Goal: Complete application form

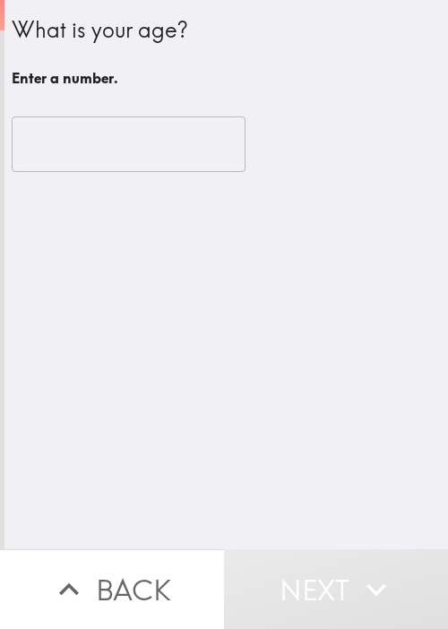
drag, startPoint x: 239, startPoint y: 350, endPoint x: 184, endPoint y: 266, distance: 100.3
click at [239, 348] on div "What is your age? Enter a number. ​" at bounding box center [225, 274] width 443 height 549
drag, startPoint x: 360, startPoint y: 313, endPoint x: 160, endPoint y: 167, distance: 247.8
click at [358, 312] on div "What is your age? Enter a number. ​" at bounding box center [225, 274] width 443 height 549
click at [128, 147] on input "number" at bounding box center [129, 144] width 234 height 56
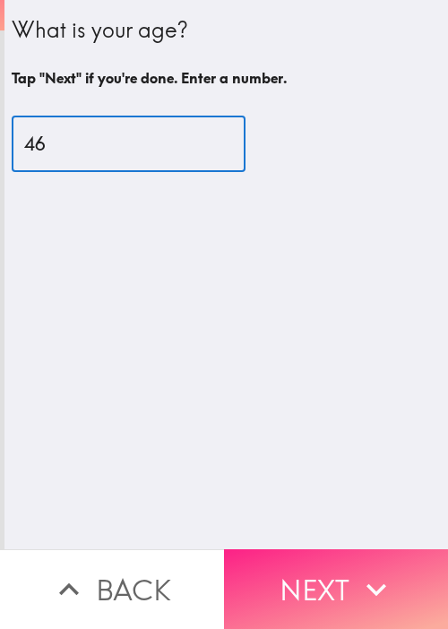
type input "46"
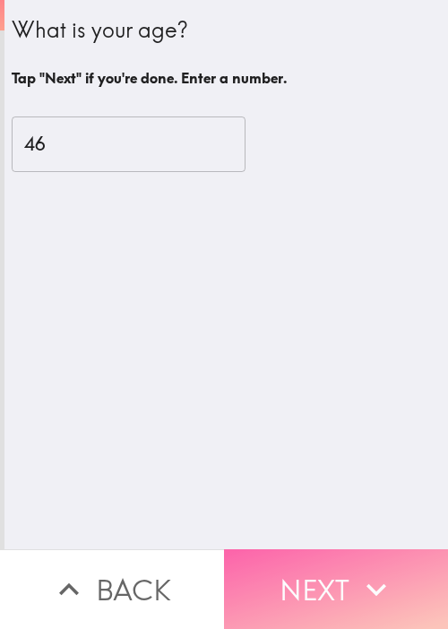
click at [398, 560] on button "Next" at bounding box center [336, 589] width 224 height 80
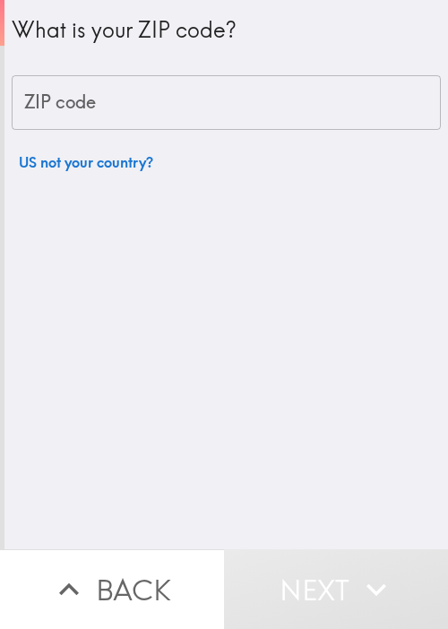
click at [149, 449] on div "What is your ZIP code? ZIP code ZIP code US not your country?" at bounding box center [225, 274] width 443 height 549
click at [181, 123] on input "ZIP code" at bounding box center [226, 103] width 429 height 56
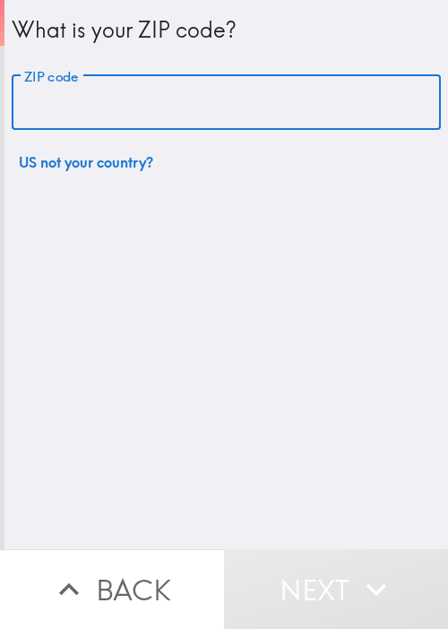
paste input "33621"
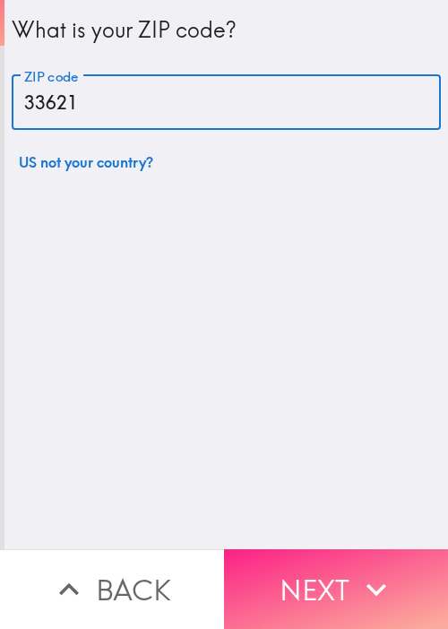
type input "33621"
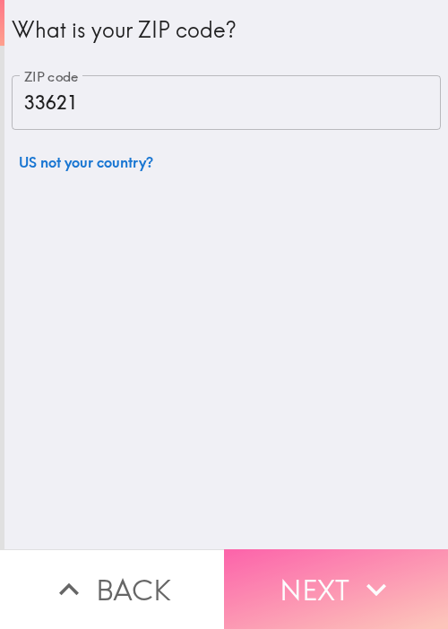
click at [365, 569] on icon "button" at bounding box center [375, 588] width 39 height 39
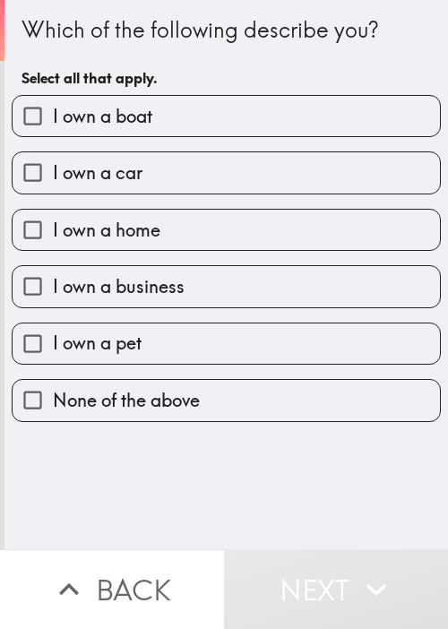
drag, startPoint x: 234, startPoint y: 121, endPoint x: 227, endPoint y: 144, distance: 24.1
click at [234, 121] on label "I own a boat" at bounding box center [226, 116] width 427 height 40
click at [53, 121] on input "I own a boat" at bounding box center [33, 116] width 40 height 40
checkbox input "true"
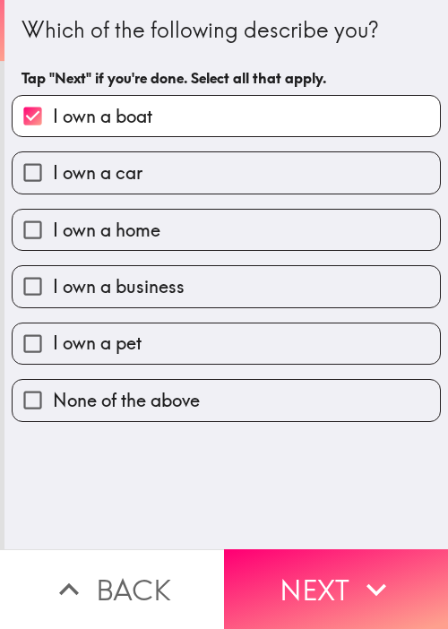
click at [207, 176] on label "I own a car" at bounding box center [226, 172] width 427 height 40
click at [53, 176] on input "I own a car" at bounding box center [33, 172] width 40 height 40
checkbox input "true"
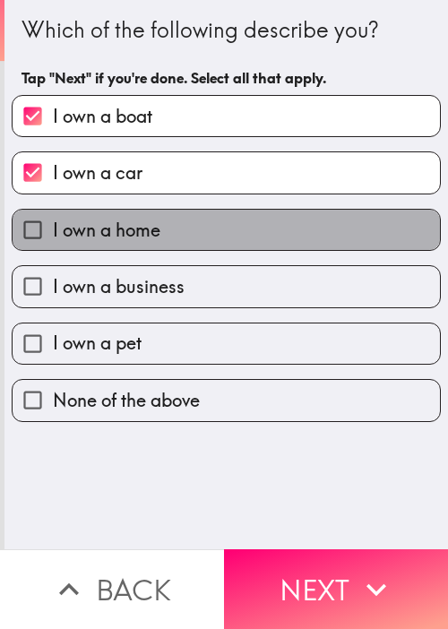
click at [231, 228] on label "I own a home" at bounding box center [226, 230] width 427 height 40
click at [53, 228] on input "I own a home" at bounding box center [33, 230] width 40 height 40
checkbox input "true"
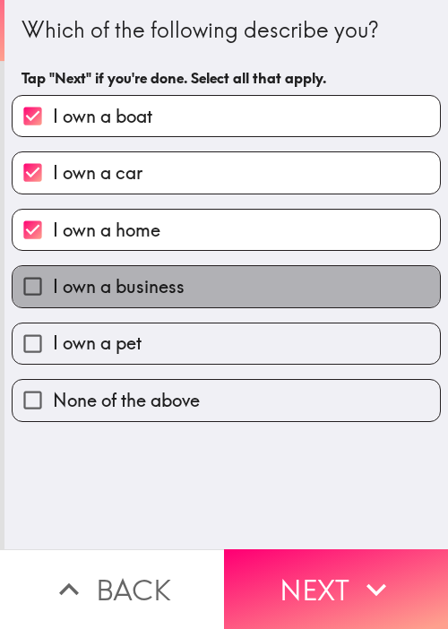
click at [237, 280] on label "I own a business" at bounding box center [226, 286] width 427 height 40
click at [53, 280] on input "I own a business" at bounding box center [33, 286] width 40 height 40
checkbox input "true"
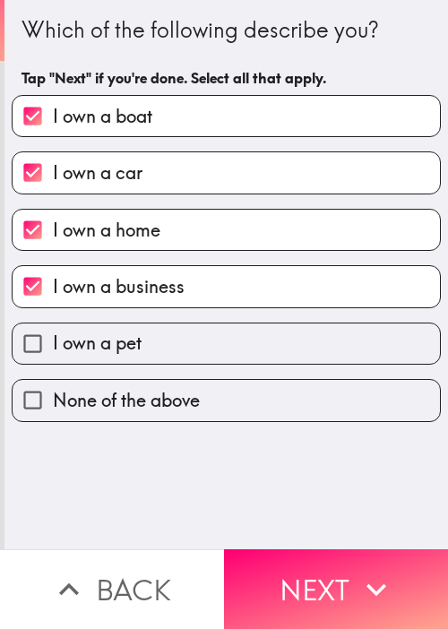
click at [233, 343] on label "I own a pet" at bounding box center [226, 343] width 427 height 40
click at [53, 343] on input "I own a pet" at bounding box center [33, 343] width 40 height 40
checkbox input "true"
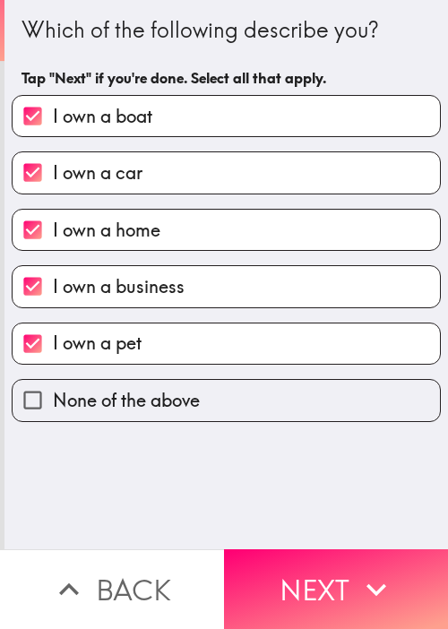
click at [332, 574] on button "Next" at bounding box center [336, 589] width 224 height 80
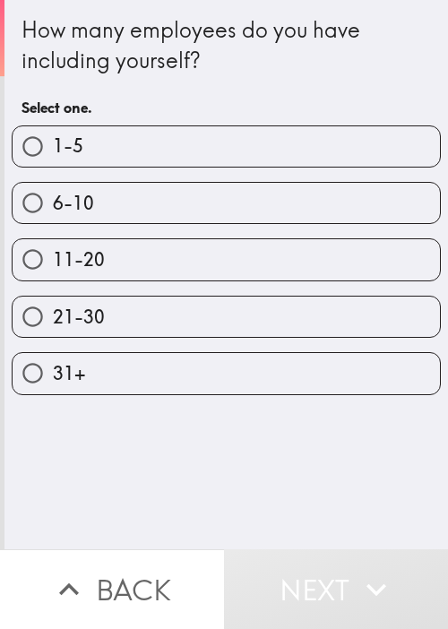
click at [149, 499] on div "How many employees do you have including yourself? Select one. 1-5 6-10 11-20 2…" at bounding box center [225, 274] width 443 height 549
click at [198, 150] on label "1-5" at bounding box center [226, 146] width 427 height 40
click at [53, 150] on input "1-5" at bounding box center [33, 146] width 40 height 40
radio input "true"
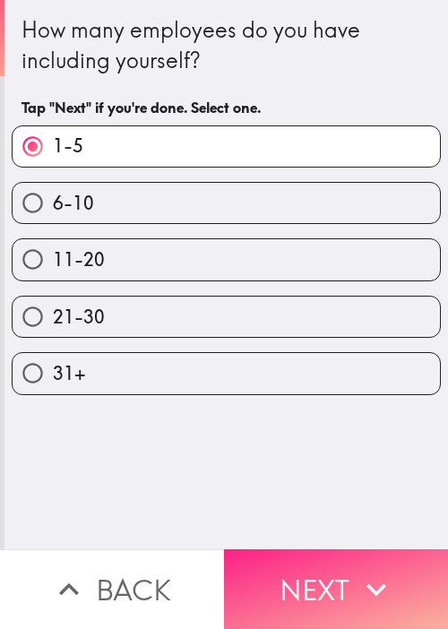
click at [363, 570] on icon "button" at bounding box center [375, 588] width 39 height 39
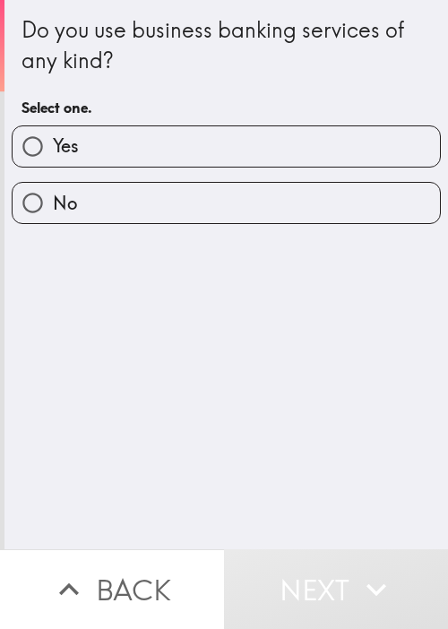
drag, startPoint x: 195, startPoint y: 468, endPoint x: 173, endPoint y: 349, distance: 121.2
click at [195, 452] on div "Do you use business banking services of any kind? Select one. Yes No" at bounding box center [225, 274] width 443 height 549
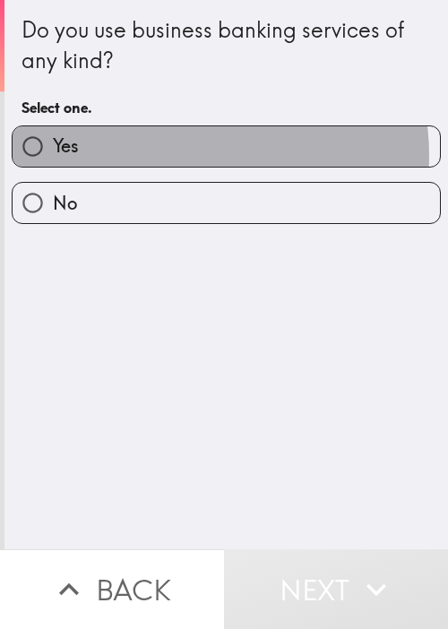
click at [170, 155] on label "Yes" at bounding box center [226, 146] width 427 height 40
click at [53, 155] on input "Yes" at bounding box center [33, 146] width 40 height 40
radio input "true"
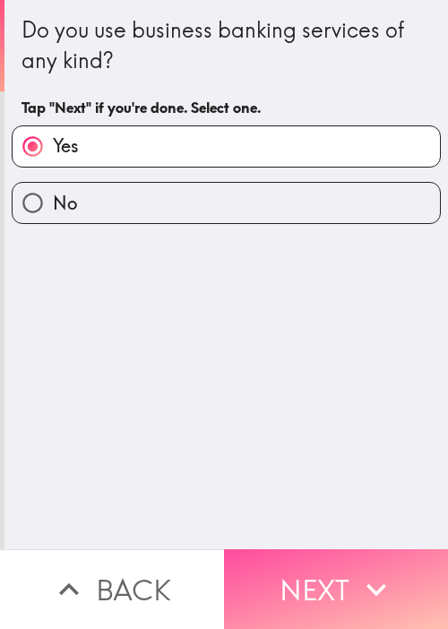
drag, startPoint x: 338, startPoint y: 571, endPoint x: 444, endPoint y: 492, distance: 132.3
click at [340, 571] on button "Next" at bounding box center [336, 589] width 224 height 80
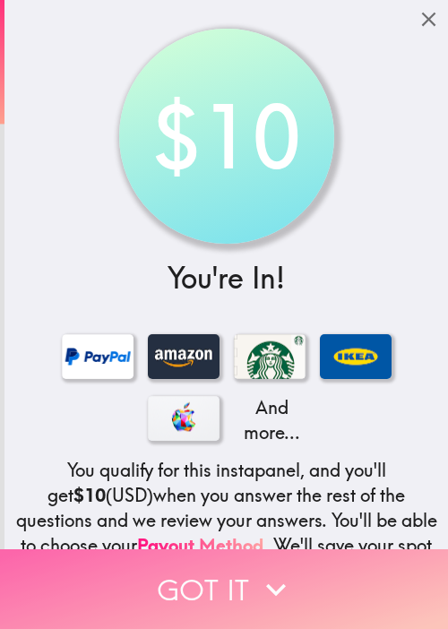
click at [263, 569] on icon "button" at bounding box center [275, 588] width 39 height 39
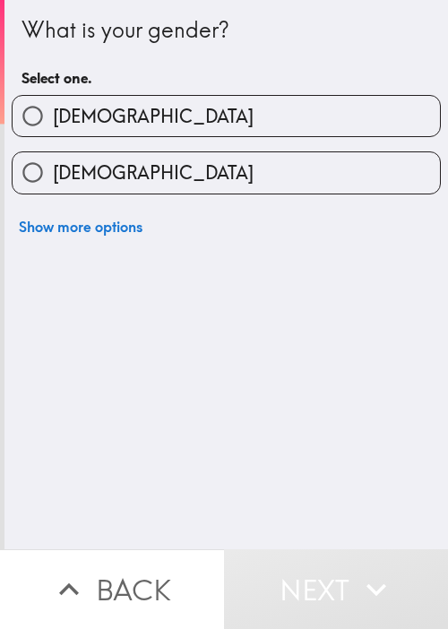
click at [179, 62] on div "What is your gender? Select one." at bounding box center [225, 54] width 409 height 81
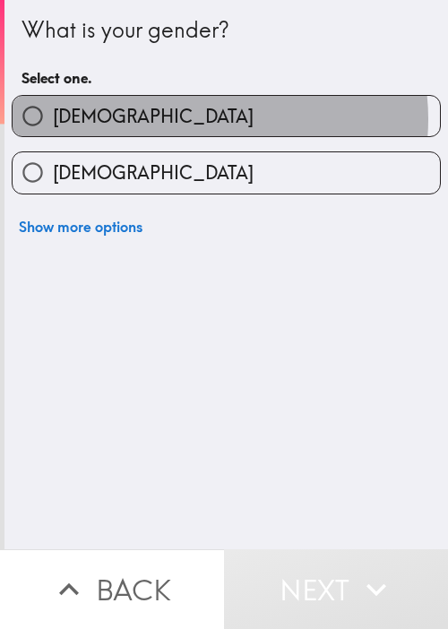
click at [192, 119] on label "[DEMOGRAPHIC_DATA]" at bounding box center [226, 116] width 427 height 40
click at [53, 119] on input "[DEMOGRAPHIC_DATA]" at bounding box center [33, 116] width 40 height 40
radio input "true"
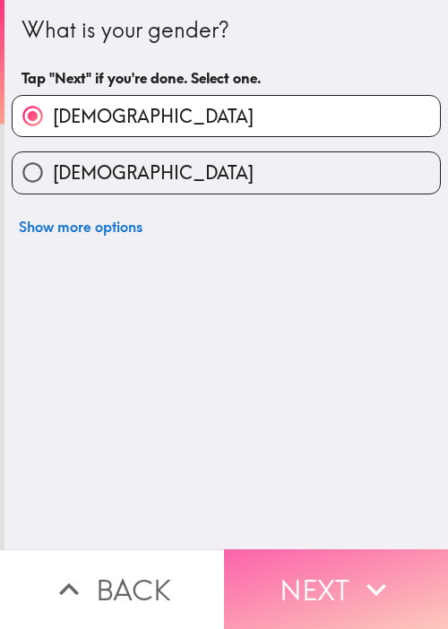
click at [297, 552] on button "Next" at bounding box center [336, 589] width 224 height 80
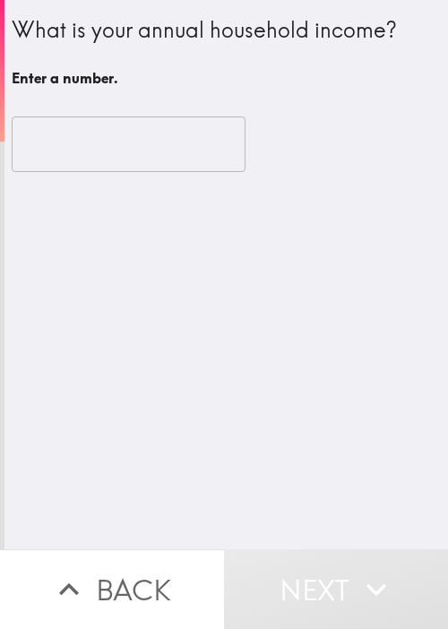
click at [100, 139] on input "number" at bounding box center [129, 144] width 234 height 56
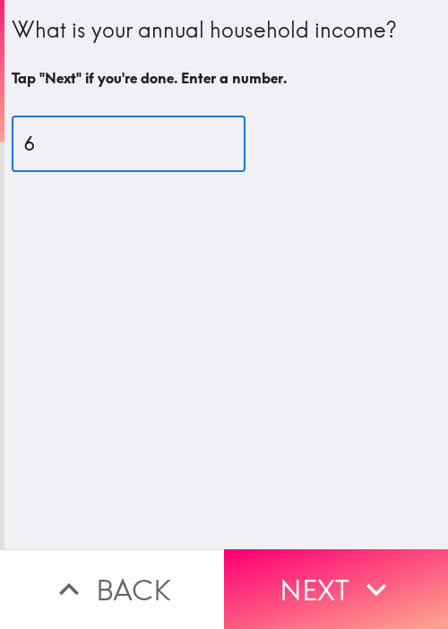
type input "67"
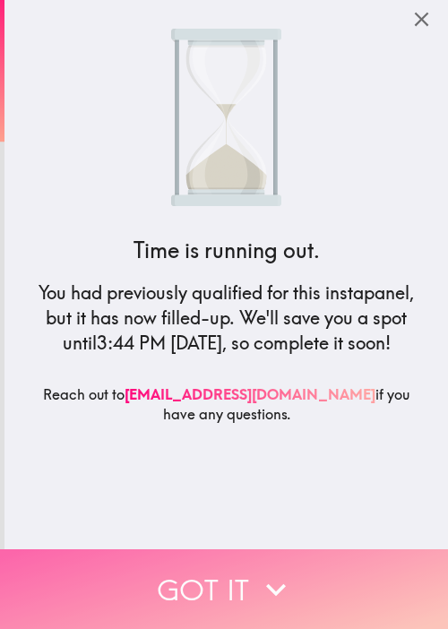
click at [215, 573] on button "Got it" at bounding box center [224, 589] width 448 height 80
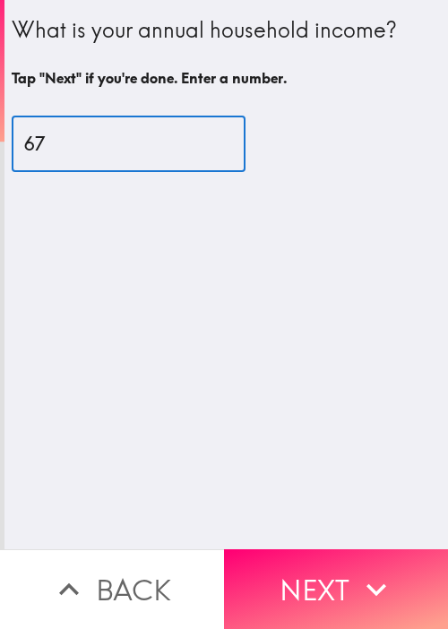
click at [71, 154] on input "67" at bounding box center [129, 144] width 234 height 56
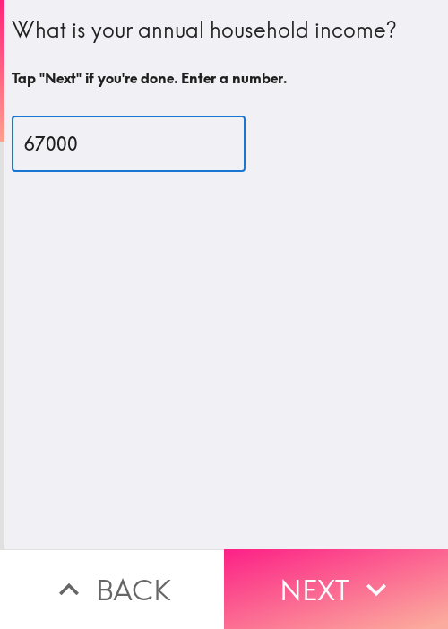
type input "67000"
click at [341, 574] on button "Next" at bounding box center [336, 589] width 224 height 80
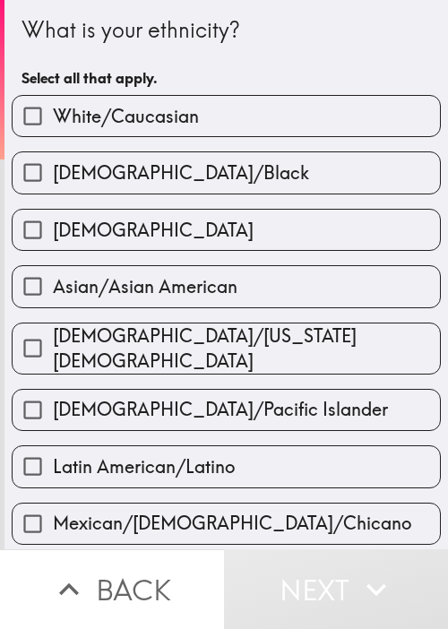
drag, startPoint x: 245, startPoint y: 233, endPoint x: 251, endPoint y: 199, distance: 34.4
click at [245, 231] on label "[DEMOGRAPHIC_DATA]" at bounding box center [226, 230] width 427 height 40
click at [53, 231] on input "[DEMOGRAPHIC_DATA]" at bounding box center [33, 230] width 40 height 40
checkbox input "true"
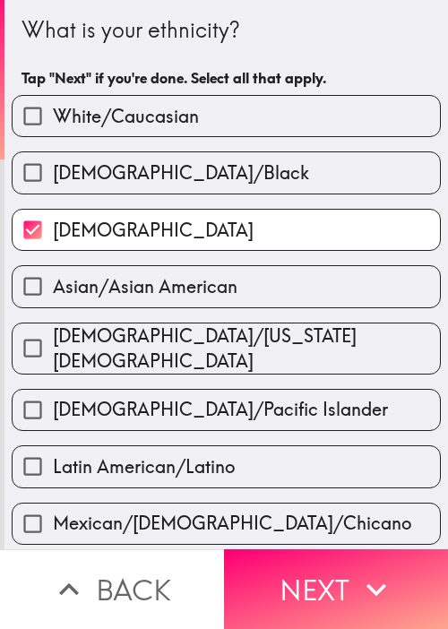
drag, startPoint x: 342, startPoint y: 591, endPoint x: 447, endPoint y: 420, distance: 200.5
click at [343, 586] on button "Next" at bounding box center [336, 589] width 224 height 80
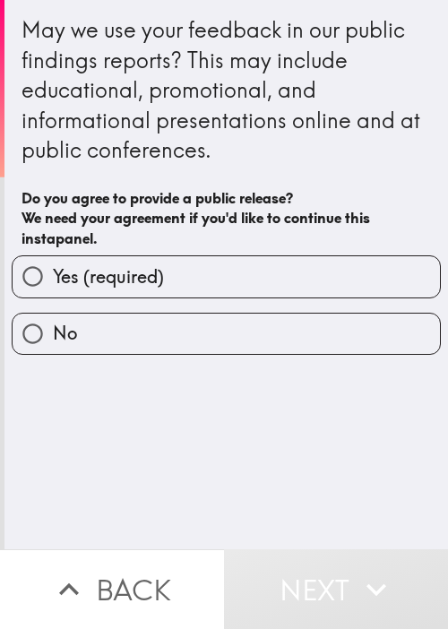
click at [181, 263] on label "Yes (required)" at bounding box center [226, 276] width 427 height 40
click at [53, 263] on input "Yes (required)" at bounding box center [33, 276] width 40 height 40
radio input "true"
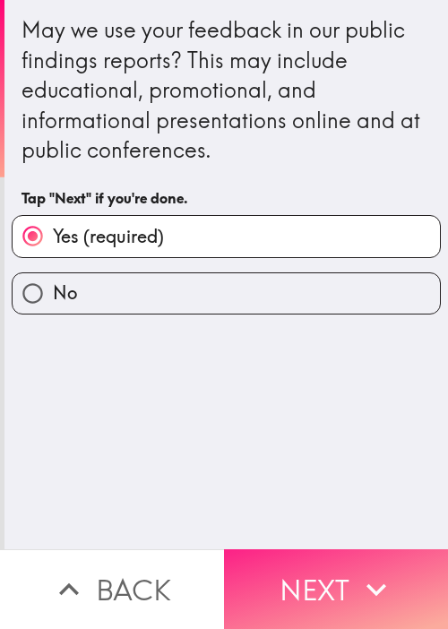
click at [336, 577] on button "Next" at bounding box center [336, 589] width 224 height 80
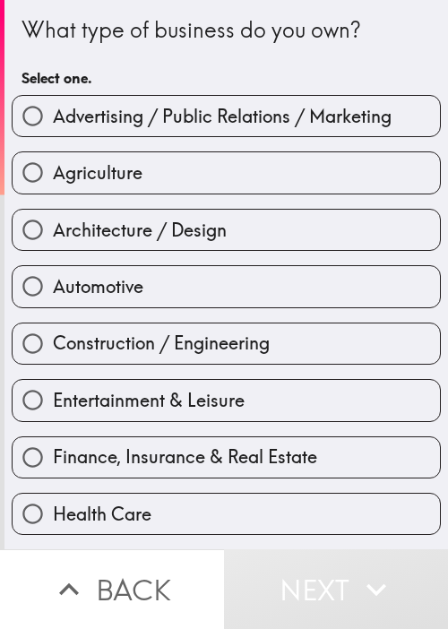
click at [203, 302] on label "Automotive" at bounding box center [226, 286] width 427 height 40
click at [53, 302] on input "Automotive" at bounding box center [33, 286] width 40 height 40
radio input "true"
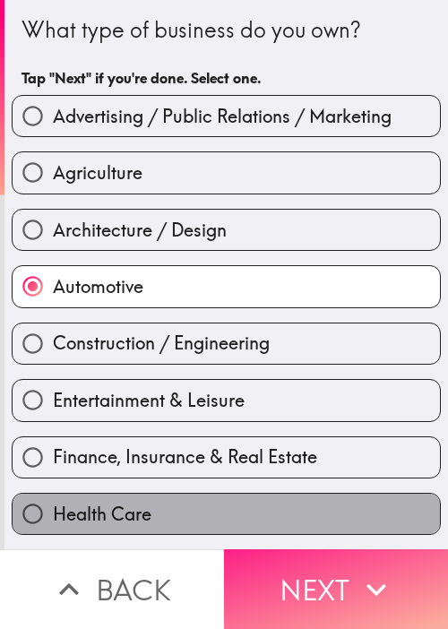
drag, startPoint x: 283, startPoint y: 522, endPoint x: 296, endPoint y: 557, distance: 37.4
click at [283, 523] on label "Health Care" at bounding box center [226, 513] width 427 height 40
click at [53, 523] on input "Health Care" at bounding box center [33, 513] width 40 height 40
radio input "true"
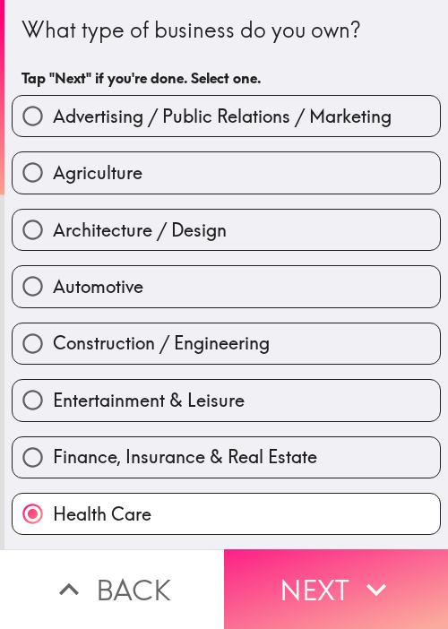
click at [315, 570] on button "Next" at bounding box center [336, 589] width 224 height 80
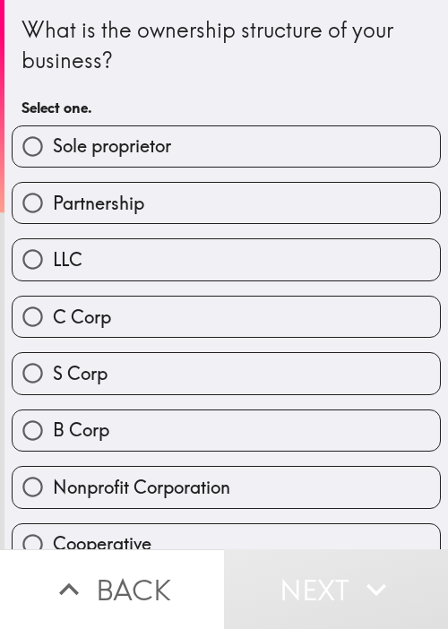
click at [373, 248] on label "LLC" at bounding box center [226, 259] width 427 height 40
click at [53, 248] on input "LLC" at bounding box center [33, 259] width 40 height 40
radio input "true"
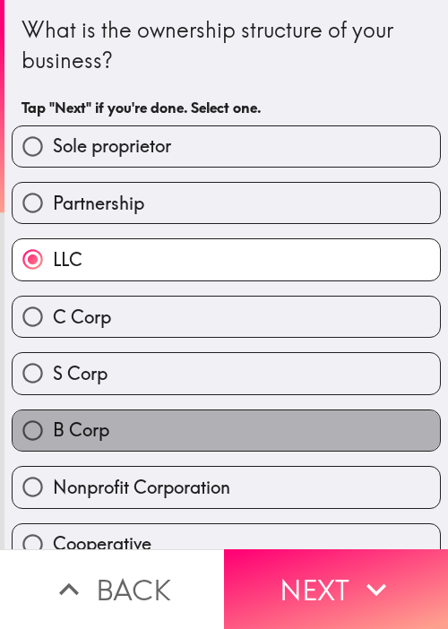
click at [296, 418] on label "B Corp" at bounding box center [226, 430] width 427 height 40
click at [53, 418] on input "B Corp" at bounding box center [33, 430] width 40 height 40
radio input "true"
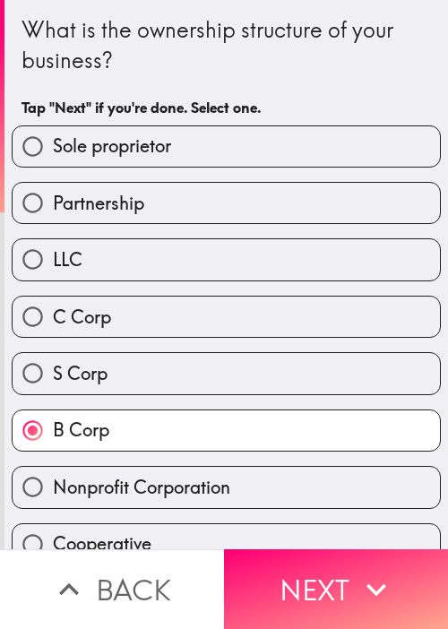
drag, startPoint x: 355, startPoint y: 574, endPoint x: 445, endPoint y: 502, distance: 114.7
click at [356, 574] on icon "button" at bounding box center [375, 588] width 39 height 39
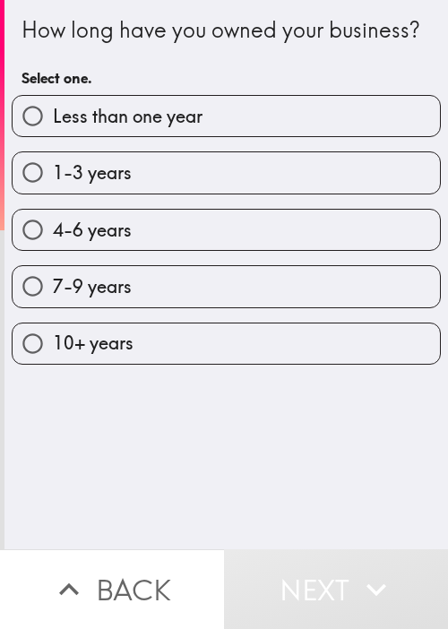
click at [121, 224] on div "4-6 years" at bounding box center [218, 222] width 443 height 56
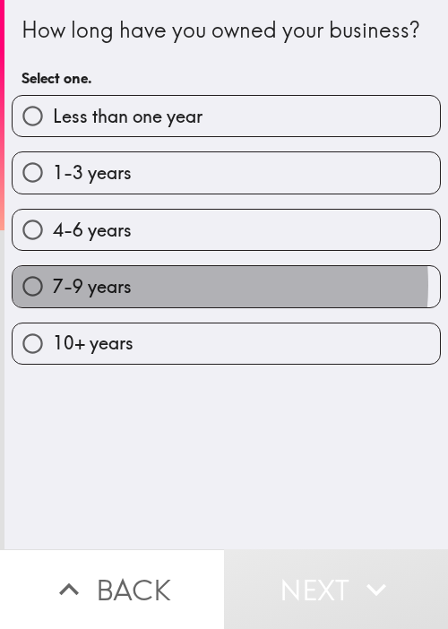
click at [175, 306] on label "7-9 years" at bounding box center [226, 286] width 427 height 40
click at [53, 306] on input "7-9 years" at bounding box center [33, 286] width 40 height 40
radio input "true"
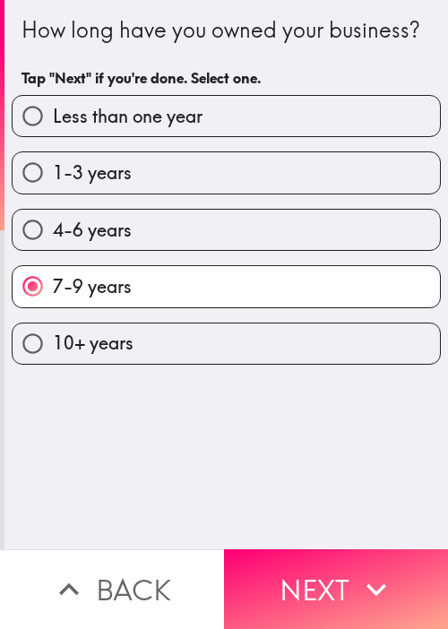
click at [360, 534] on div "How long have you owned your business? Tap "Next" if you're done. Select one. L…" at bounding box center [225, 274] width 443 height 549
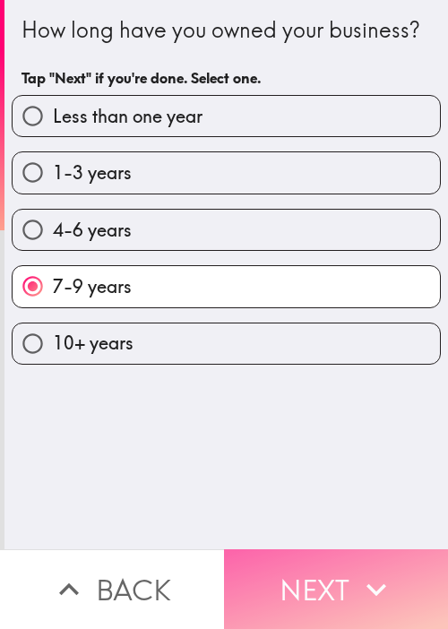
click at [356, 572] on icon "button" at bounding box center [375, 588] width 39 height 39
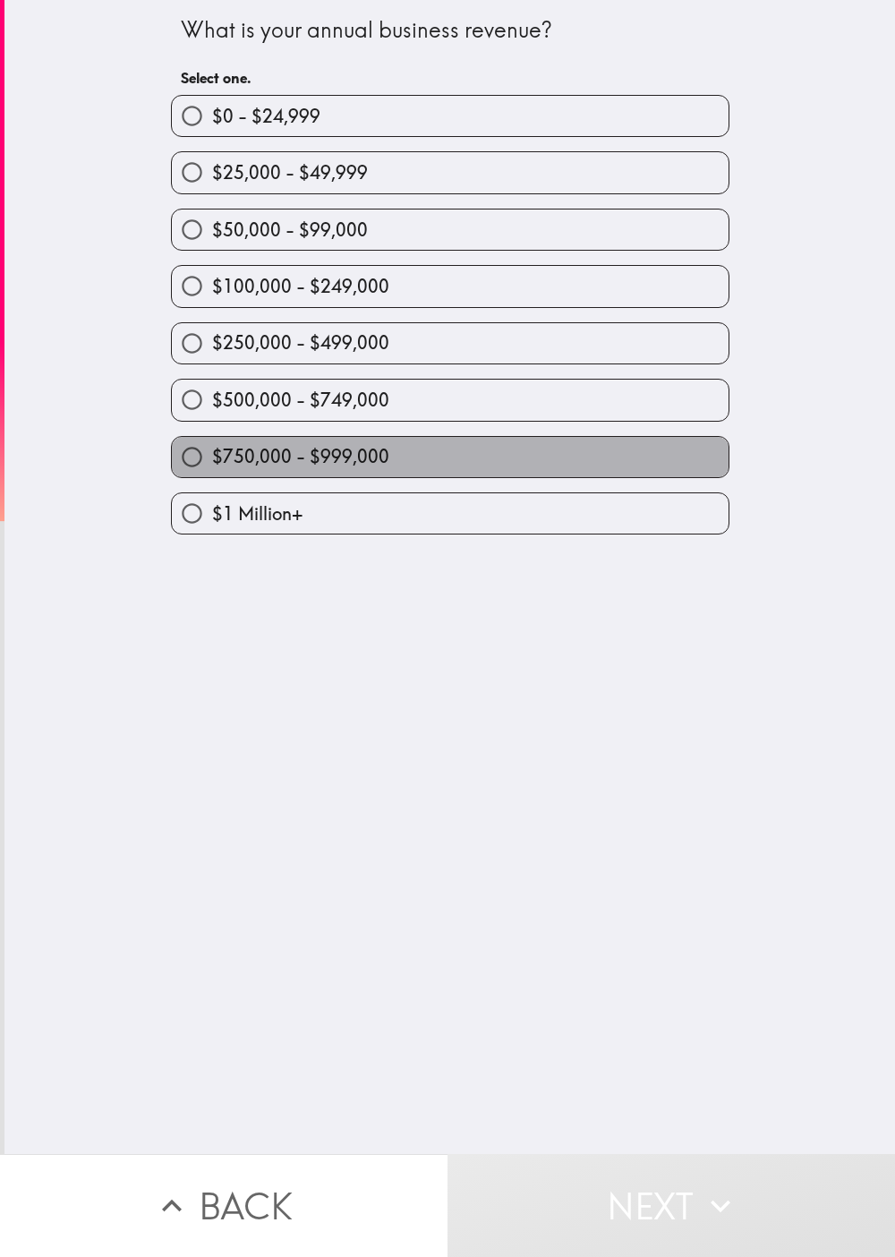
drag, startPoint x: 295, startPoint y: 449, endPoint x: 311, endPoint y: 456, distance: 17.3
click at [295, 449] on span "$750,000 - $999,000" at bounding box center [300, 456] width 177 height 25
click at [212, 449] on input "$750,000 - $999,000" at bounding box center [192, 457] width 40 height 40
radio input "true"
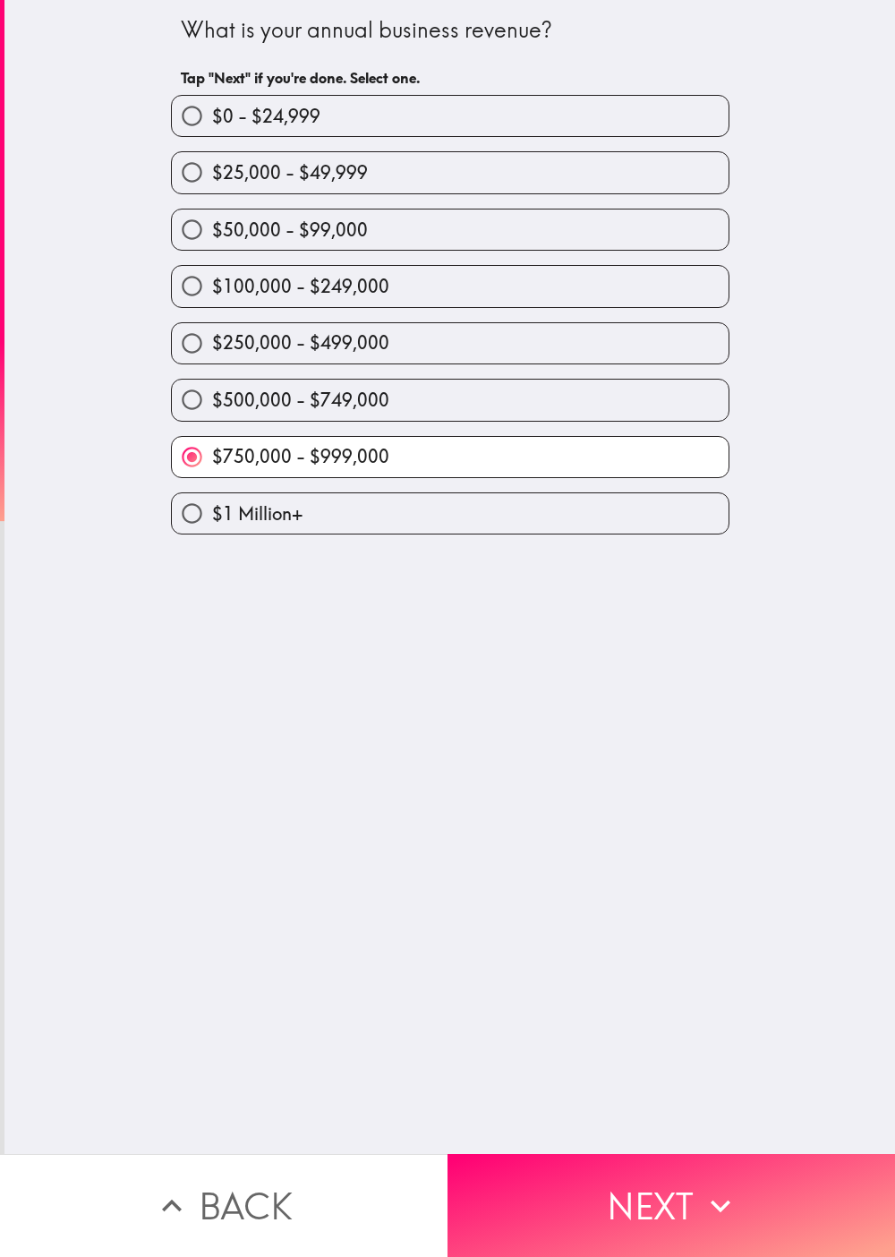
drag, startPoint x: 712, startPoint y: 1148, endPoint x: 791, endPoint y: 1112, distance: 86.5
click at [447, 628] on button "Next" at bounding box center [672, 1205] width 448 height 103
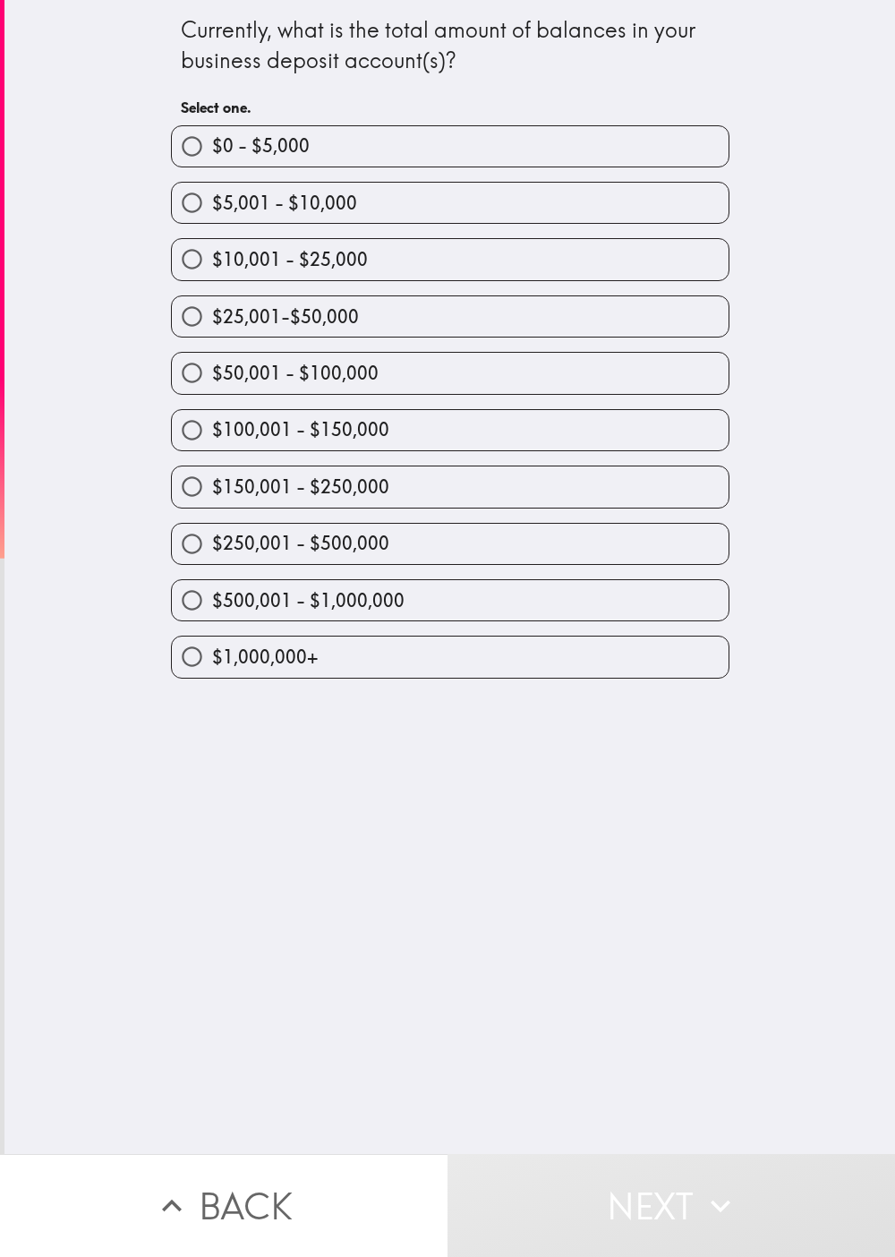
drag, startPoint x: 326, startPoint y: 929, endPoint x: 332, endPoint y: 883, distance: 47.0
click at [329, 628] on div "Currently, what is the total amount of balances in your business deposit accoun…" at bounding box center [449, 577] width 891 height 1154
click at [321, 492] on span "$150,001 - $250,000" at bounding box center [300, 487] width 177 height 25
click at [212, 492] on input "$150,001 - $250,000" at bounding box center [192, 486] width 40 height 40
radio input "true"
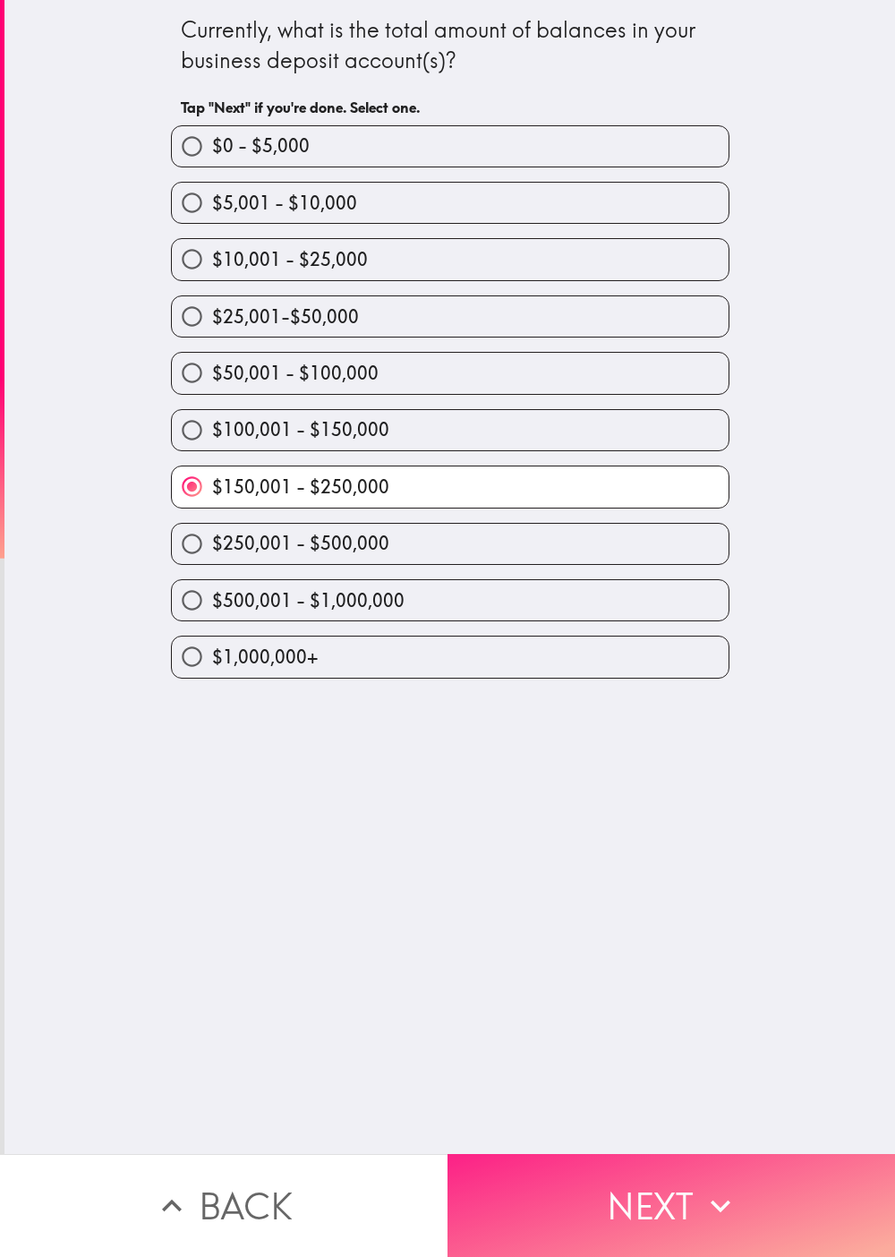
click at [447, 628] on button "Next" at bounding box center [672, 1205] width 448 height 103
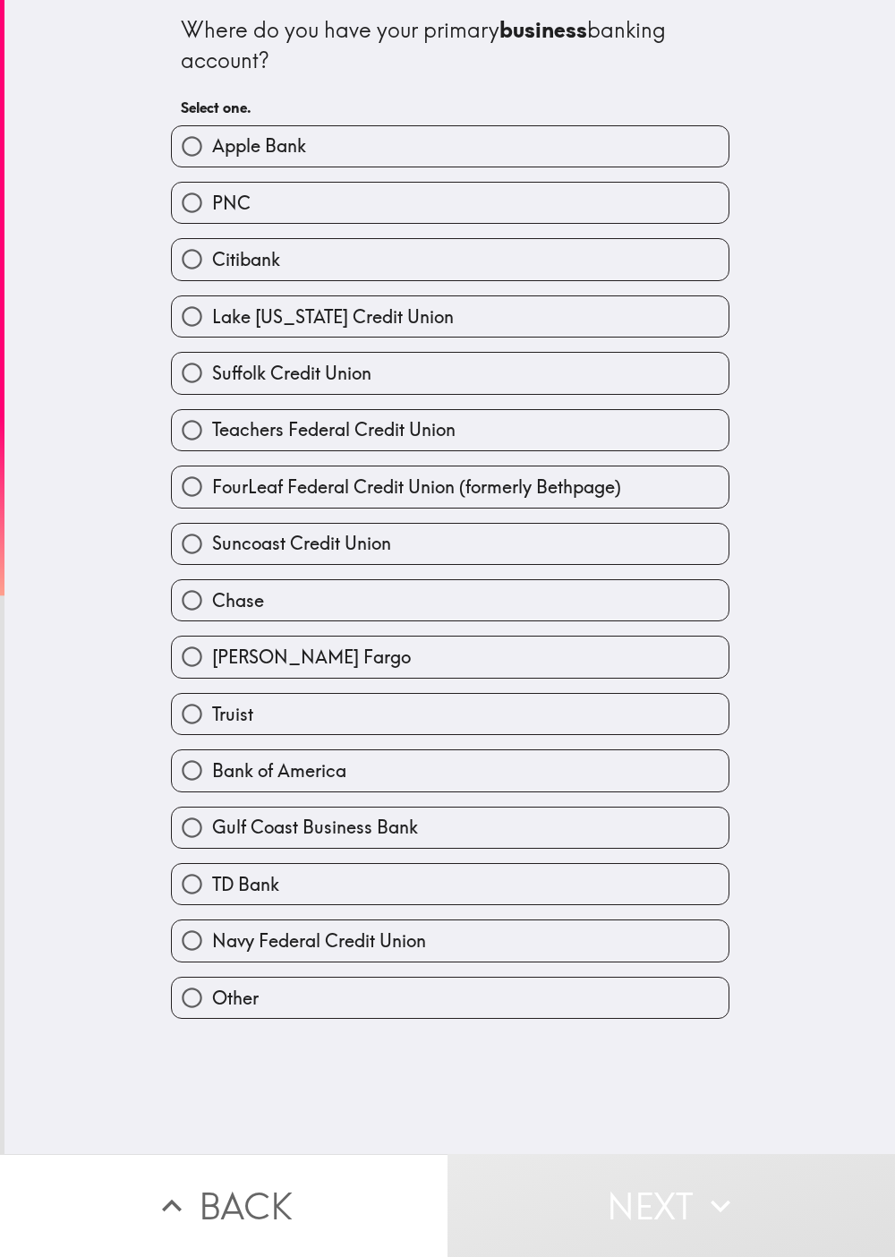
click at [244, 329] on span "Lake [US_STATE] Credit Union" at bounding box center [333, 316] width 242 height 25
click at [212, 332] on input "Lake [US_STATE] Credit Union" at bounding box center [192, 316] width 40 height 40
radio input "true"
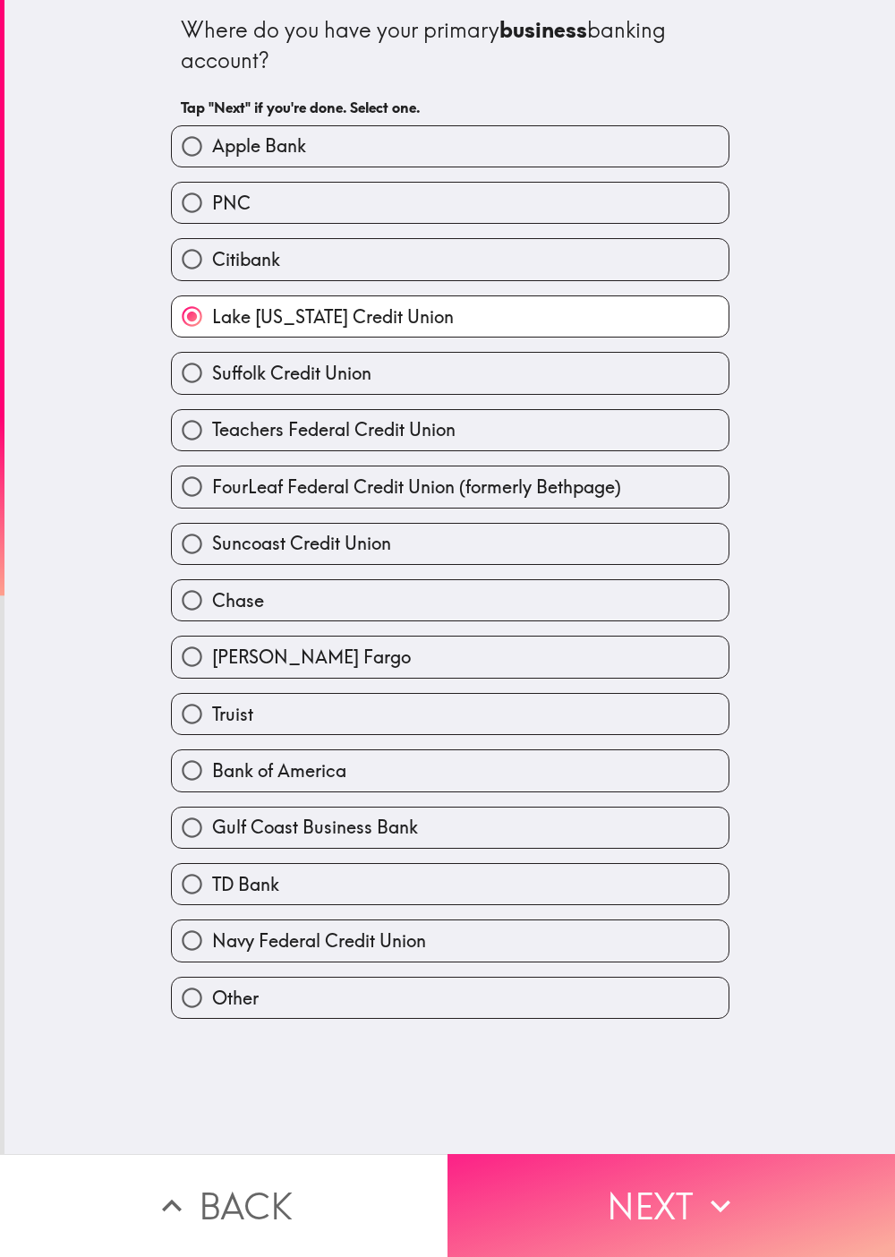
click at [447, 628] on button "Next" at bounding box center [672, 1205] width 448 height 103
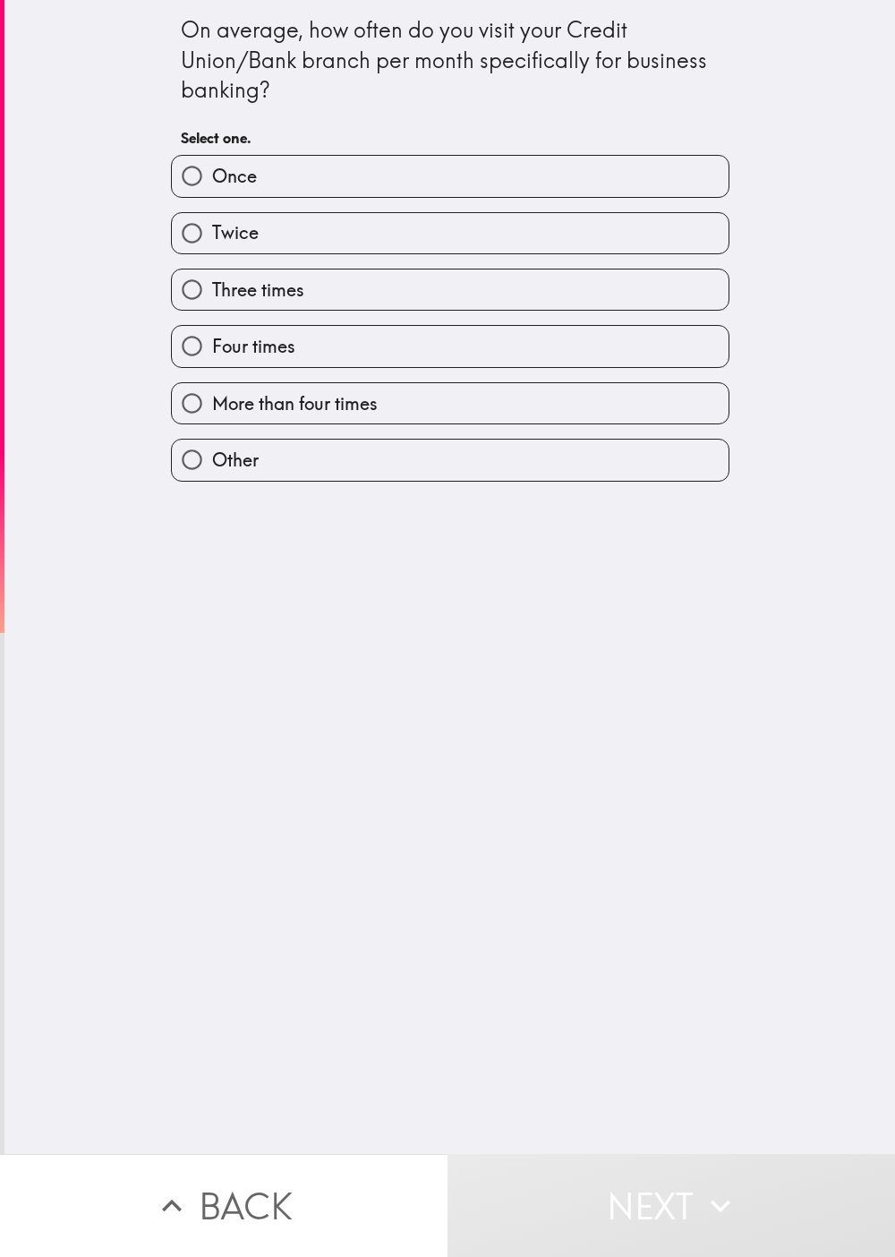
click at [447, 628] on div "On average, how often do you visit your Credit Union/Bank branch per month spec…" at bounding box center [449, 577] width 891 height 1154
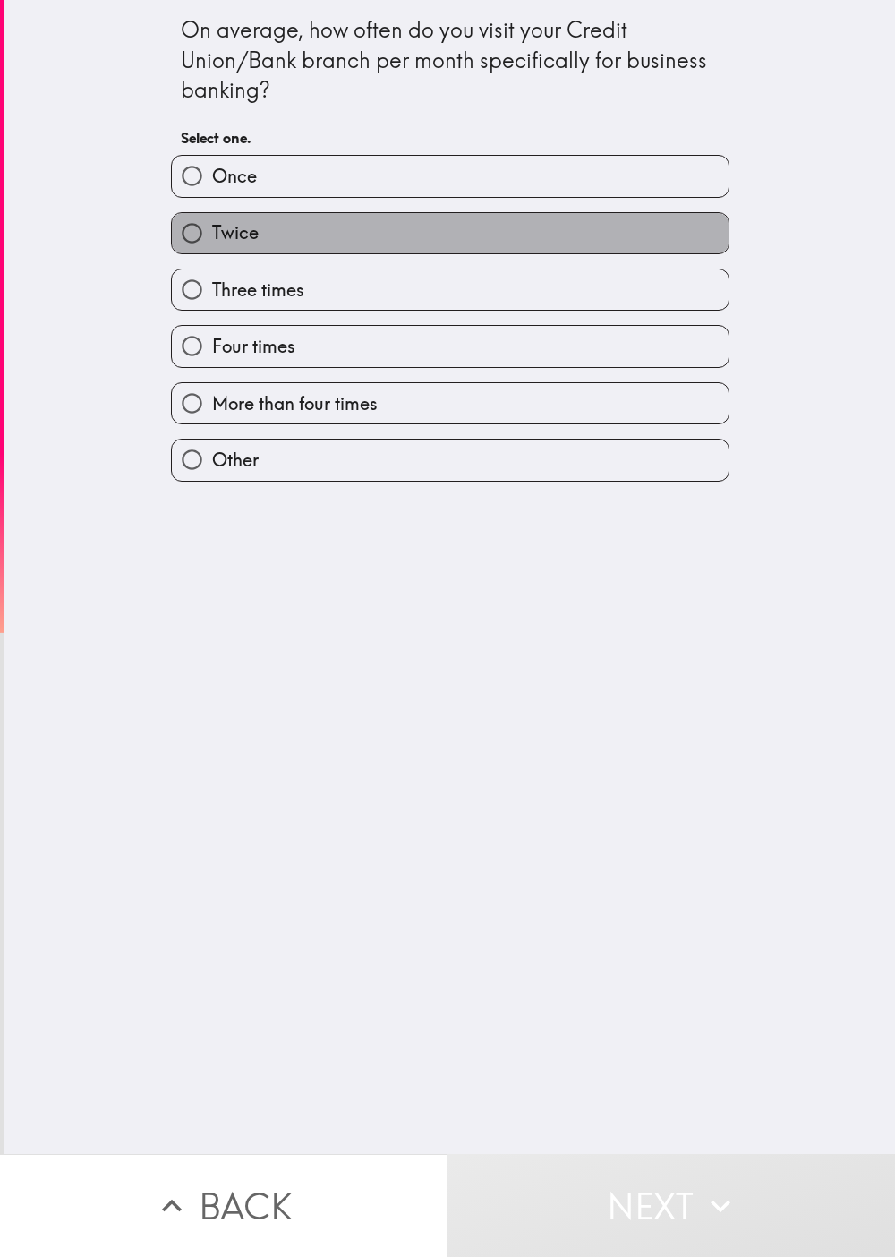
click at [440, 229] on label "Twice" at bounding box center [450, 233] width 557 height 40
click at [212, 229] on input "Twice" at bounding box center [192, 233] width 40 height 40
radio input "true"
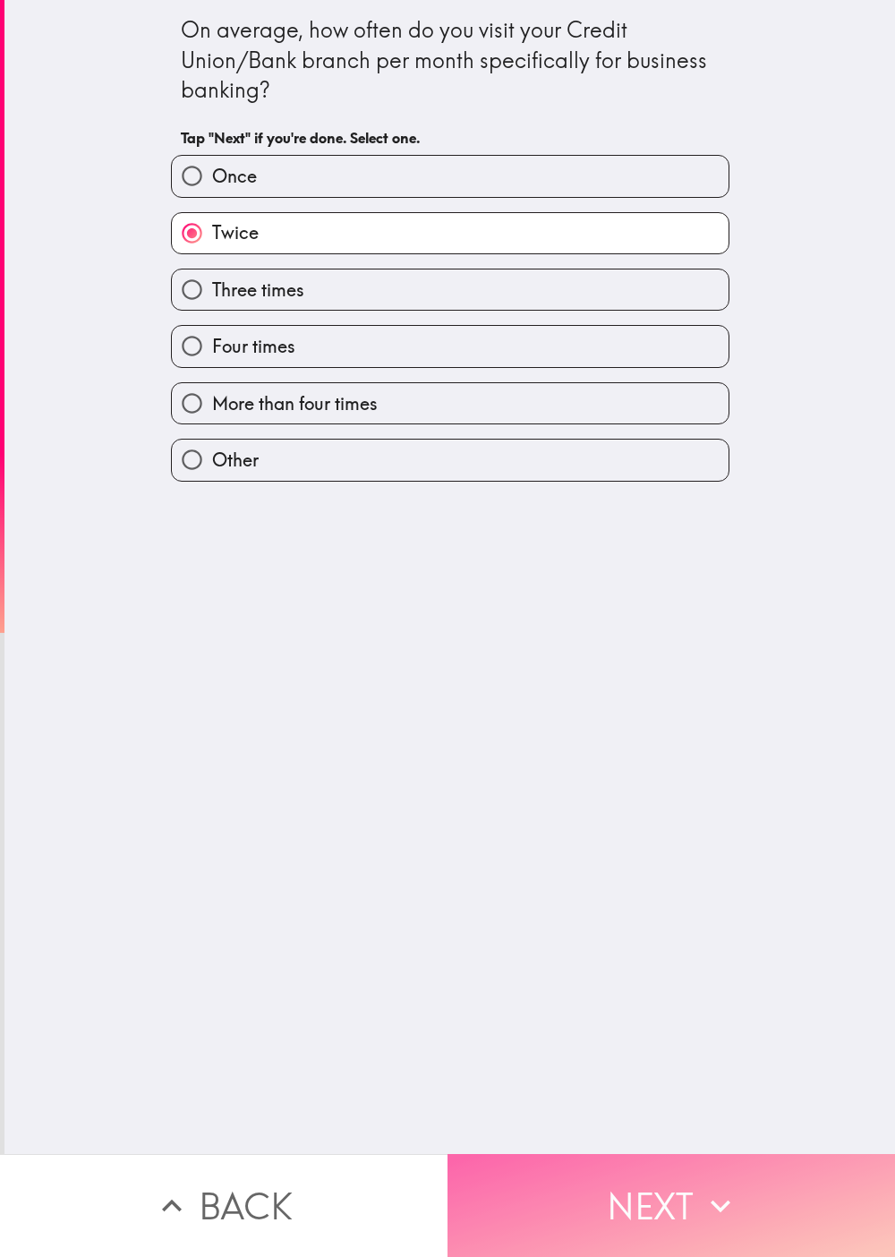
click at [447, 628] on button "Next" at bounding box center [672, 1205] width 448 height 103
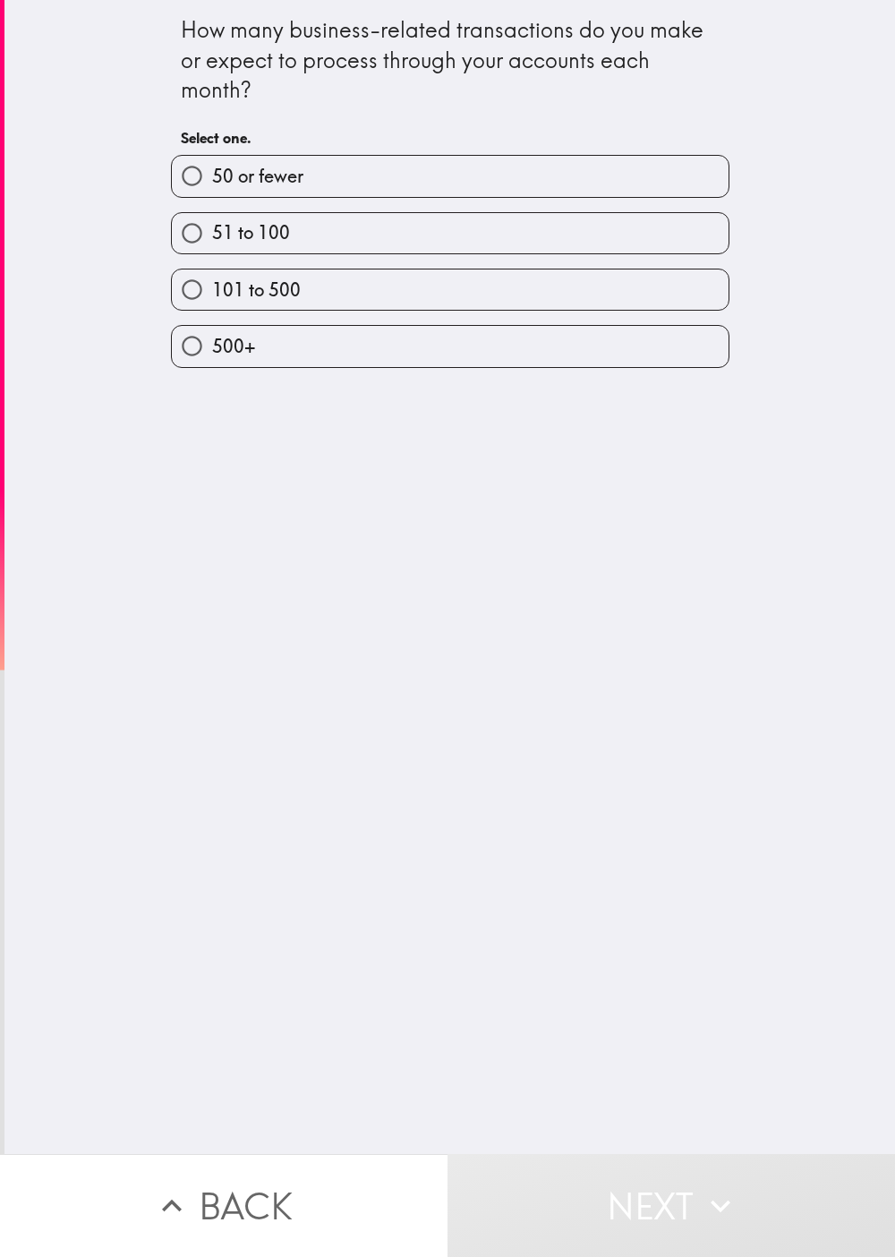
drag, startPoint x: 323, startPoint y: 716, endPoint x: 337, endPoint y: 636, distance: 81.7
click at [330, 628] on div "How many business-related transactions do you make or expect to process through…" at bounding box center [449, 577] width 891 height 1154
click at [302, 282] on label "101 to 500" at bounding box center [450, 289] width 557 height 40
click at [212, 282] on input "101 to 500" at bounding box center [192, 289] width 40 height 40
radio input "true"
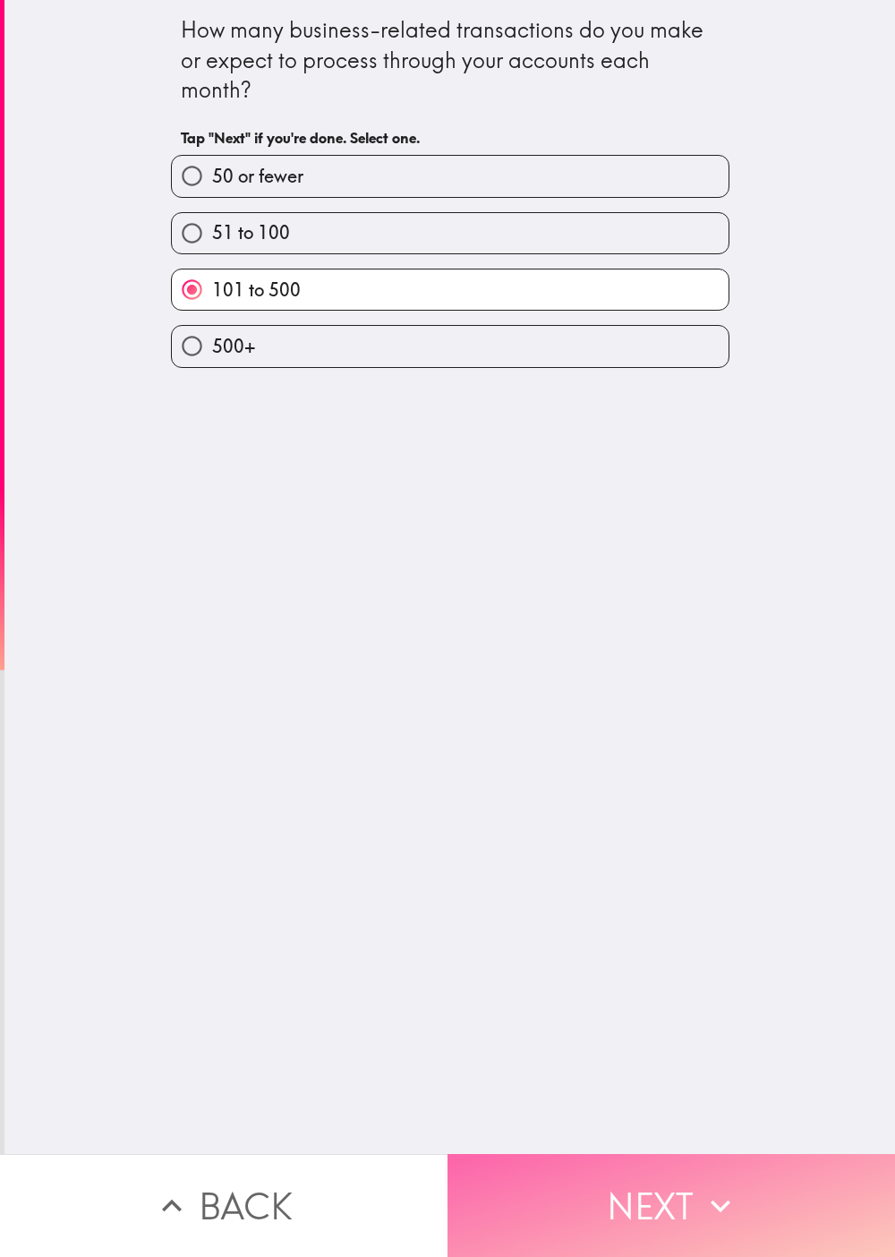
click at [447, 628] on icon "button" at bounding box center [720, 1205] width 39 height 39
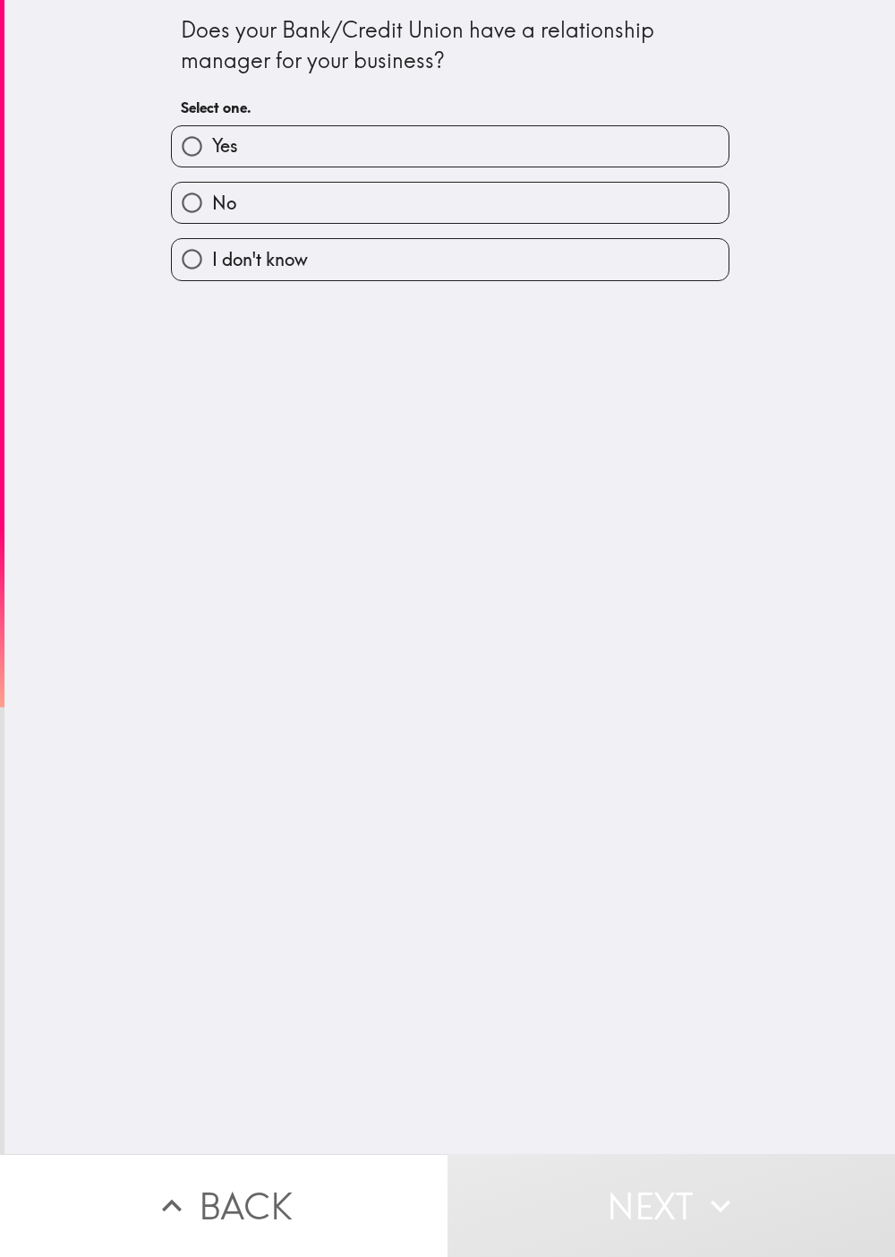
drag, startPoint x: 170, startPoint y: 363, endPoint x: 244, endPoint y: 210, distance: 170.2
click at [170, 363] on div "Does your Bank/Credit Union have a relationship manager for your business? Sele…" at bounding box center [449, 577] width 891 height 1154
click at [290, 126] on label "Yes" at bounding box center [450, 146] width 557 height 40
click at [212, 126] on input "Yes" at bounding box center [192, 146] width 40 height 40
radio input "true"
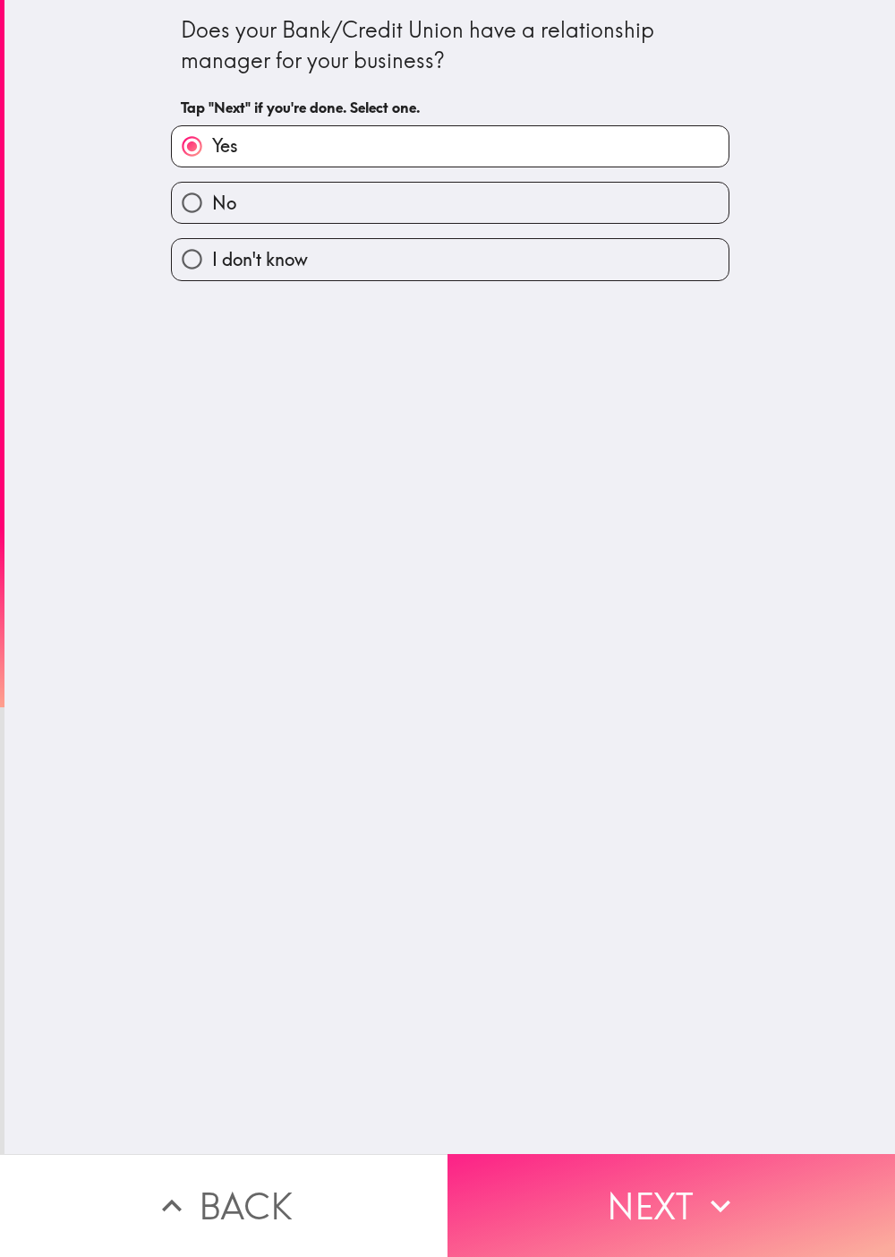
click at [447, 628] on button "Next" at bounding box center [672, 1205] width 448 height 103
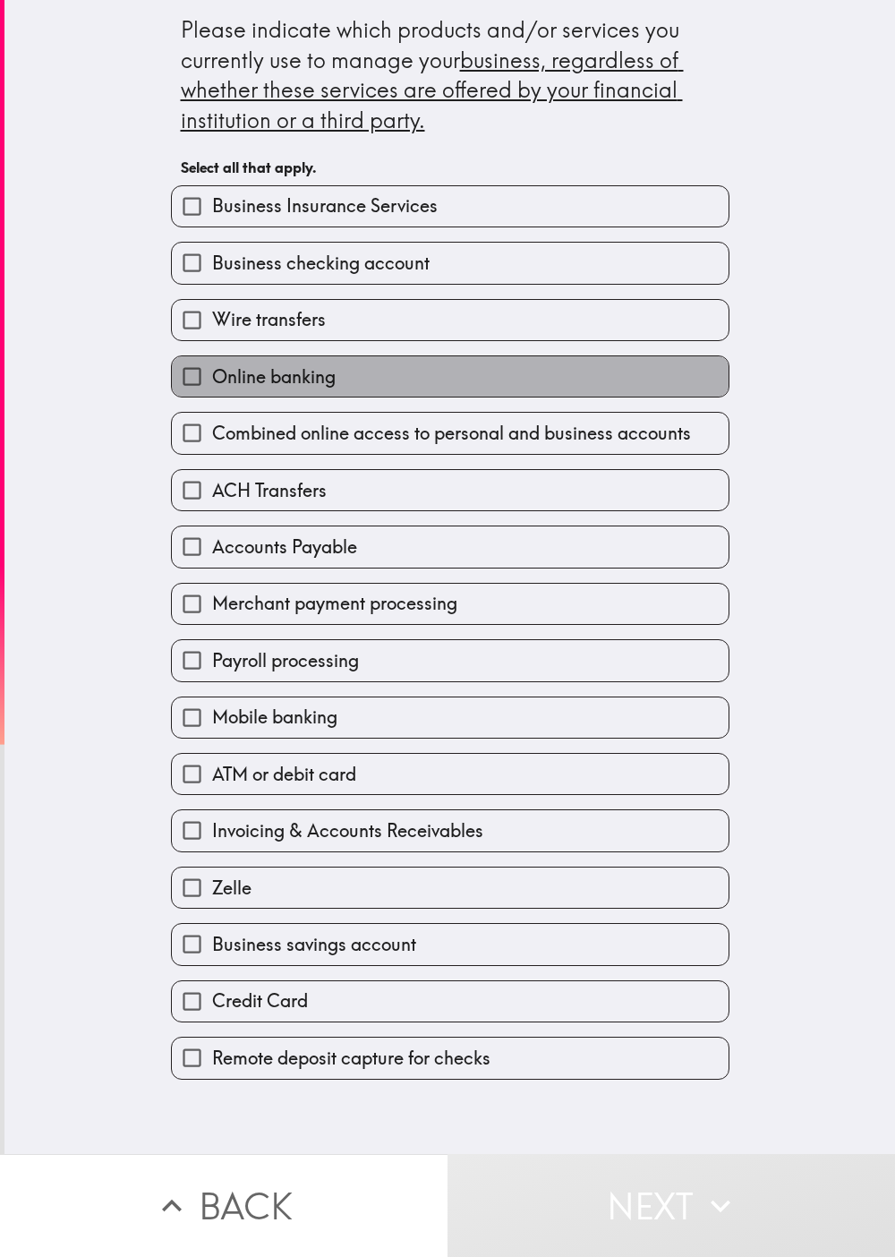
click at [447, 365] on label "Online banking" at bounding box center [450, 376] width 557 height 40
click at [212, 365] on input "Online banking" at bounding box center [192, 376] width 40 height 40
checkbox input "true"
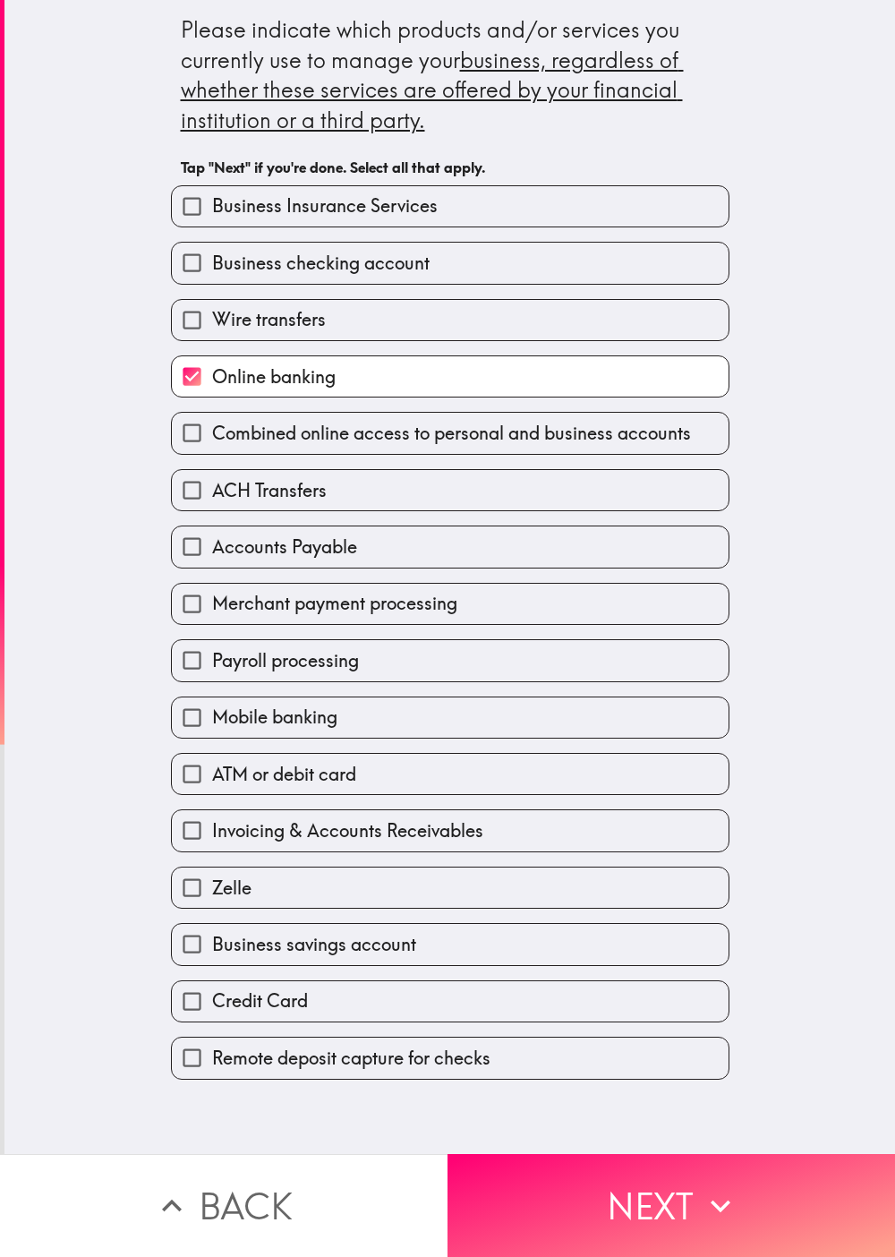
click at [442, 560] on label "Accounts Payable" at bounding box center [450, 546] width 557 height 40
click at [212, 560] on input "Accounts Payable" at bounding box center [192, 546] width 40 height 40
checkbox input "true"
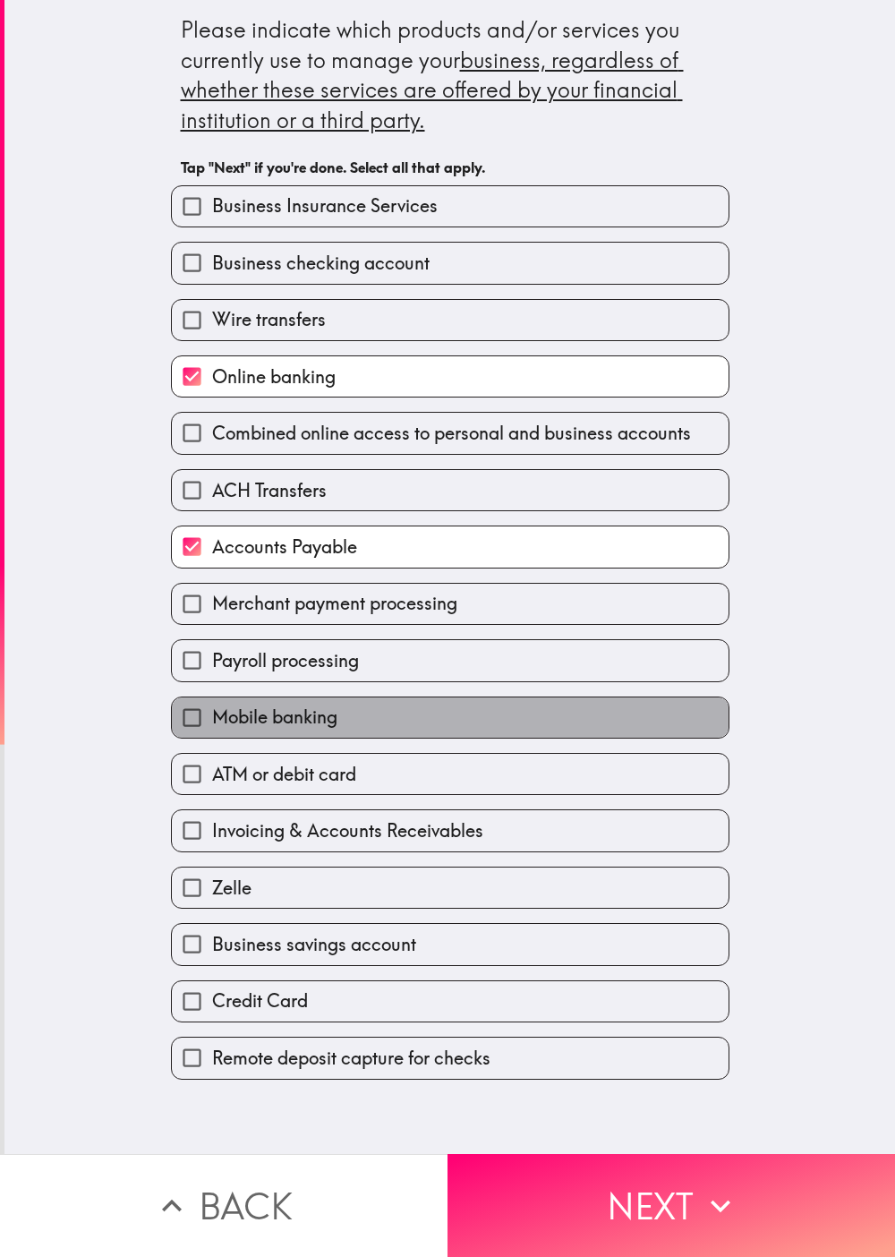
click at [447, 628] on label "Mobile banking" at bounding box center [450, 717] width 557 height 40
click at [212, 628] on input "Mobile banking" at bounding box center [192, 717] width 40 height 40
checkbox input "true"
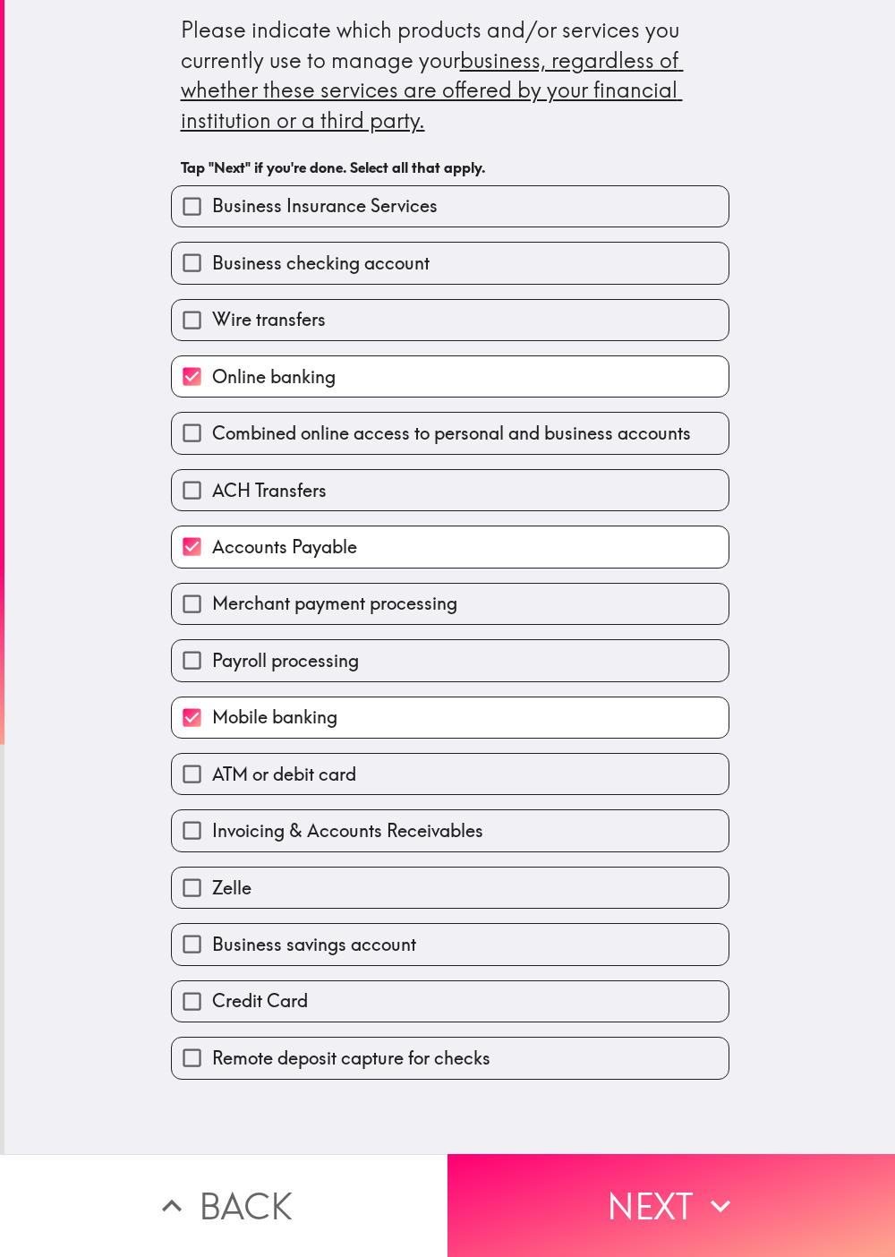
click at [447, 628] on div "Please indicate which products and/or services you currently use to manage your…" at bounding box center [449, 577] width 891 height 1154
drag, startPoint x: 609, startPoint y: 1186, endPoint x: 567, endPoint y: 1086, distance: 108.7
click at [447, 628] on button "Next" at bounding box center [672, 1205] width 448 height 103
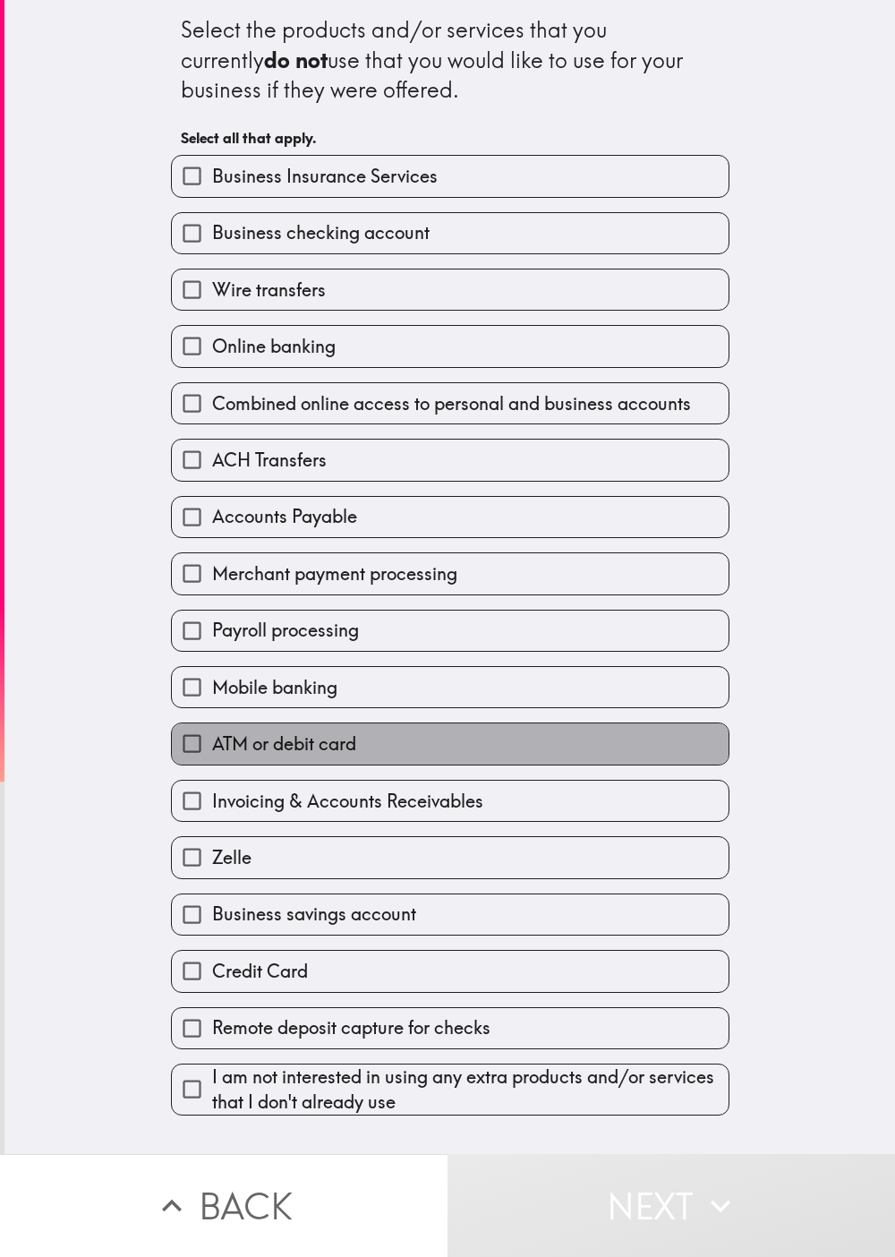
click at [447, 628] on label "ATM or debit card" at bounding box center [450, 743] width 557 height 40
click at [212, 628] on input "ATM or debit card" at bounding box center [192, 743] width 40 height 40
checkbox input "true"
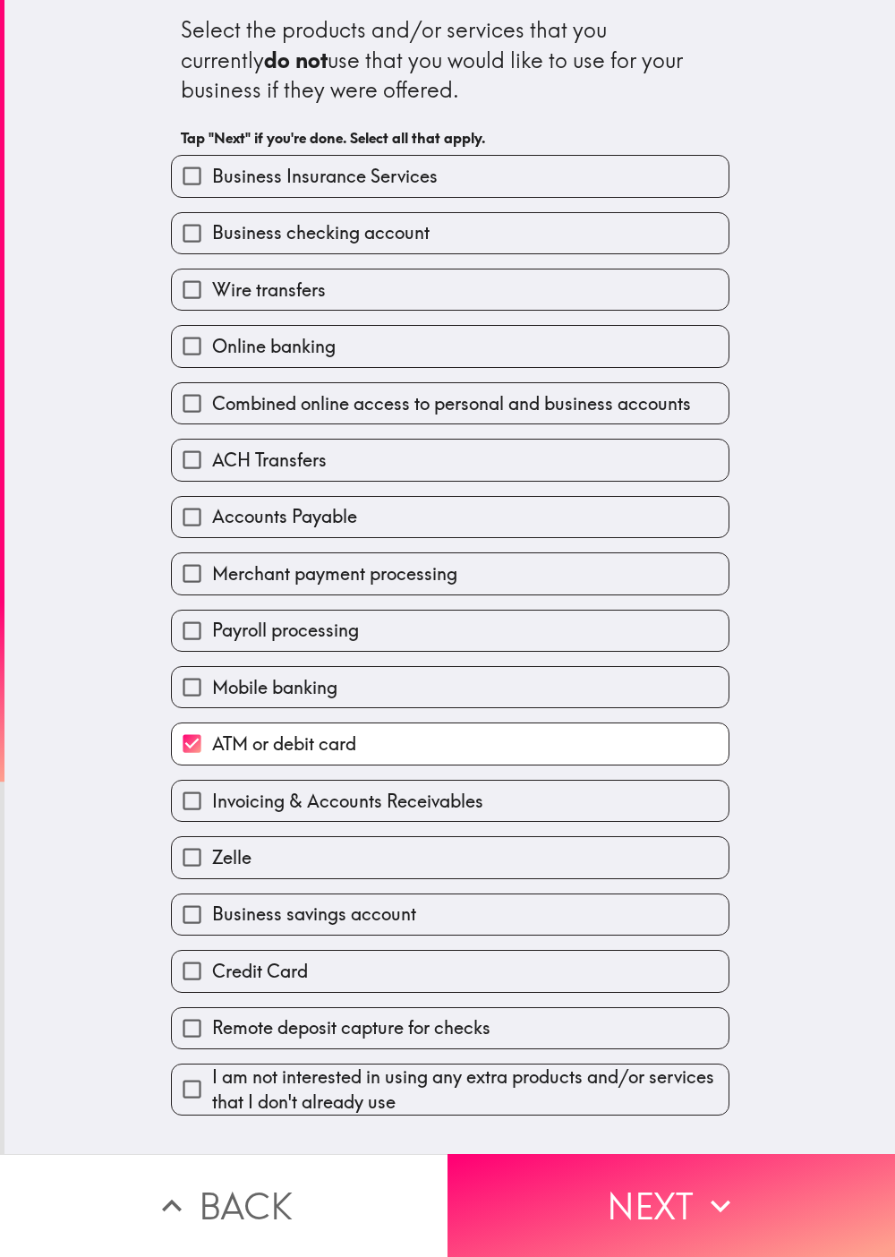
click at [447, 461] on label "ACH Transfers" at bounding box center [450, 460] width 557 height 40
click at [212, 461] on input "ACH Transfers" at bounding box center [192, 460] width 40 height 40
checkbox input "true"
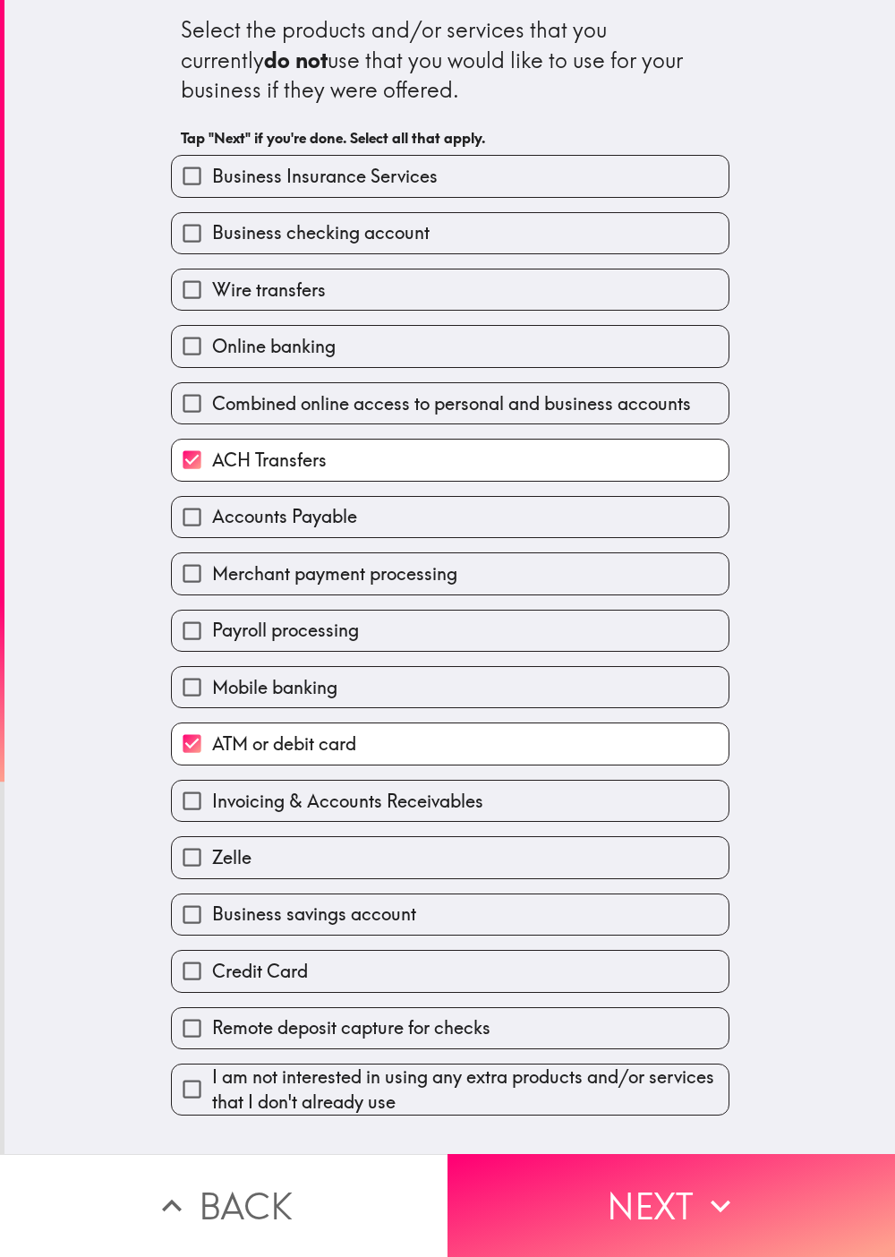
click at [447, 235] on label "Business checking account" at bounding box center [450, 233] width 557 height 40
click at [212, 235] on input "Business checking account" at bounding box center [192, 233] width 40 height 40
checkbox input "true"
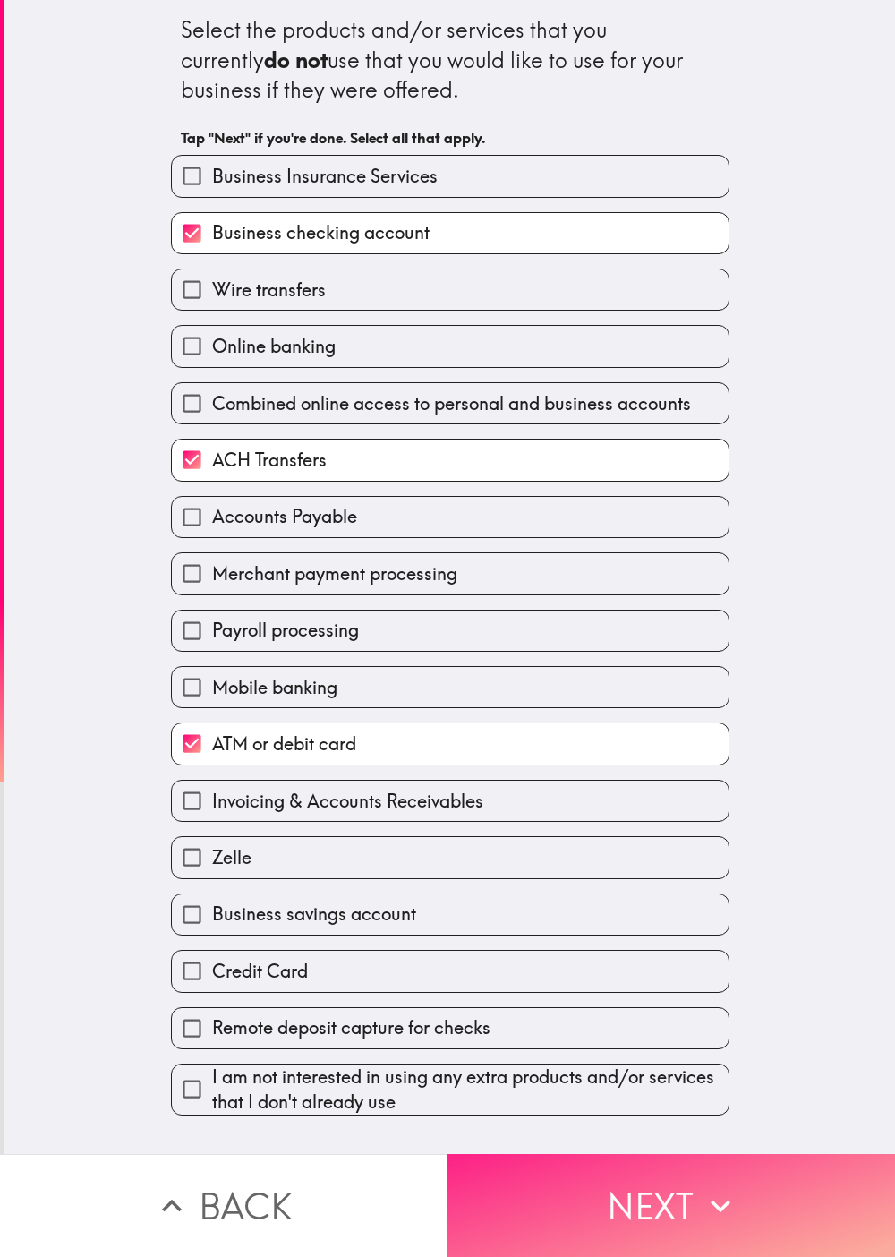
click at [447, 628] on button "Next" at bounding box center [672, 1205] width 448 height 103
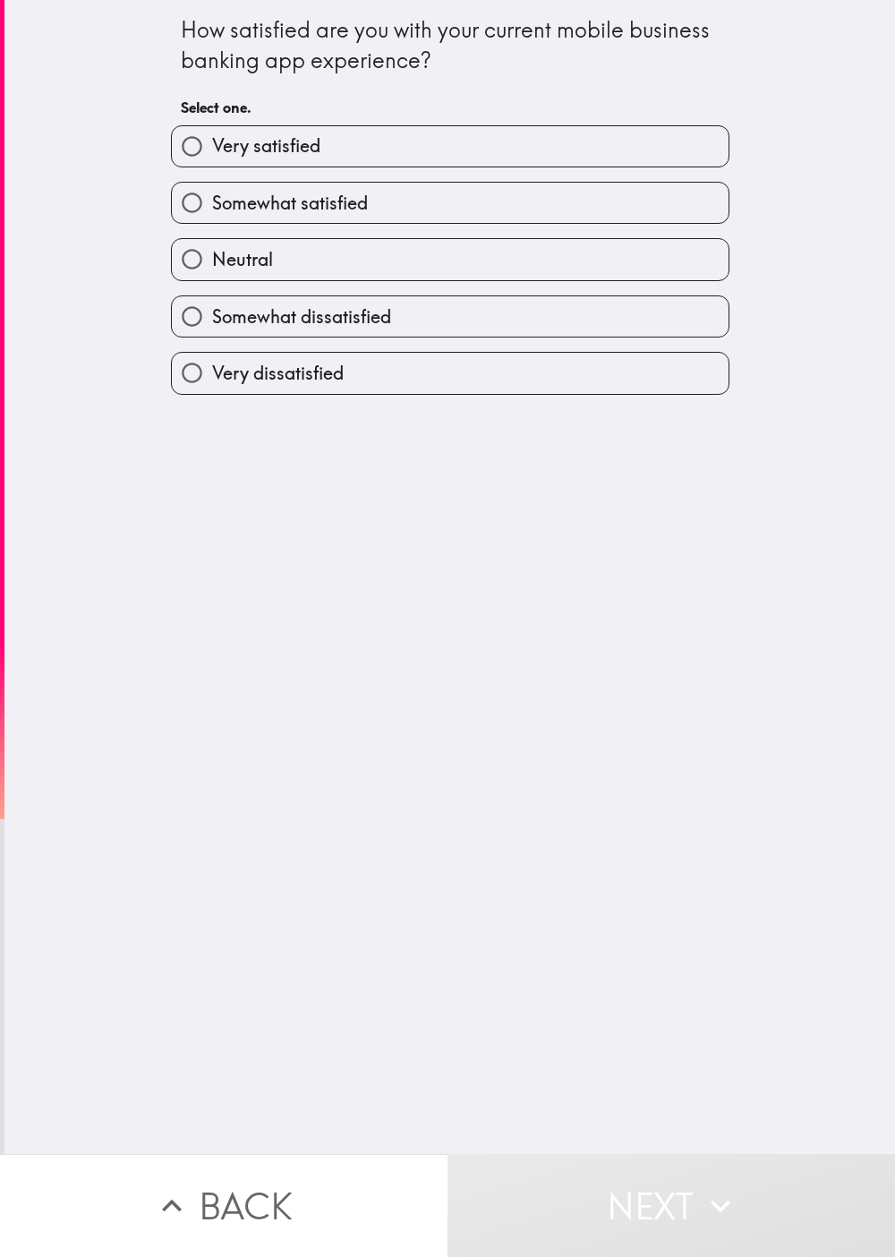
click at [428, 176] on div "Somewhat satisfied" at bounding box center [443, 195] width 573 height 56
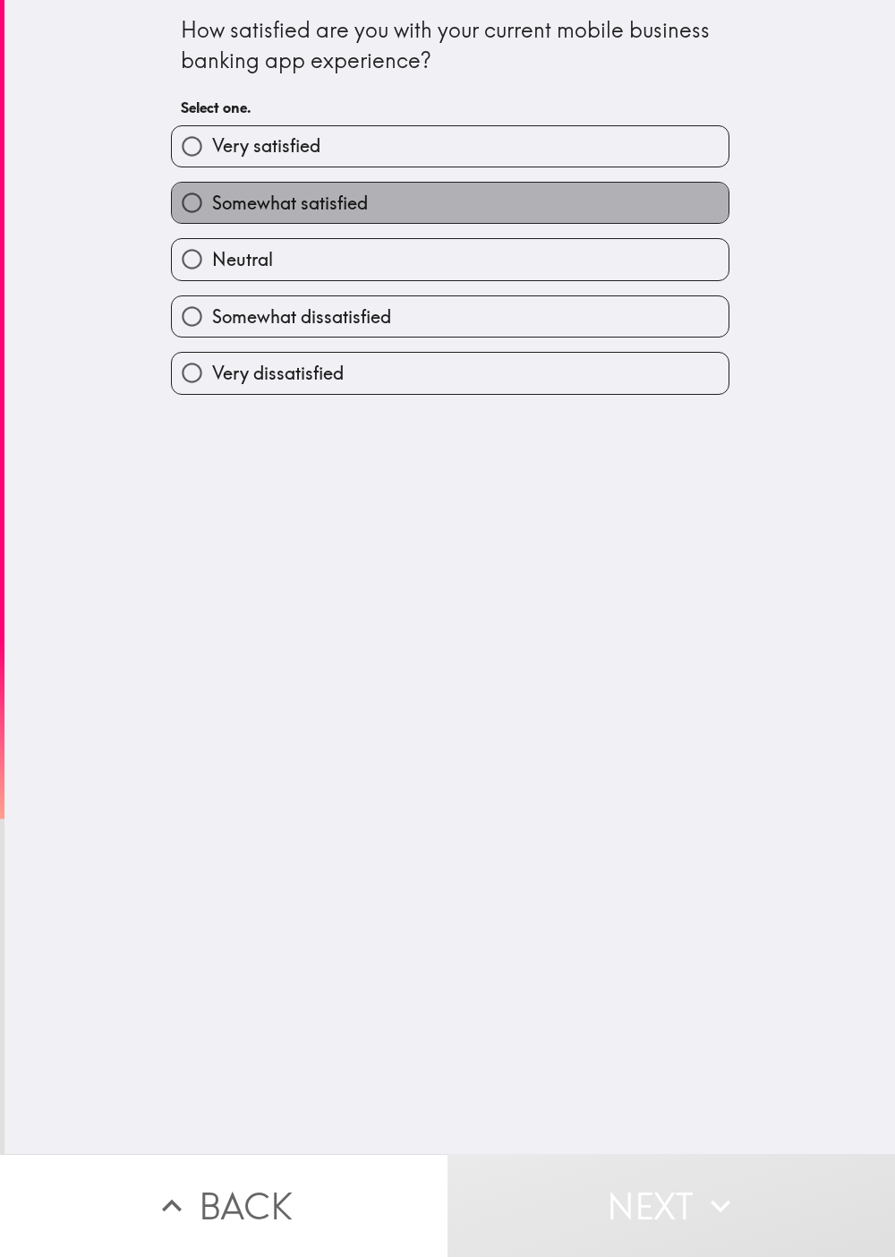
click at [428, 191] on label "Somewhat satisfied" at bounding box center [450, 203] width 557 height 40
click at [212, 191] on input "Somewhat satisfied" at bounding box center [192, 203] width 40 height 40
radio input "true"
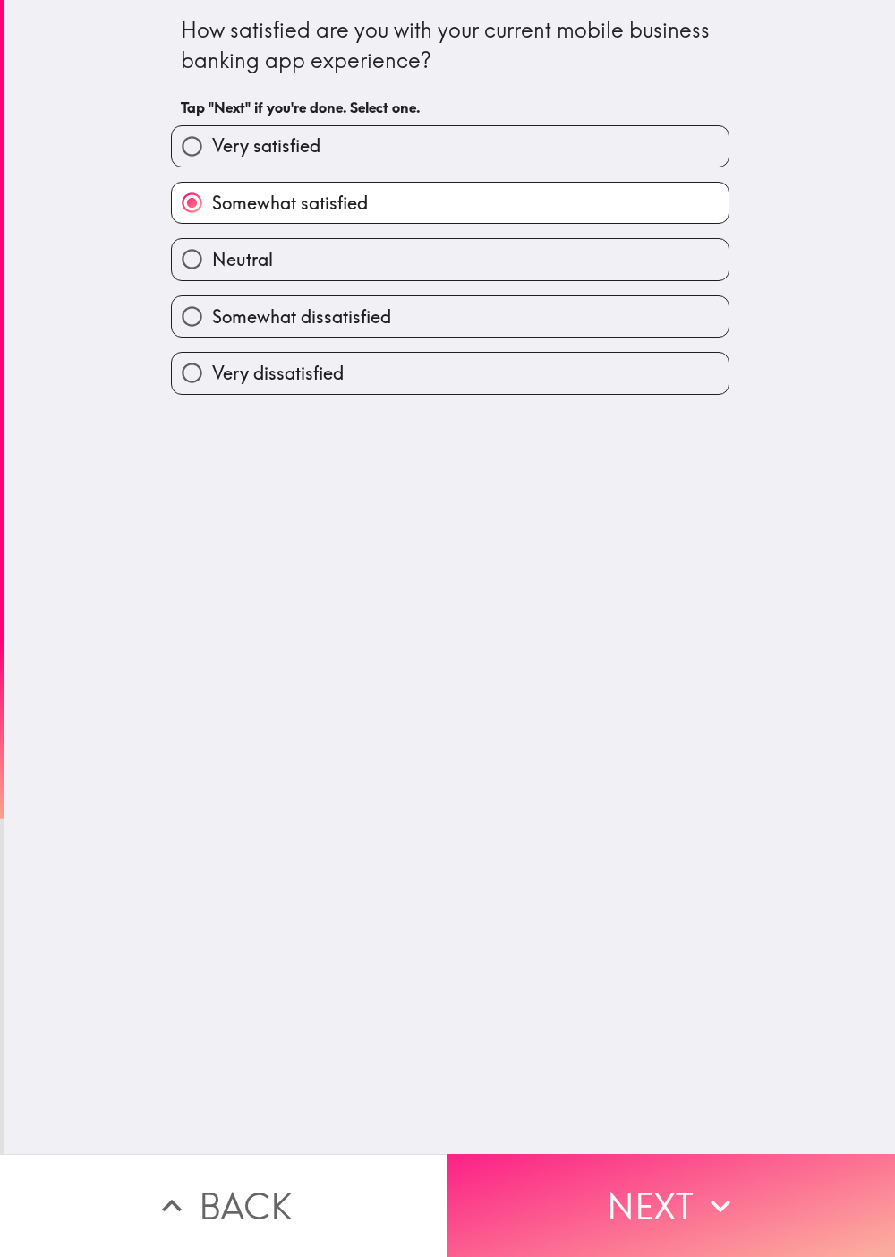
click at [447, 628] on button "Next" at bounding box center [672, 1205] width 448 height 103
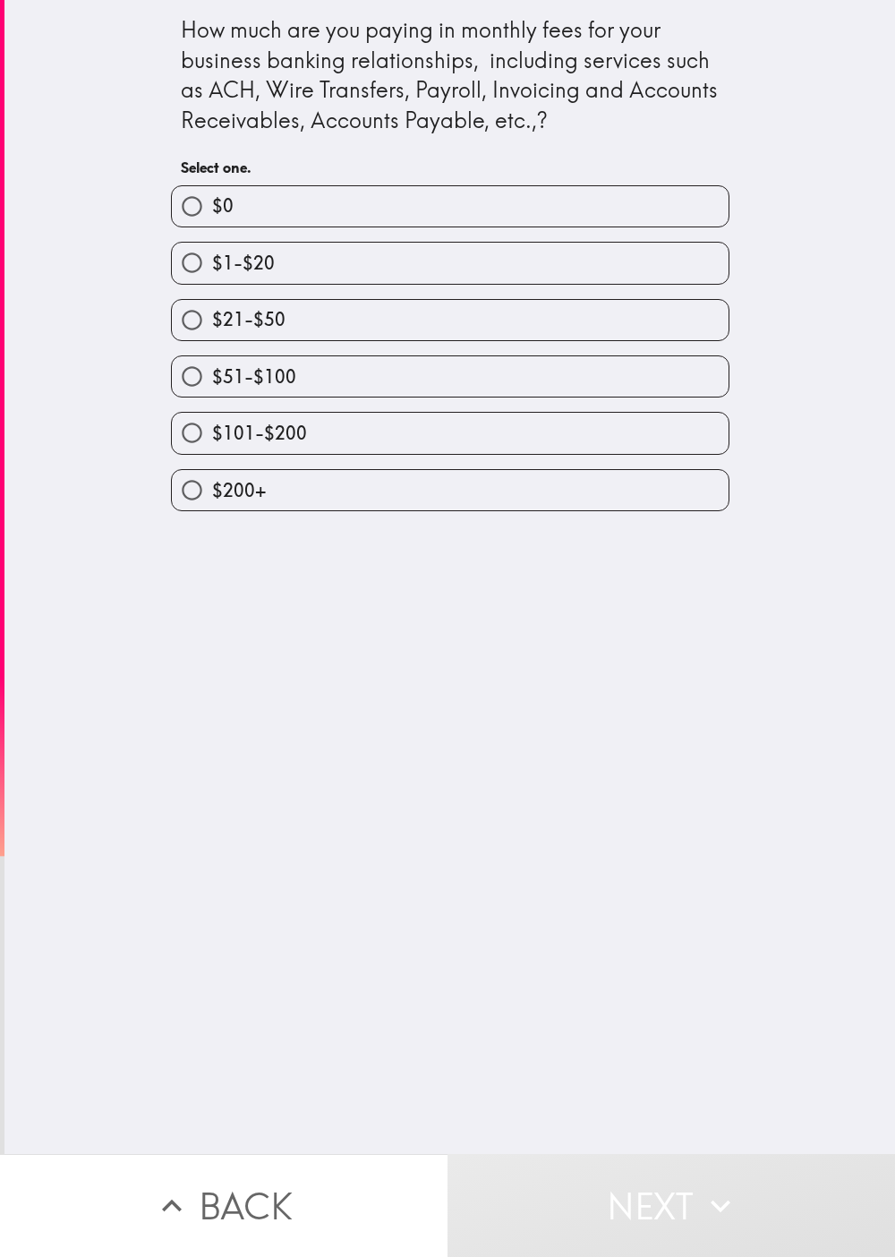
click at [308, 282] on label "$1-$20" at bounding box center [450, 263] width 557 height 40
click at [212, 282] on input "$1-$20" at bounding box center [192, 263] width 40 height 40
radio input "true"
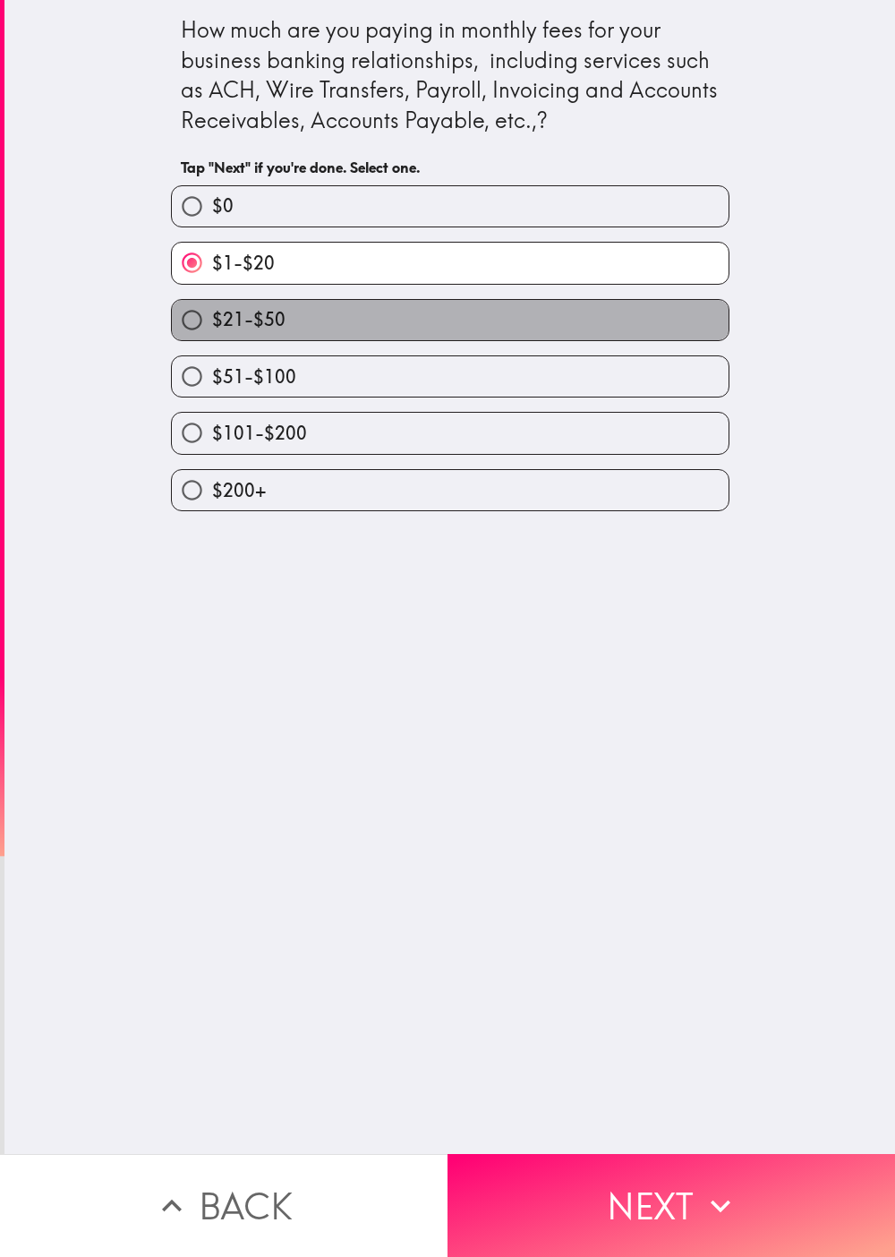
click at [290, 312] on label "$21-$50" at bounding box center [450, 320] width 557 height 40
click at [212, 312] on input "$21-$50" at bounding box center [192, 320] width 40 height 40
radio input "true"
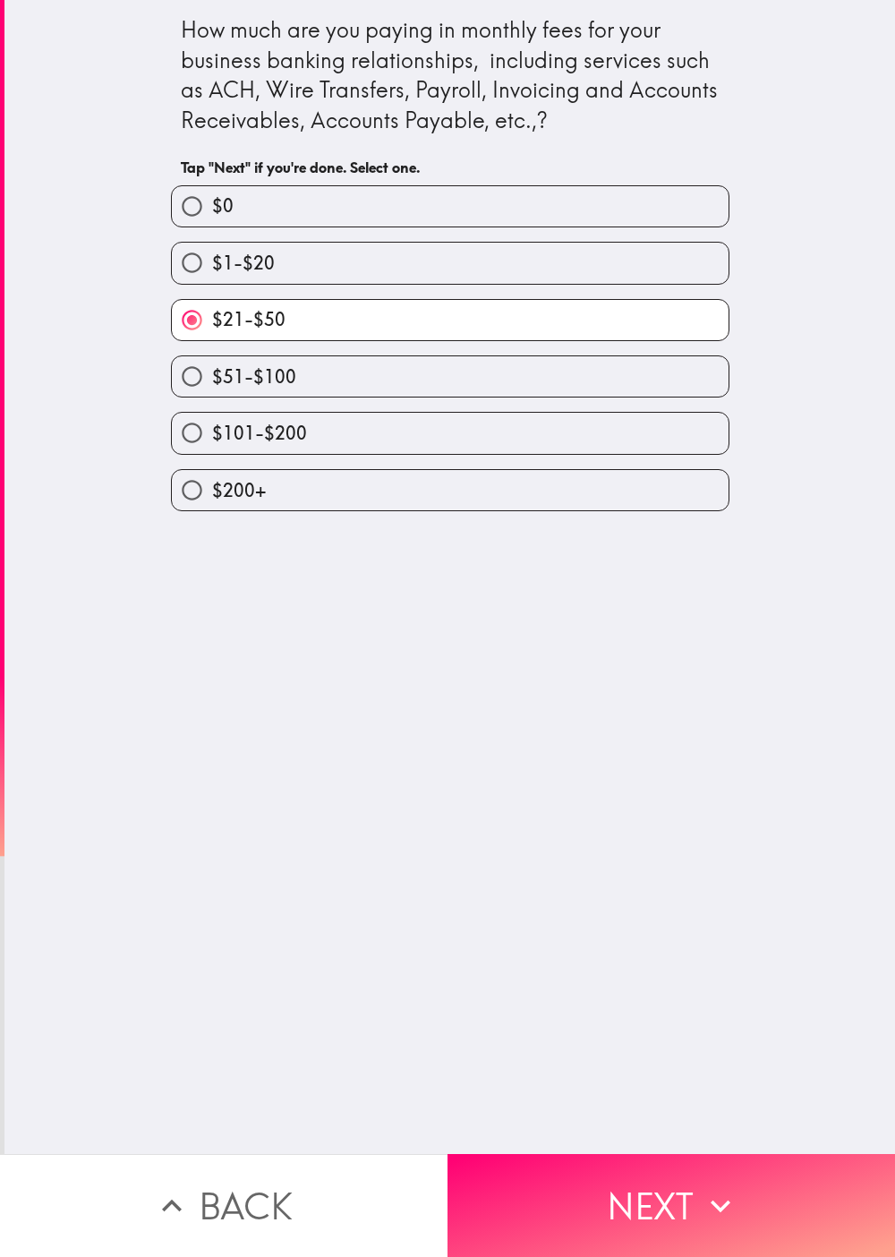
drag, startPoint x: 594, startPoint y: 1193, endPoint x: 411, endPoint y: 782, distance: 450.1
click at [447, 628] on button "Next" at bounding box center [672, 1205] width 448 height 103
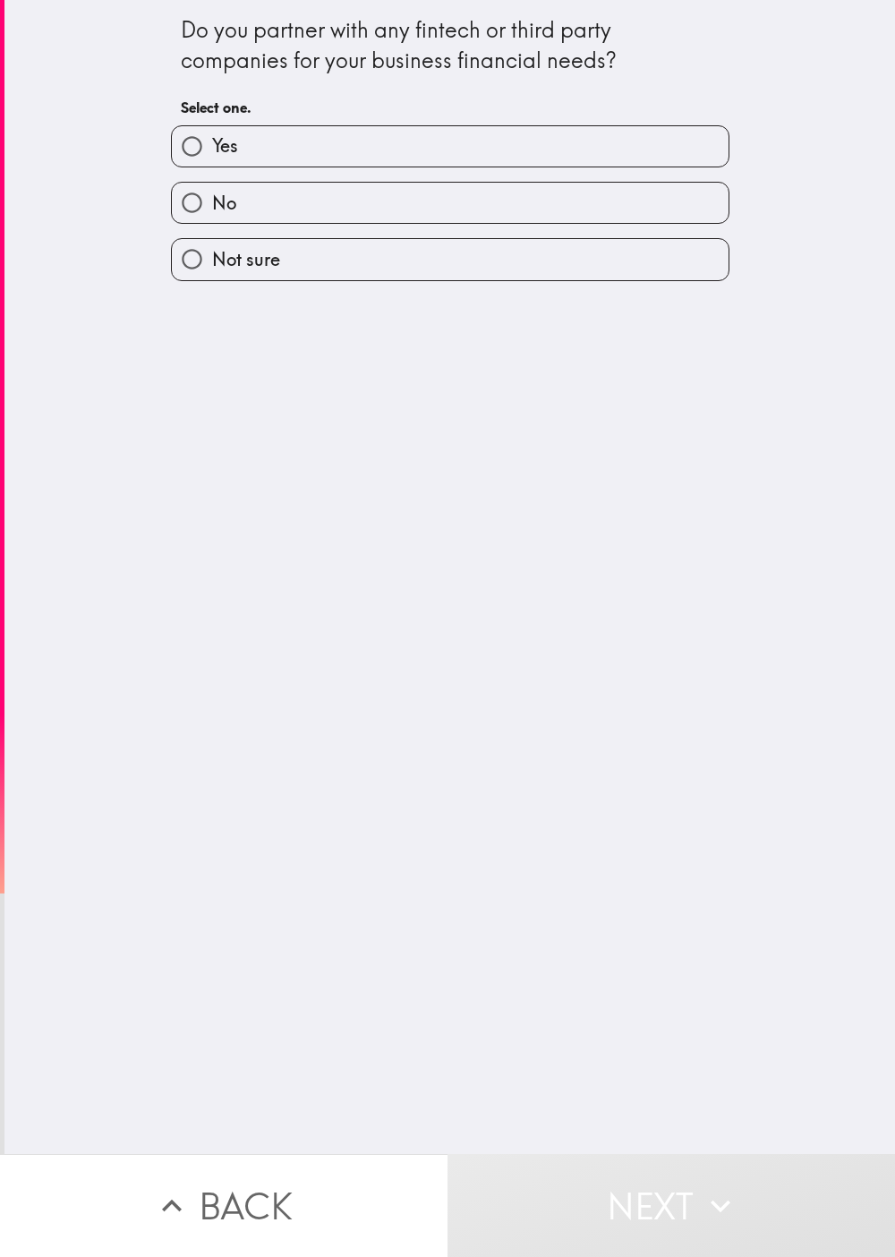
click at [447, 210] on label "No" at bounding box center [450, 203] width 557 height 40
click at [212, 210] on input "No" at bounding box center [192, 203] width 40 height 40
radio input "true"
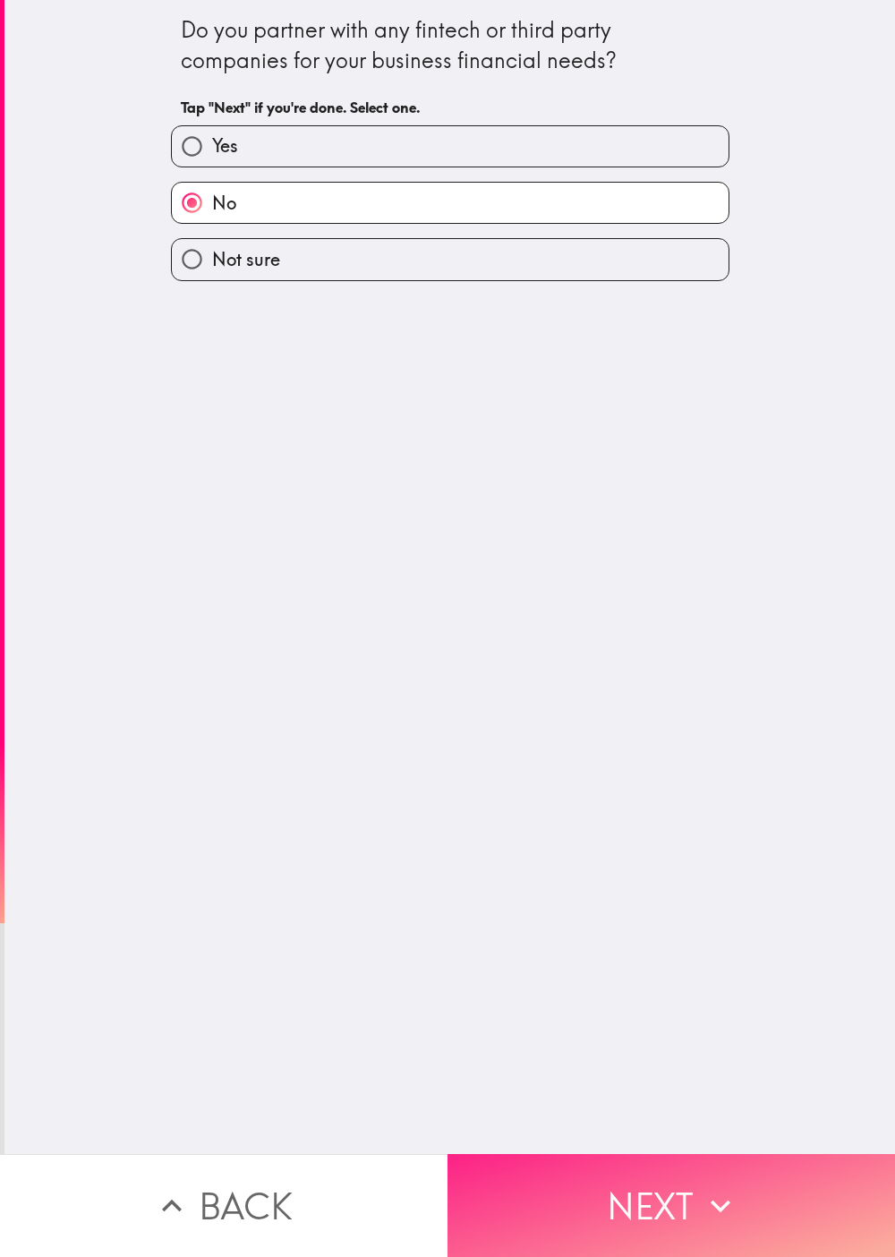
drag, startPoint x: 627, startPoint y: 1199, endPoint x: 640, endPoint y: 1129, distance: 71.1
click at [447, 628] on button "Next" at bounding box center [672, 1205] width 448 height 103
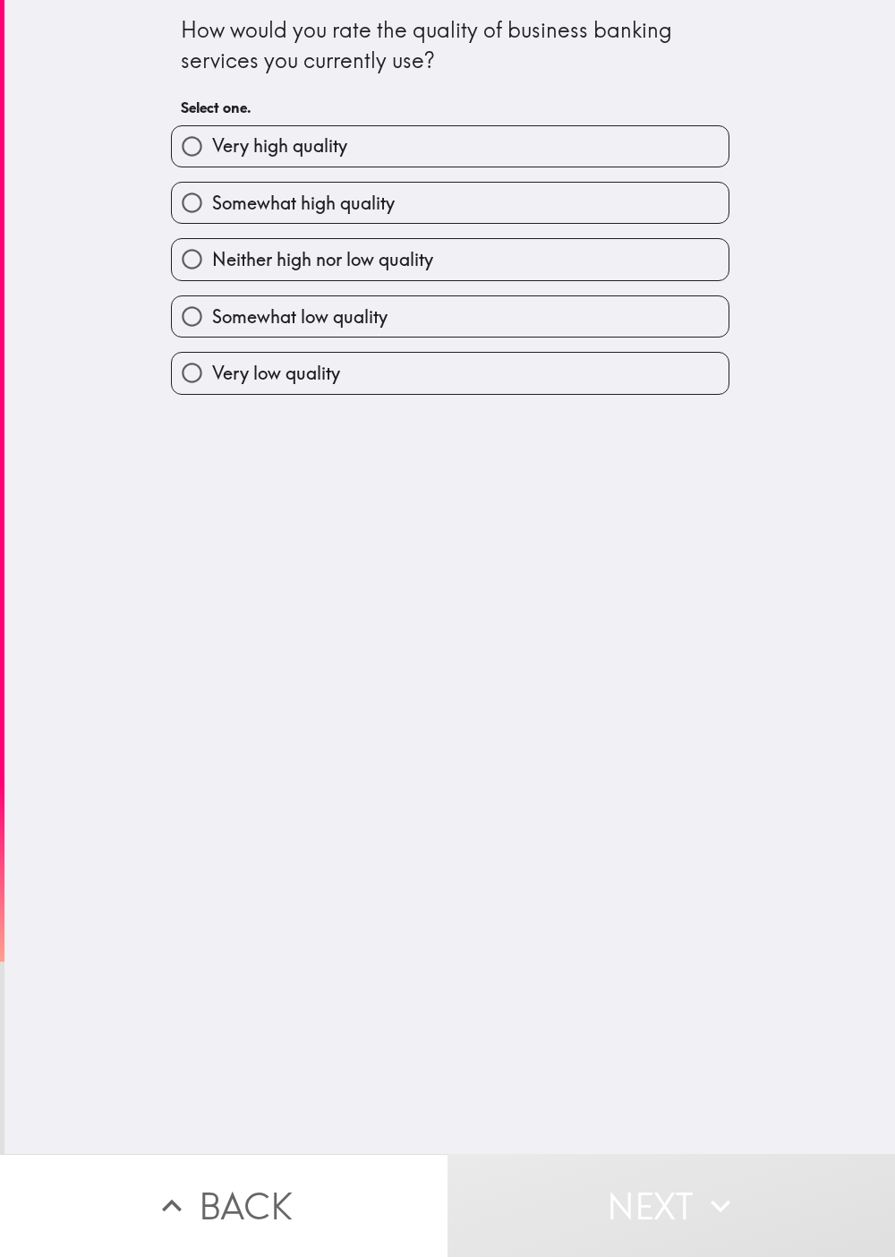
click at [359, 267] on span "Neither high nor low quality" at bounding box center [322, 259] width 221 height 25
click at [212, 267] on input "Neither high nor low quality" at bounding box center [192, 259] width 40 height 40
radio input "true"
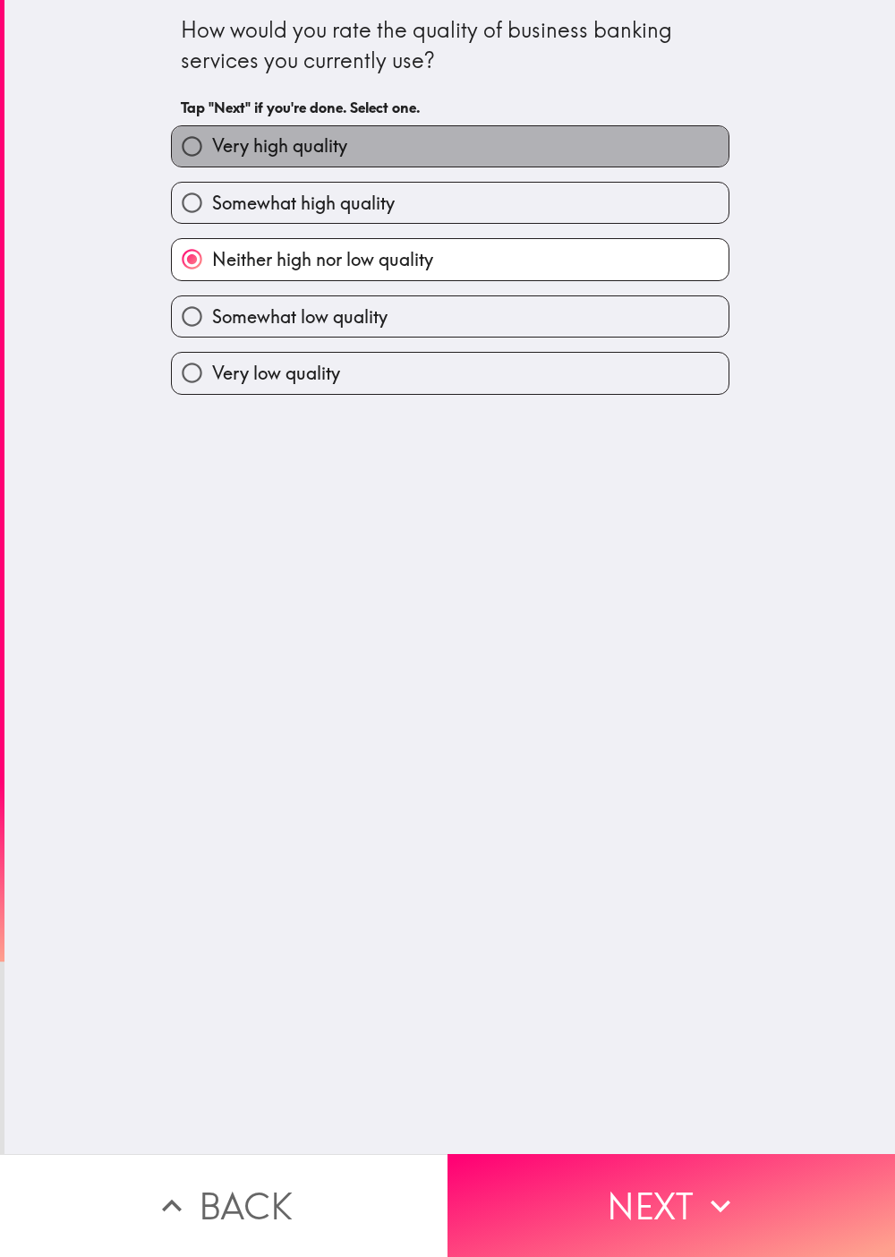
click at [339, 162] on label "Very high quality" at bounding box center [450, 146] width 557 height 40
click at [212, 162] on input "Very high quality" at bounding box center [192, 146] width 40 height 40
radio input "true"
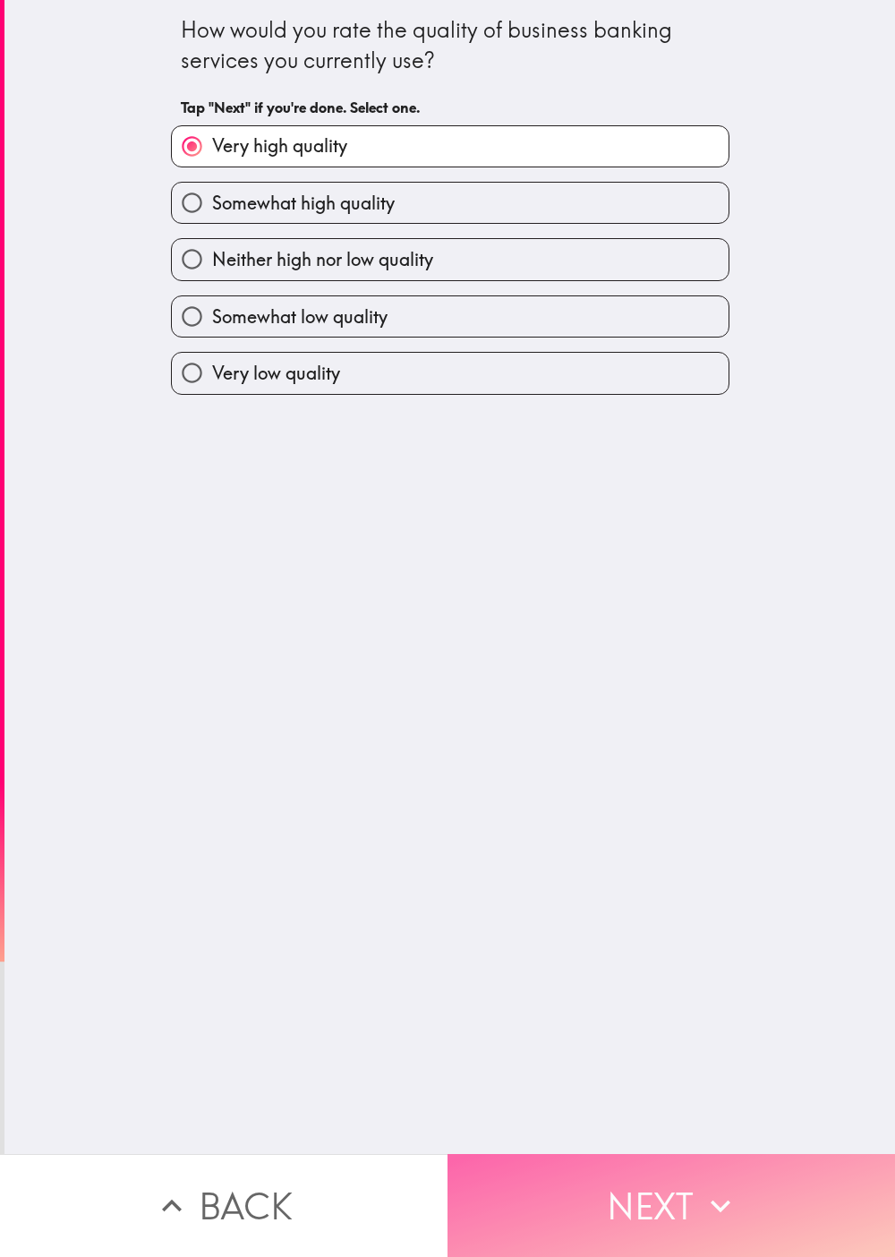
click at [447, 628] on button "Next" at bounding box center [672, 1205] width 448 height 103
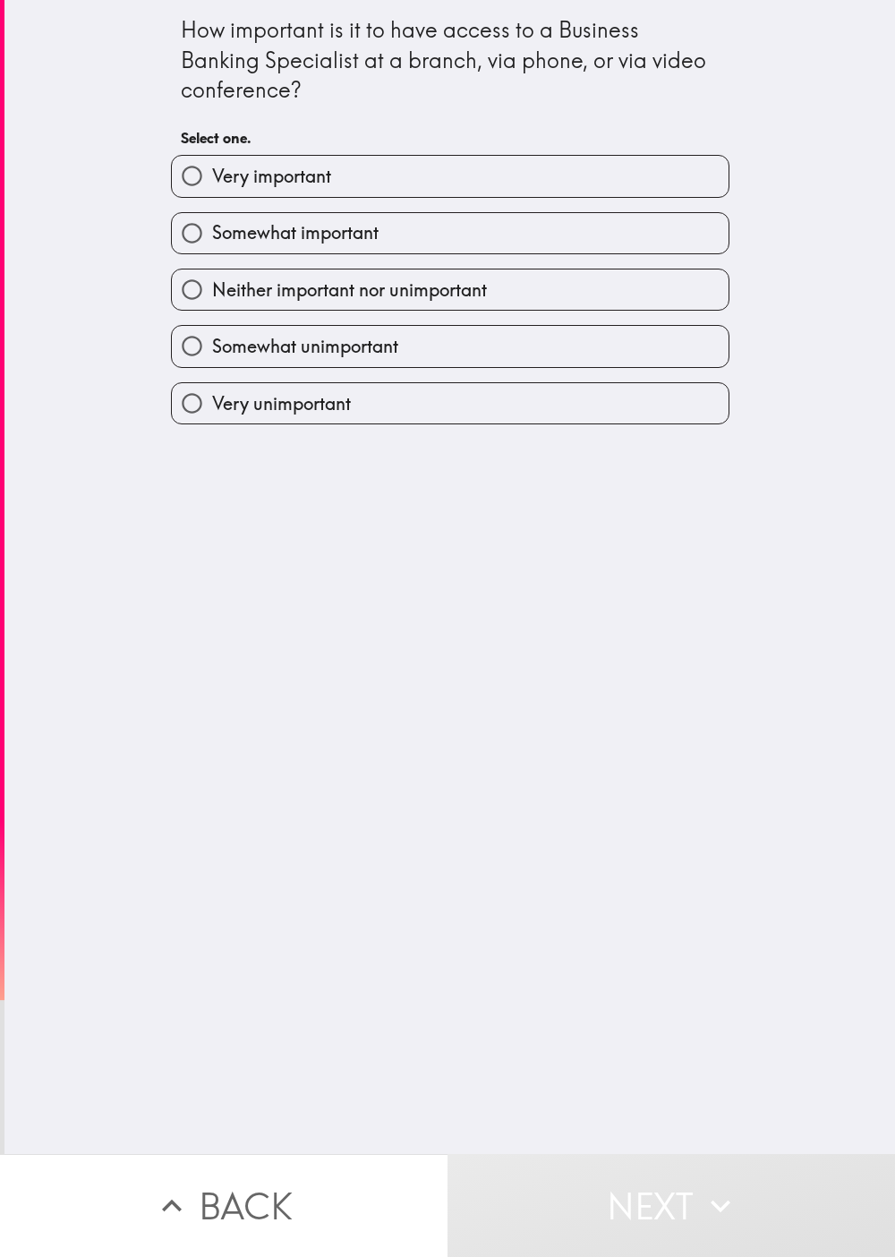
click at [381, 308] on label "Neither important nor unimportant" at bounding box center [450, 289] width 557 height 40
click at [212, 308] on input "Neither important nor unimportant" at bounding box center [192, 289] width 40 height 40
radio input "true"
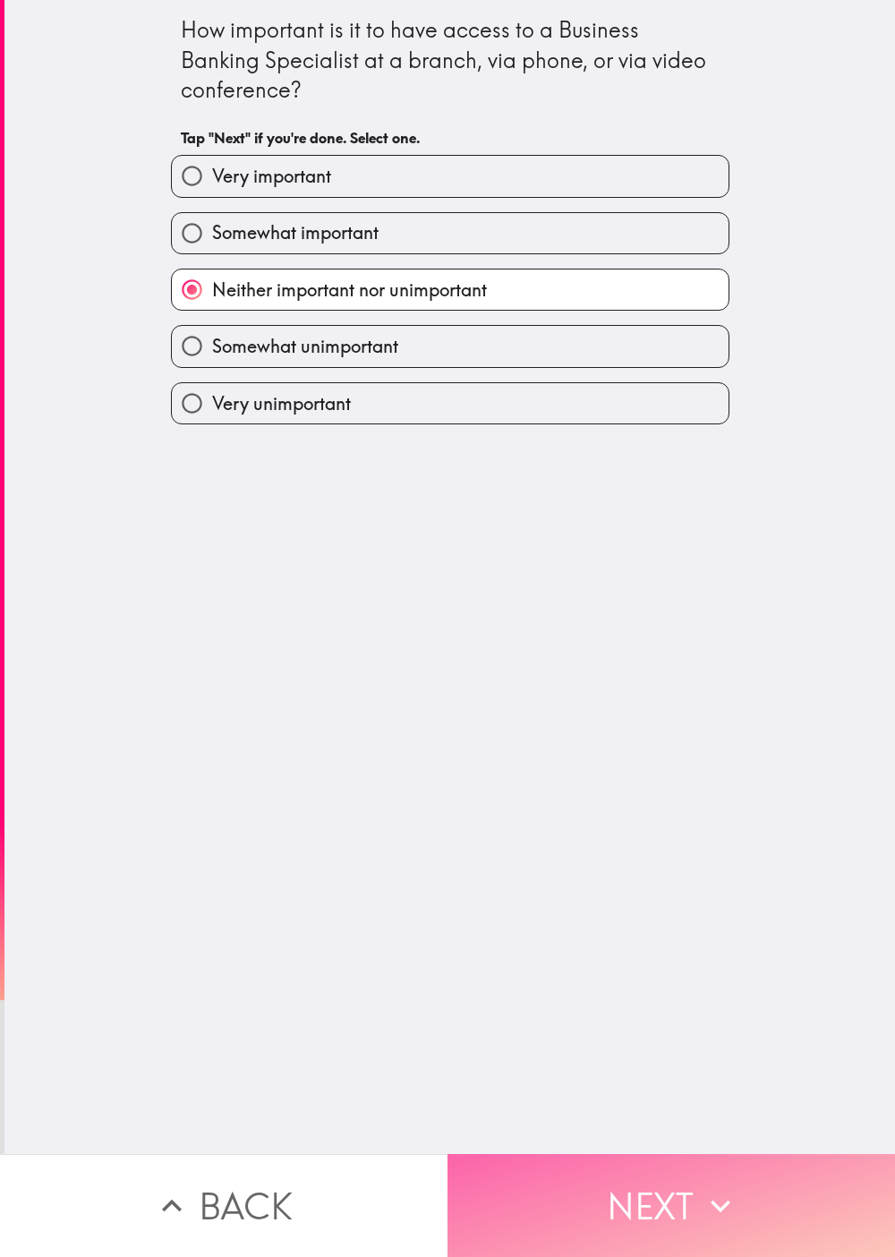
click at [447, 628] on button "Next" at bounding box center [672, 1205] width 448 height 103
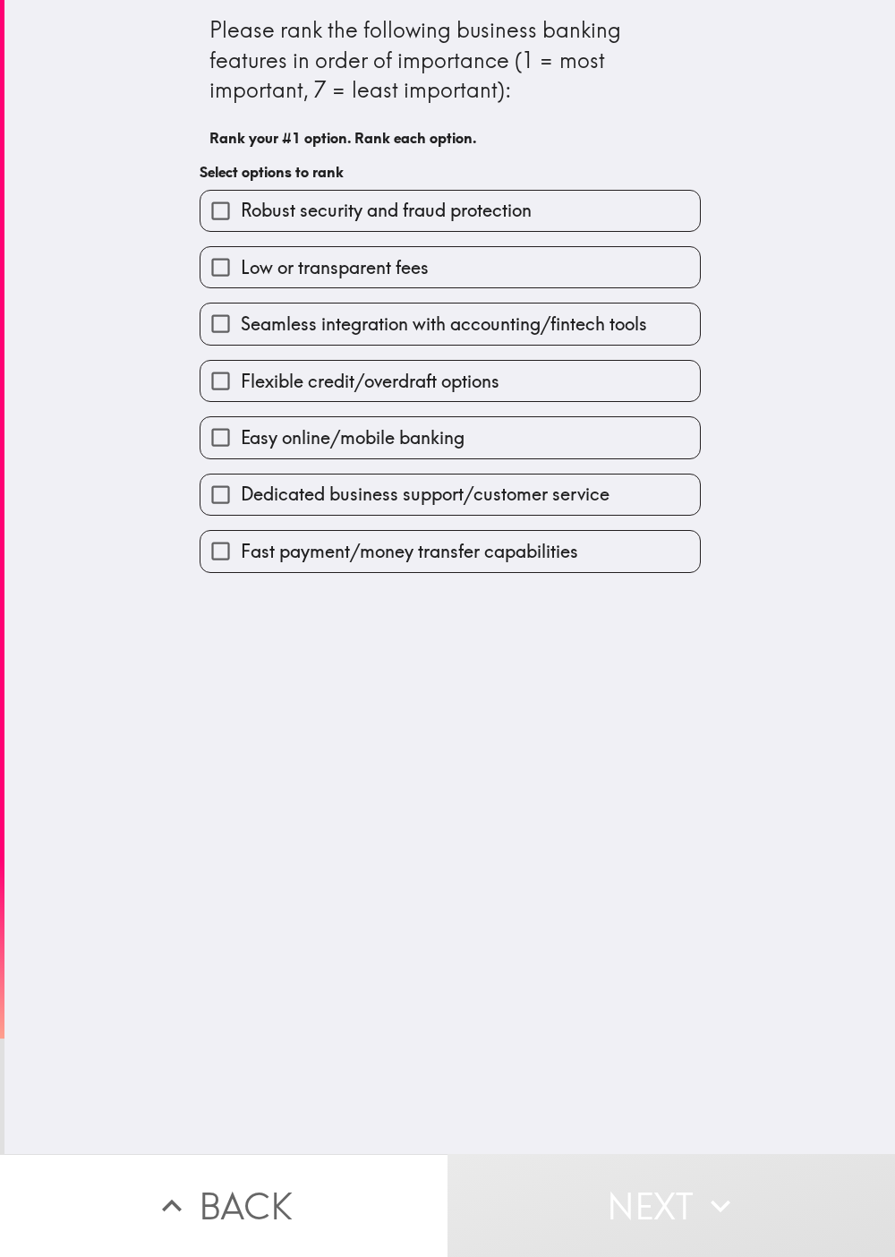
drag, startPoint x: 621, startPoint y: 723, endPoint x: 562, endPoint y: 533, distance: 199.6
click at [447, 628] on div "Please rank the following business banking features in order of importance (1 =…" at bounding box center [449, 577] width 891 height 1154
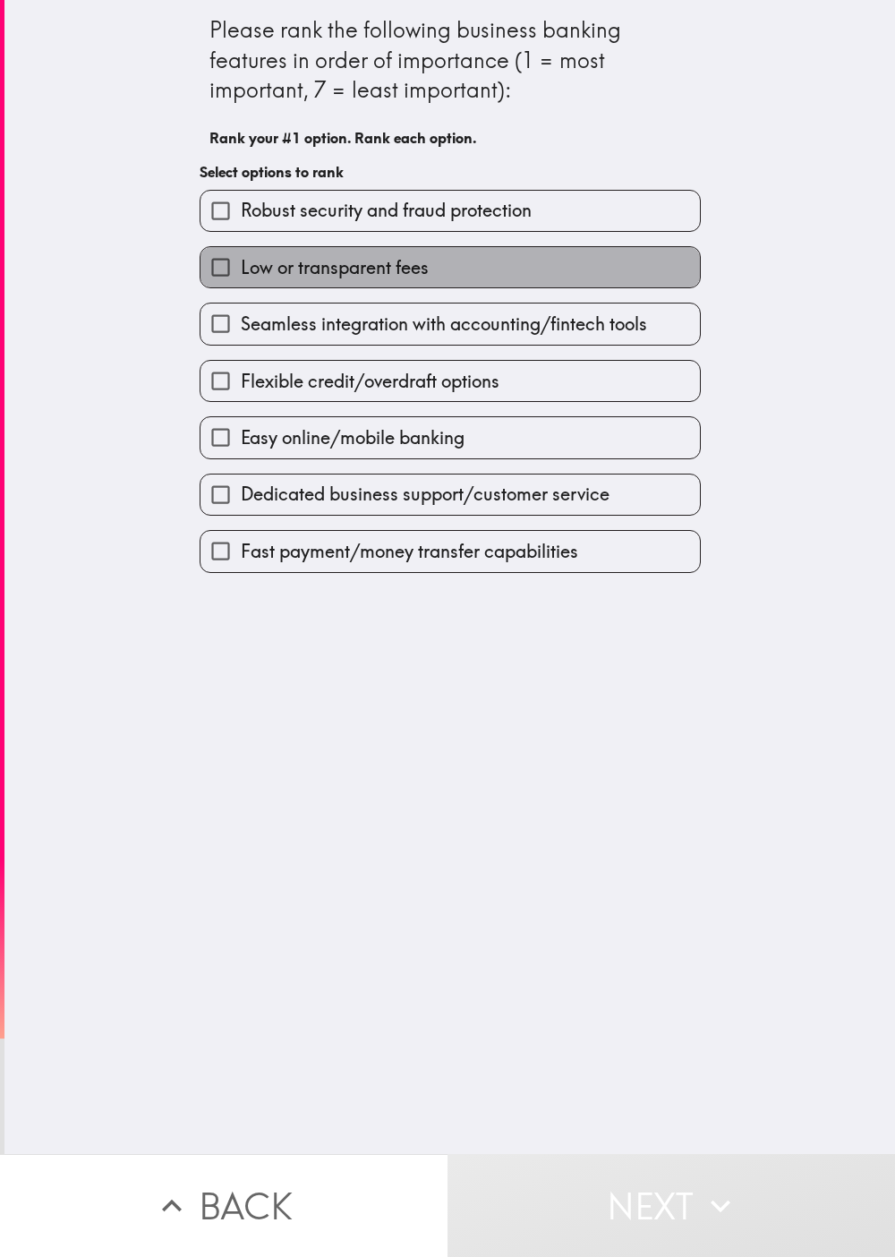
click at [408, 272] on label "Low or transparent fees" at bounding box center [451, 267] width 500 height 40
click at [241, 272] on input "Low or transparent fees" at bounding box center [221, 267] width 40 height 40
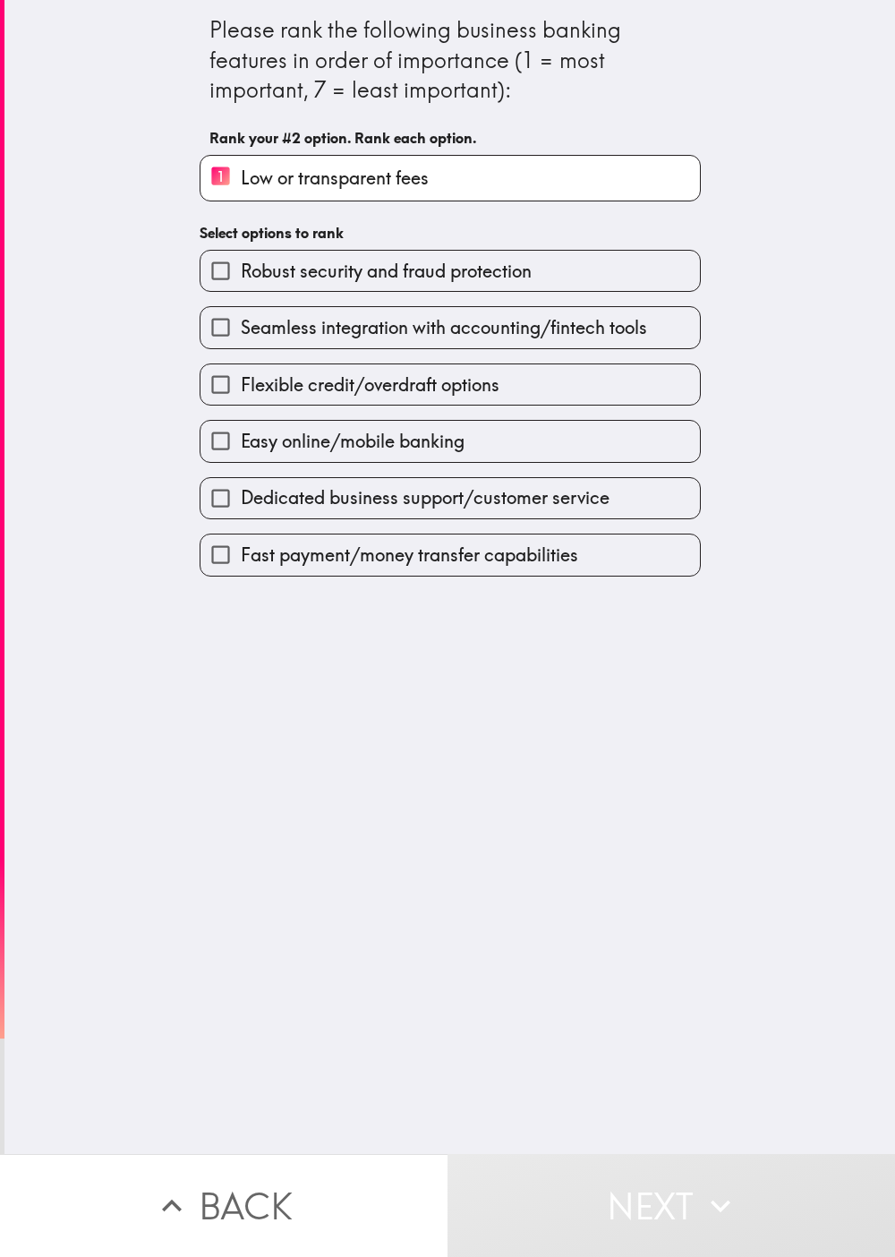
click at [447, 363] on div "Flexible credit/overdraft options" at bounding box center [443, 377] width 516 height 56
click at [447, 332] on span "Seamless integration with accounting/fintech tools" at bounding box center [444, 327] width 406 height 25
click at [241, 332] on input "Seamless integration with accounting/fintech tools" at bounding box center [221, 327] width 40 height 40
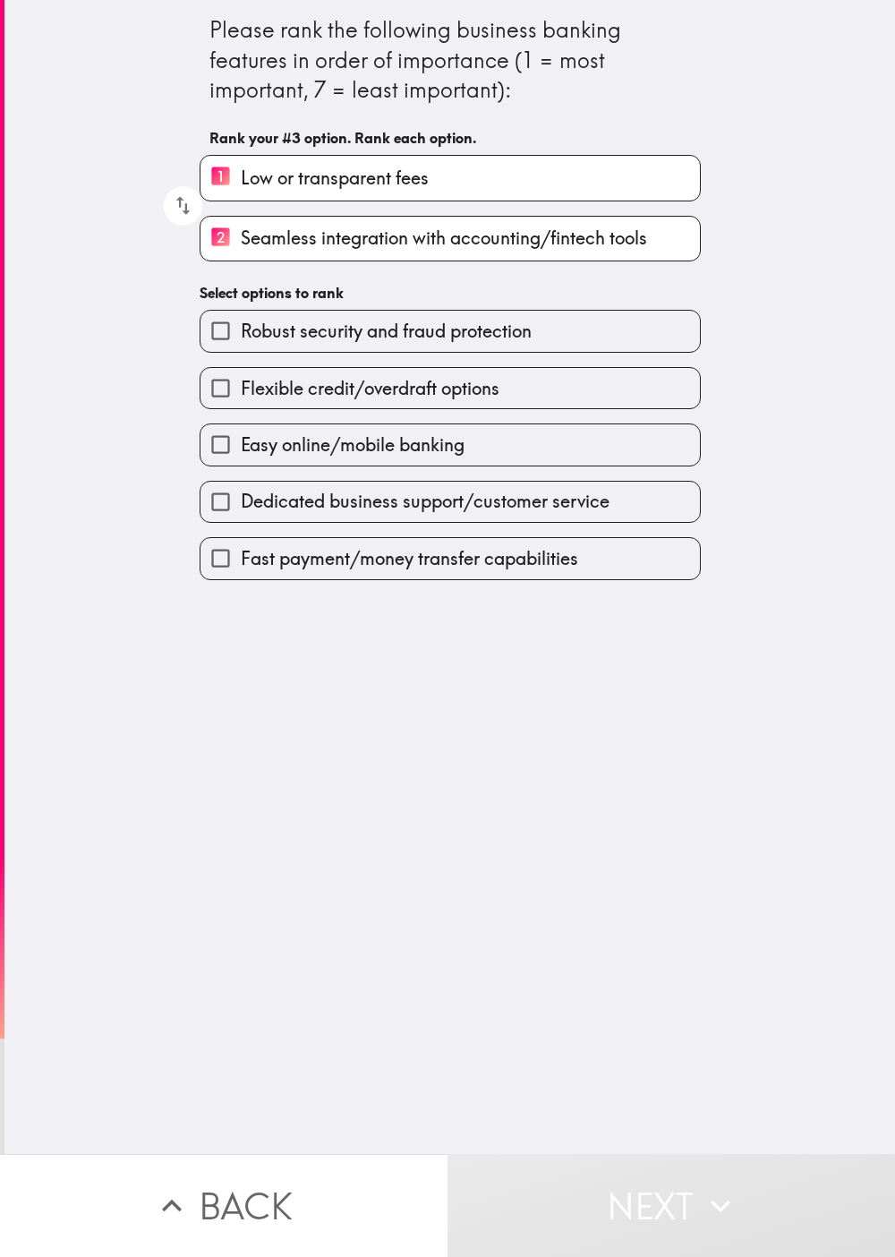
click at [428, 415] on div "Easy online/mobile banking" at bounding box center [443, 437] width 516 height 56
click at [447, 428] on div "Easy online/mobile banking" at bounding box center [450, 444] width 501 height 42
click at [447, 490] on label "Dedicated business support/customer service" at bounding box center [451, 502] width 500 height 40
click at [241, 490] on input "Dedicated business support/customer service" at bounding box center [221, 502] width 40 height 40
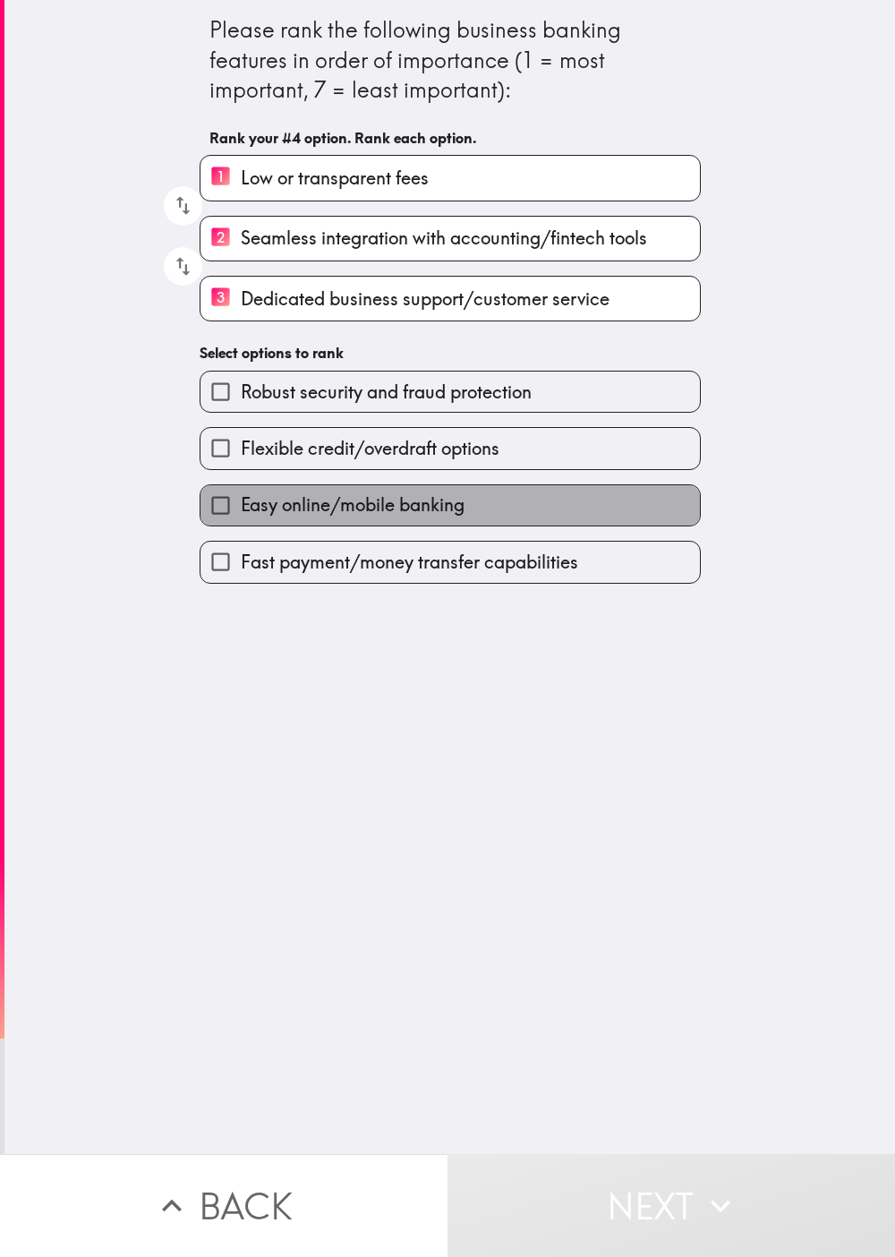
click at [447, 516] on label "Easy online/mobile banking" at bounding box center [451, 505] width 500 height 40
click at [241, 516] on input "Easy online/mobile banking" at bounding box center [221, 505] width 40 height 40
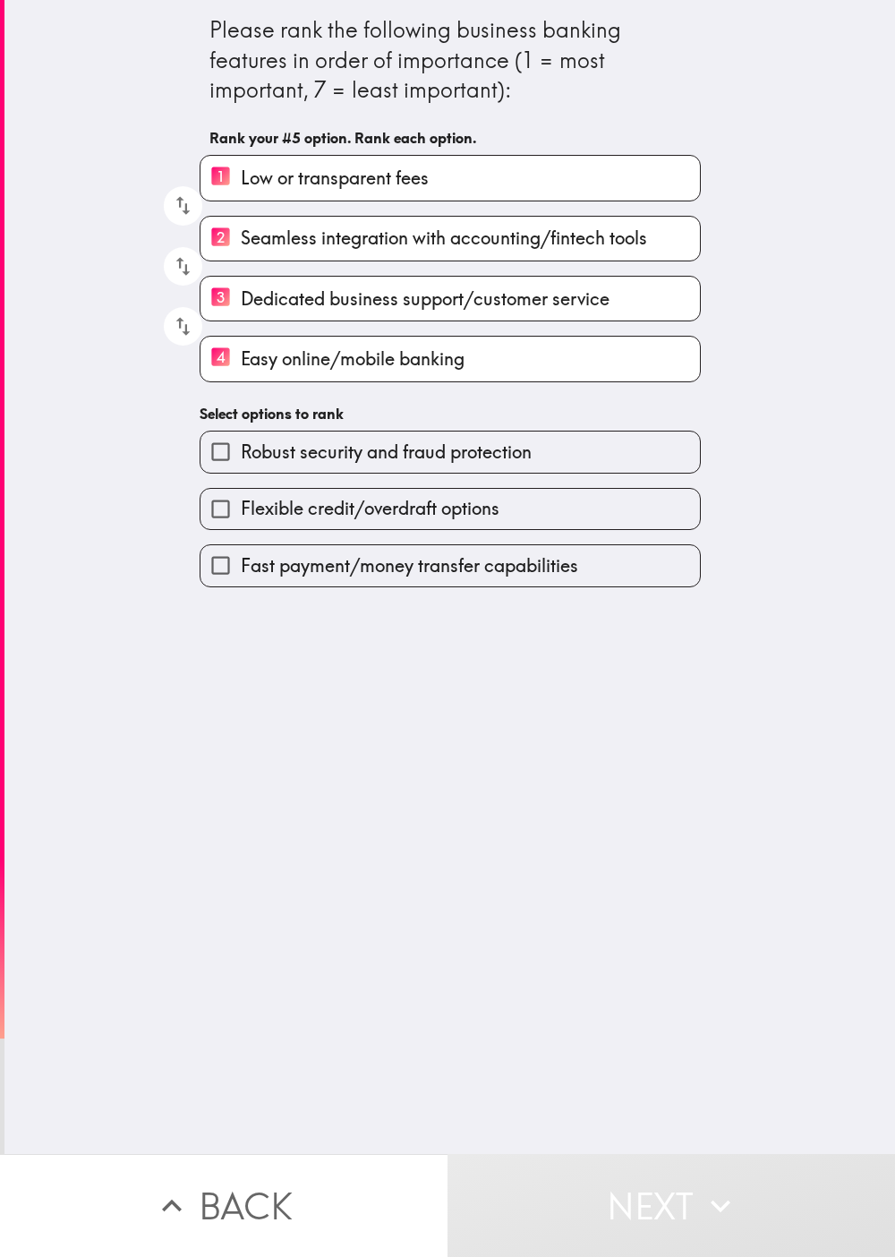
click at [447, 578] on span "Fast payment/money transfer capabilities" at bounding box center [410, 565] width 338 height 25
click at [241, 585] on input "Fast payment/money transfer capabilities" at bounding box center [221, 565] width 40 height 40
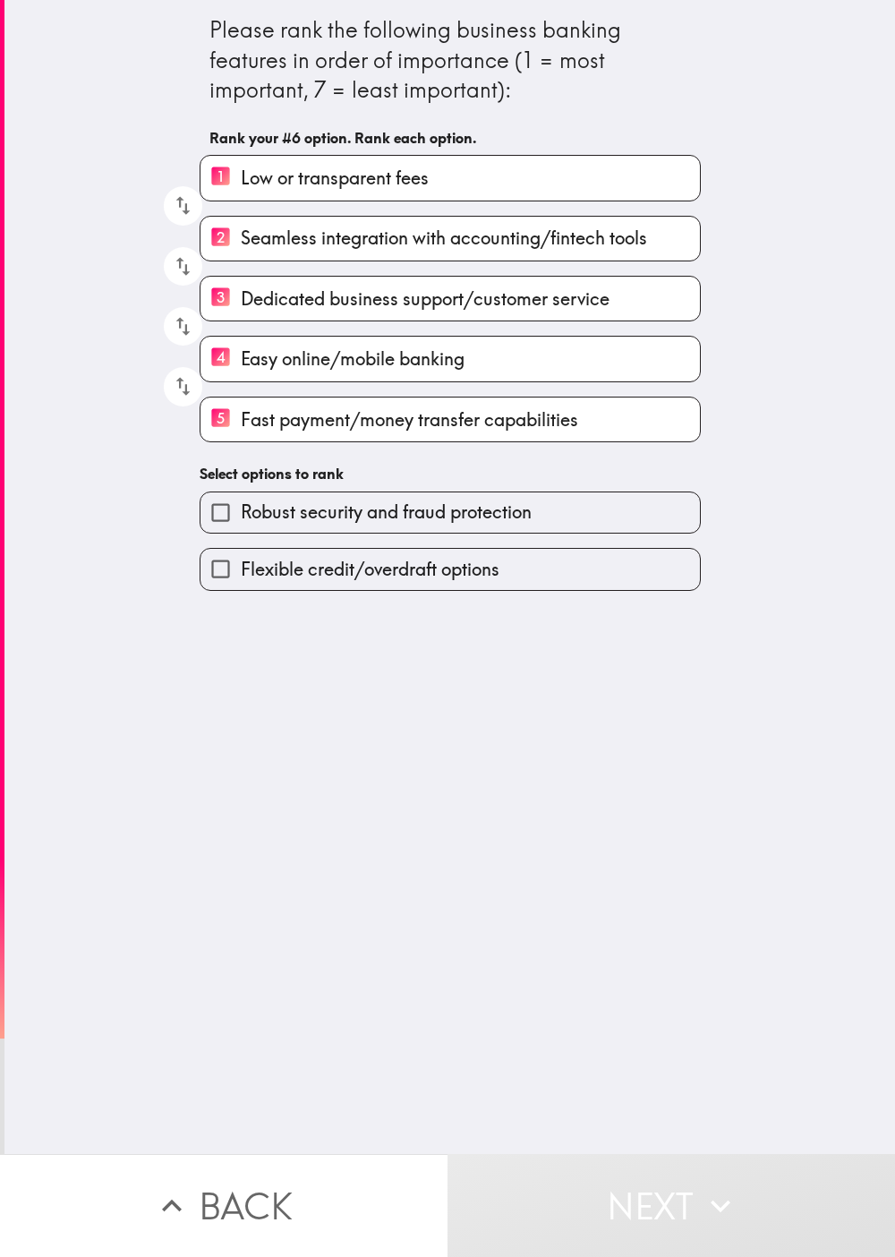
click at [447, 557] on div "Flexible credit/overdraft options" at bounding box center [450, 569] width 501 height 42
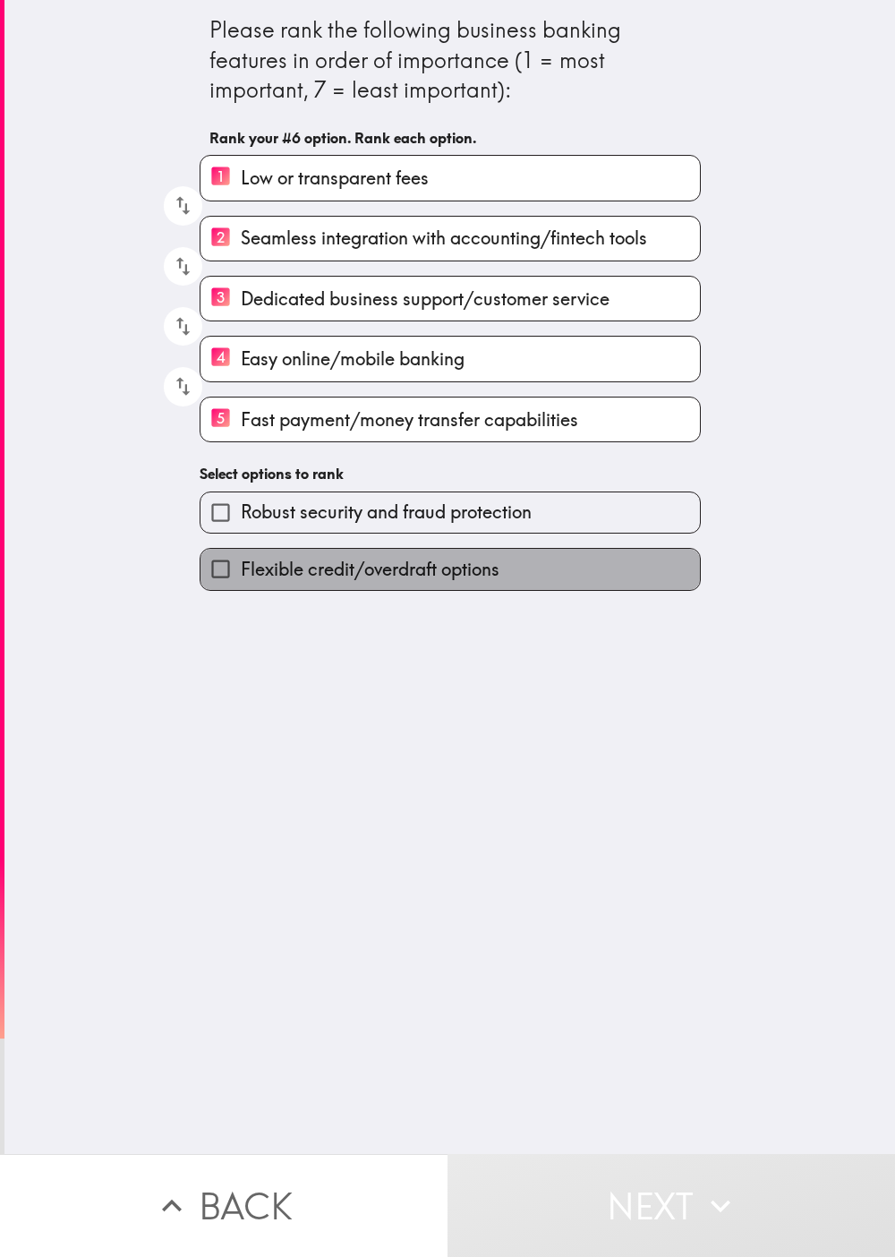
click at [445, 589] on label "Flexible credit/overdraft options" at bounding box center [451, 569] width 500 height 40
click at [241, 589] on input "Flexible credit/overdraft options" at bounding box center [221, 569] width 40 height 40
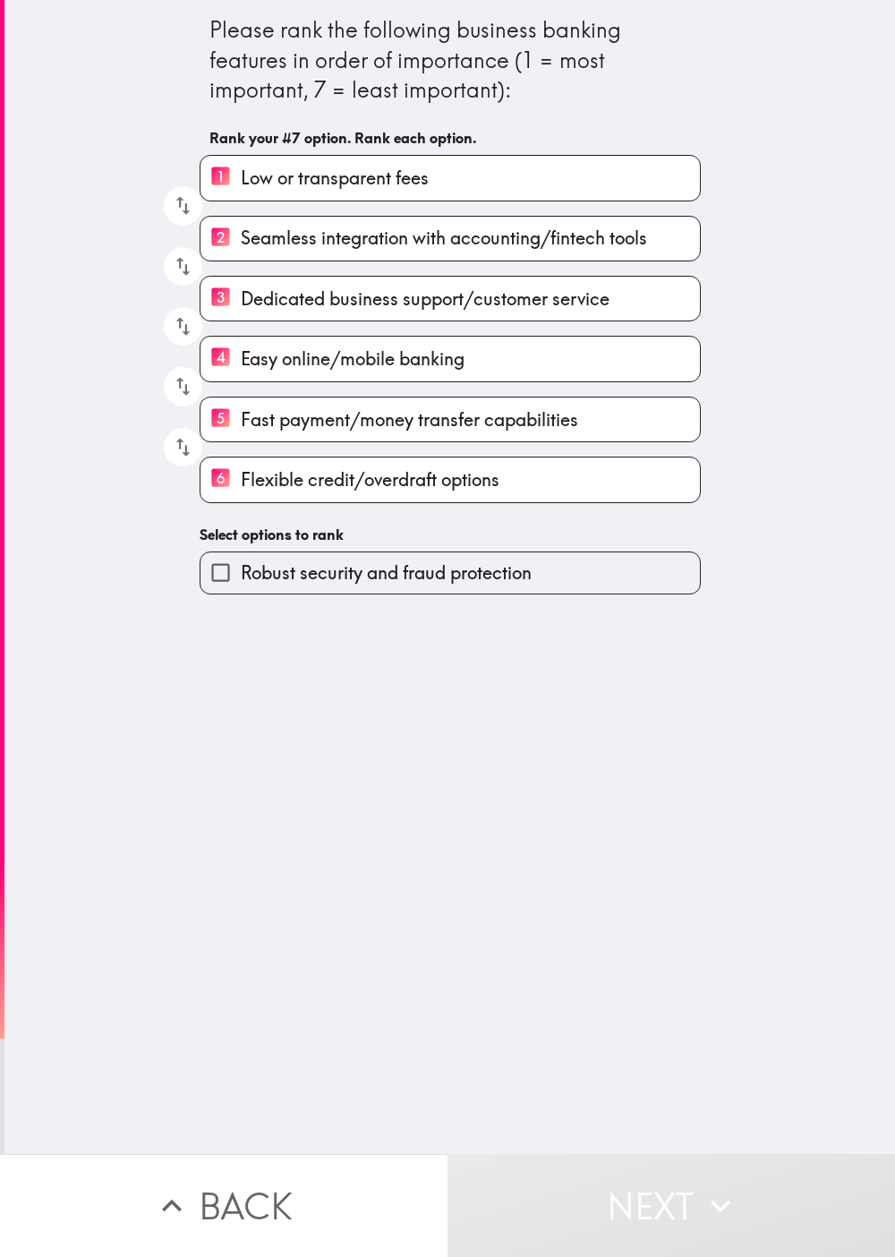
click at [447, 549] on div "Robust security and fraud protection" at bounding box center [443, 565] width 516 height 56
click at [447, 586] on span "Robust security and fraud protection" at bounding box center [386, 572] width 291 height 25
click at [241, 587] on input "Robust security and fraud protection" at bounding box center [221, 572] width 40 height 40
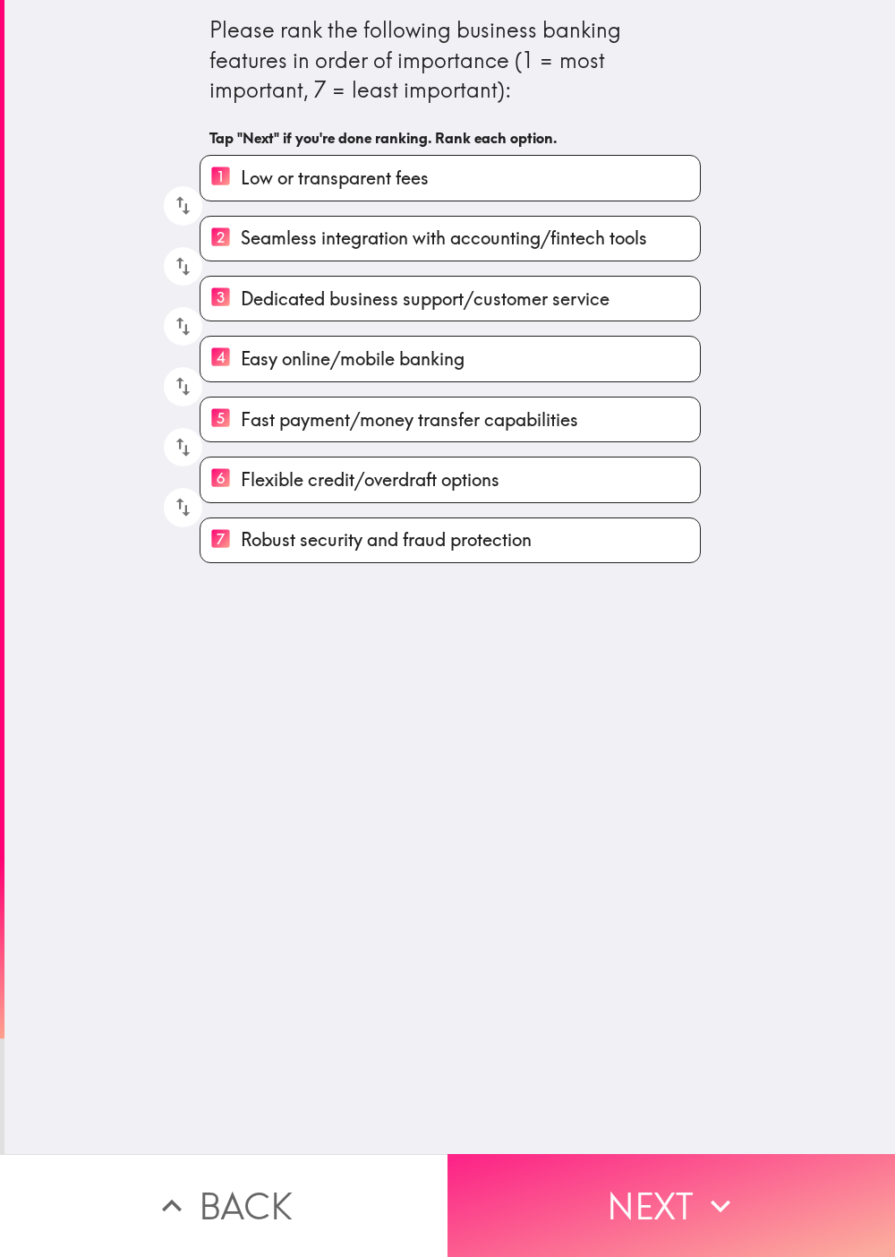
click at [447, 628] on icon "button" at bounding box center [720, 1205] width 39 height 39
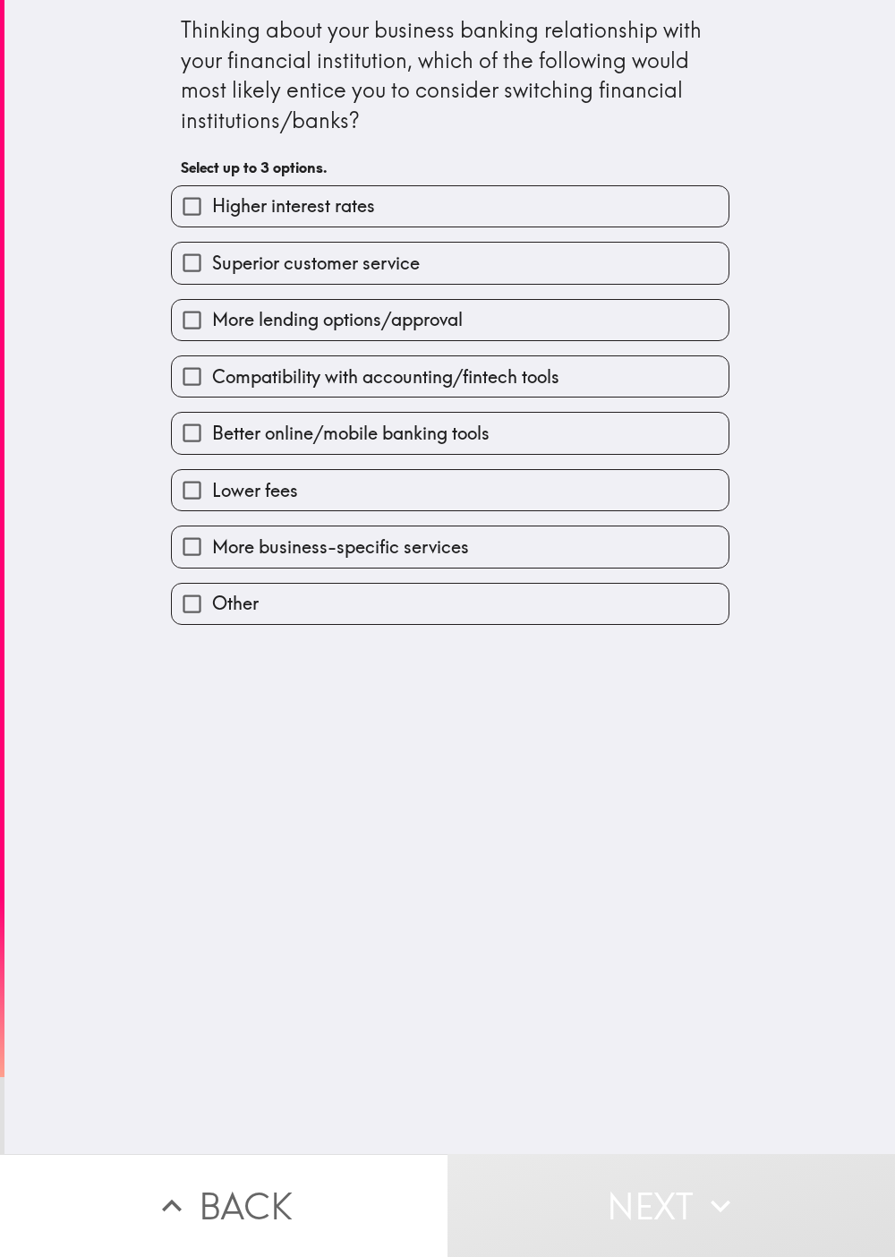
click at [447, 628] on div "Thinking about your business banking relationship with your financial instituti…" at bounding box center [449, 577] width 891 height 1154
drag, startPoint x: 322, startPoint y: 867, endPoint x: 322, endPoint y: 850, distance: 17.0
click at [322, 628] on div "Thinking about your business banking relationship with your financial instituti…" at bounding box center [449, 577] width 891 height 1154
click at [325, 518] on div "More business-specific services" at bounding box center [443, 539] width 573 height 56
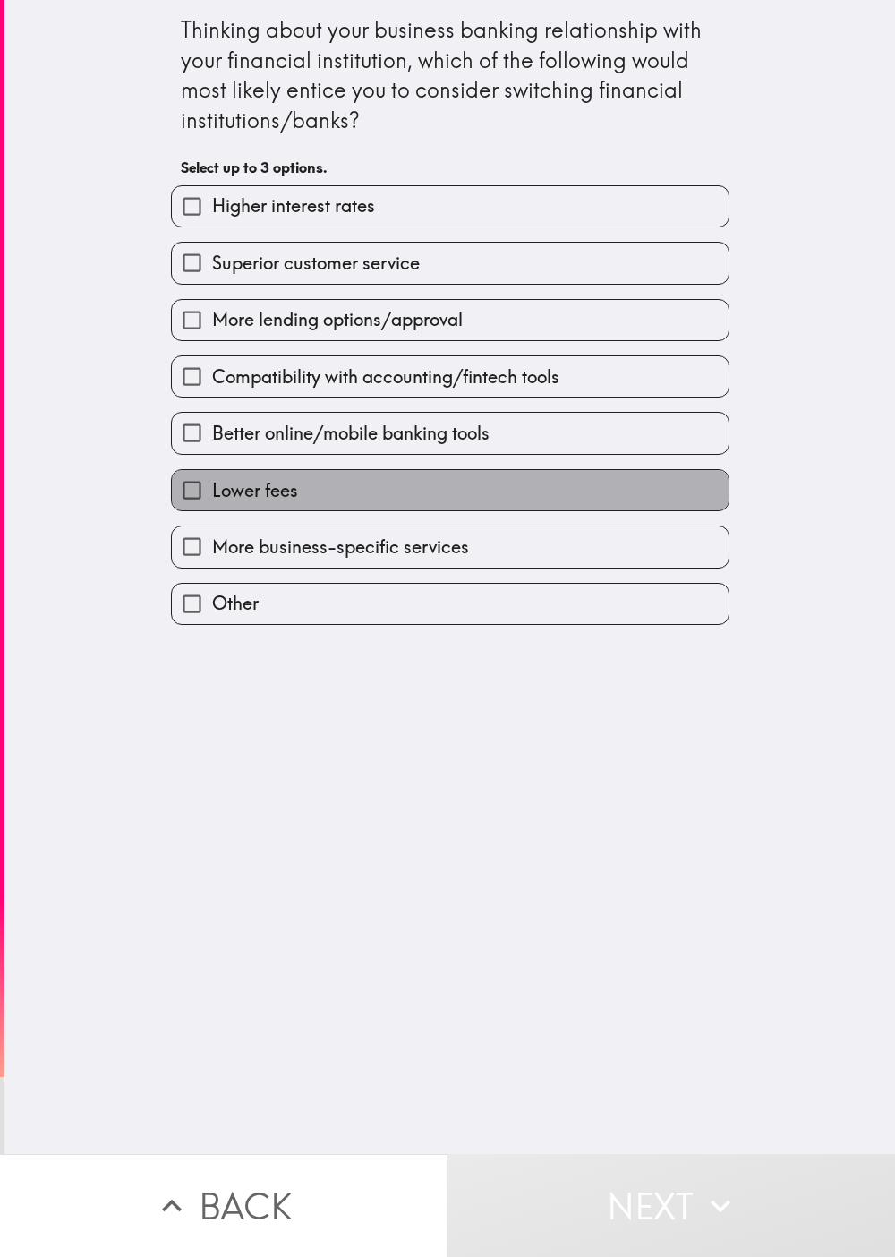
click at [352, 485] on label "Lower fees" at bounding box center [450, 490] width 557 height 40
click at [212, 485] on input "Lower fees" at bounding box center [192, 490] width 40 height 40
checkbox input "true"
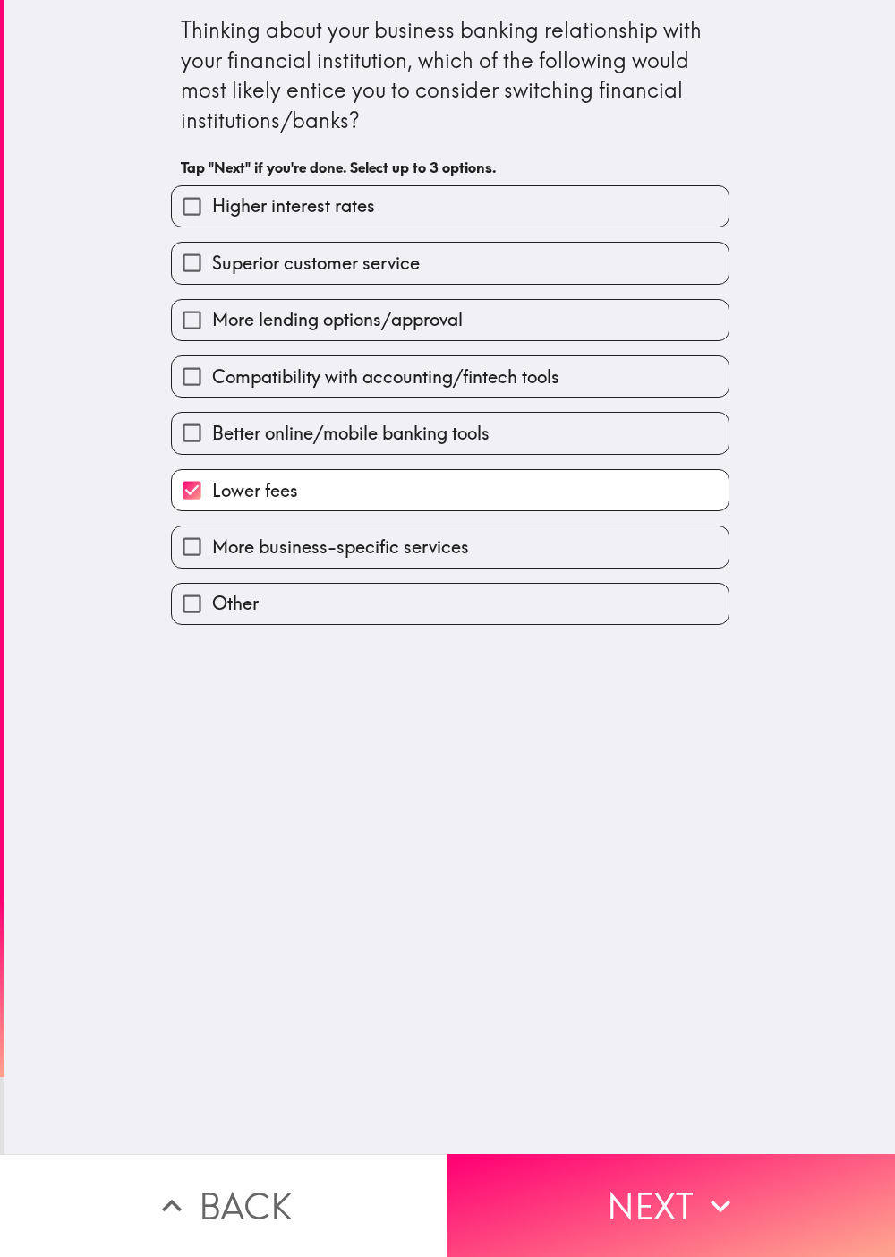
drag, startPoint x: 640, startPoint y: 1094, endPoint x: 652, endPoint y: 1141, distance: 48.0
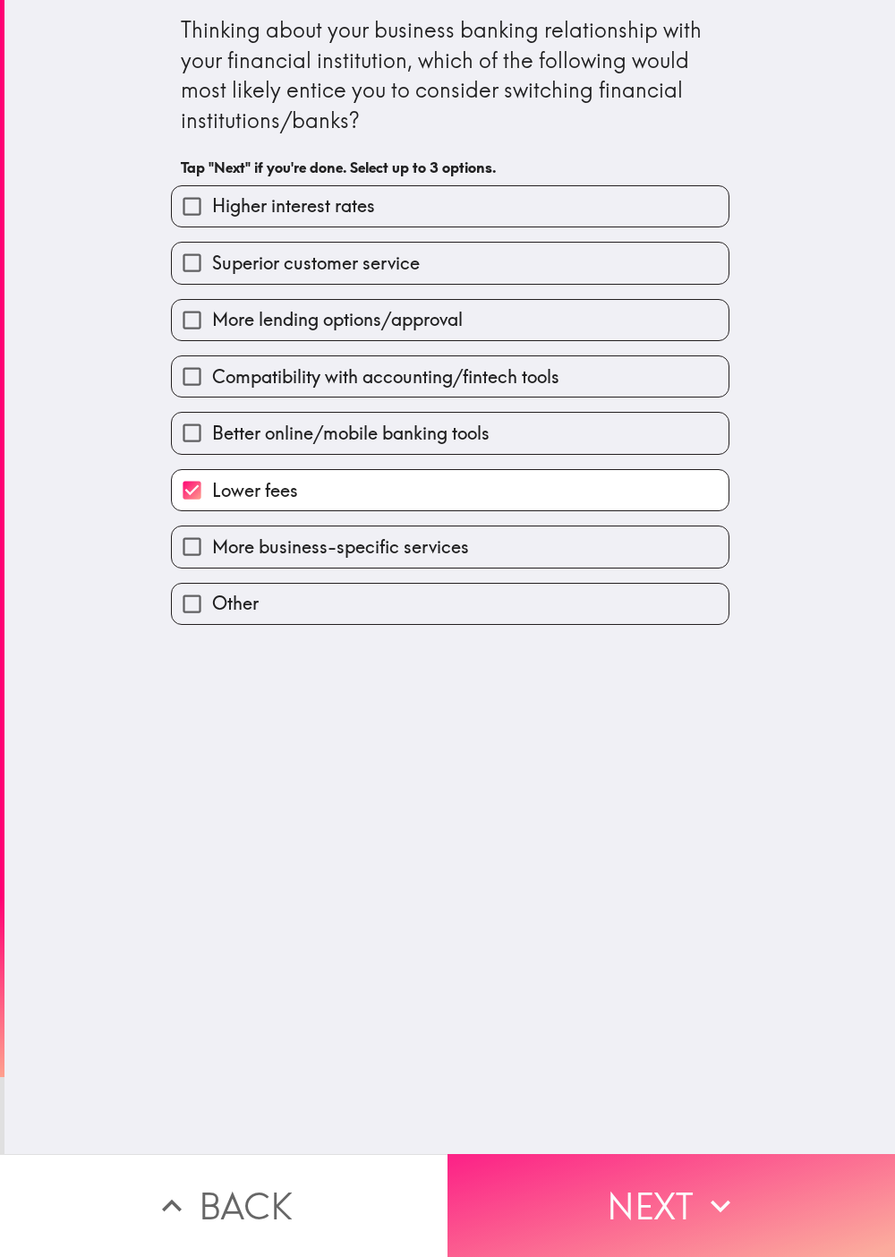
click at [447, 628] on div "Thinking about your business banking relationship with your financial instituti…" at bounding box center [449, 577] width 891 height 1154
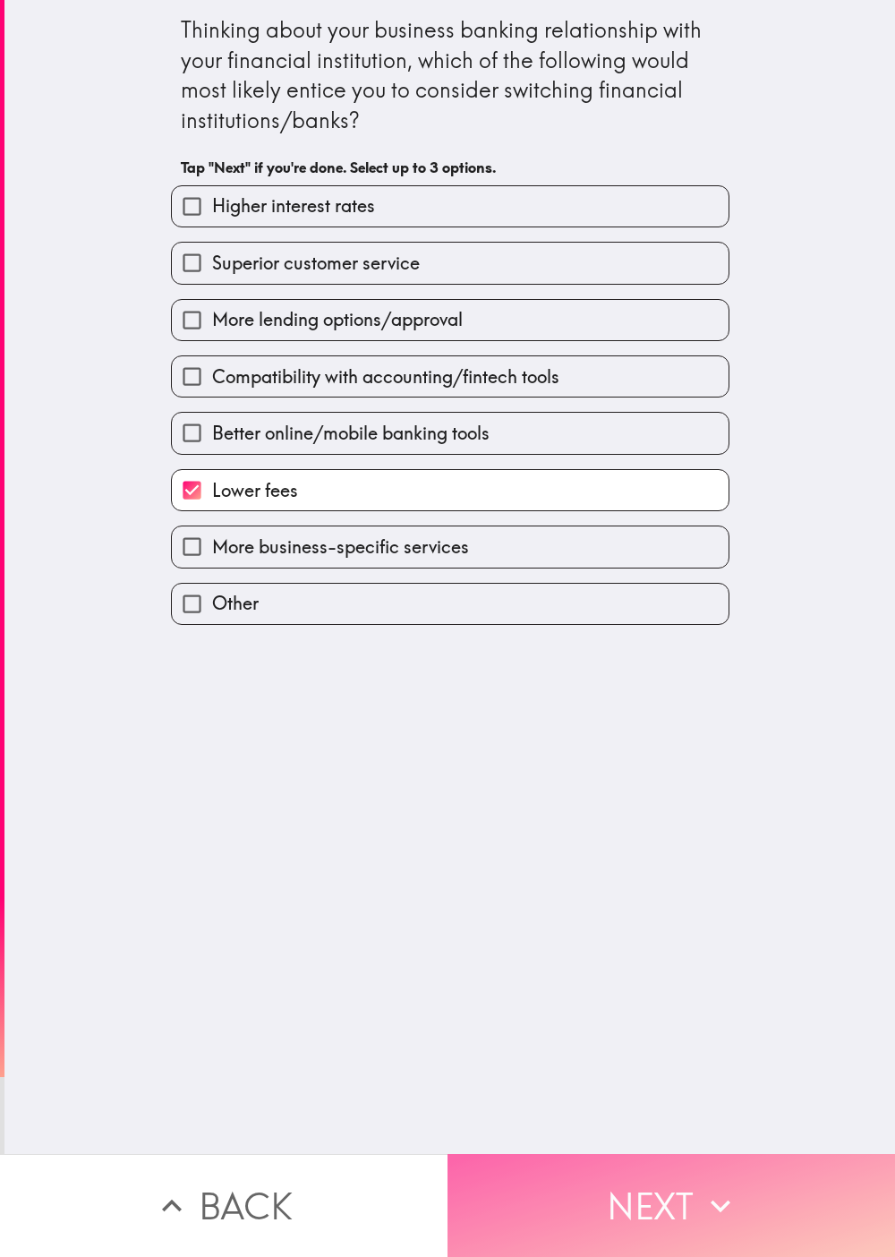
click at [447, 628] on button "Next" at bounding box center [672, 1205] width 448 height 103
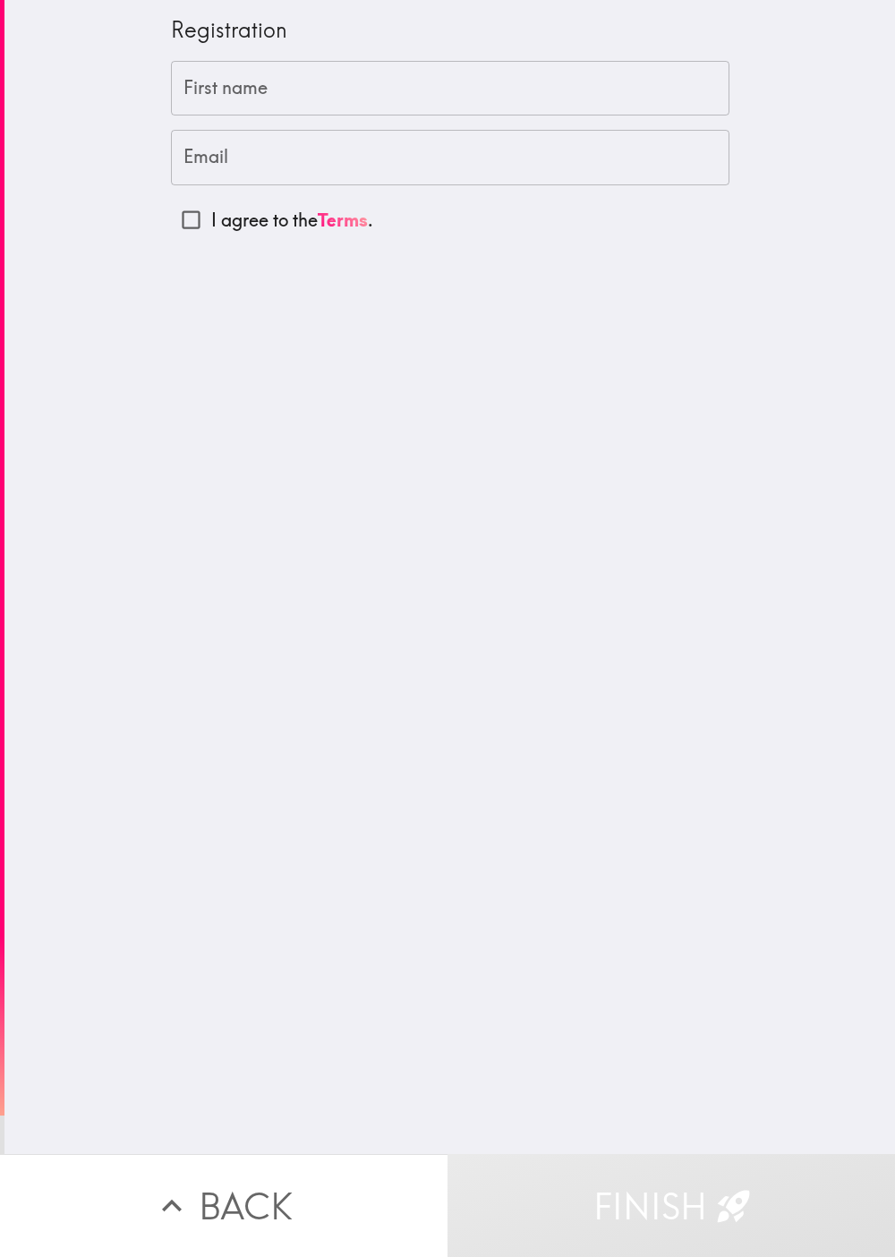
drag, startPoint x: 263, startPoint y: 489, endPoint x: 270, endPoint y: 406, distance: 82.7
click at [263, 489] on div "Registration First name First name Email Email I agree to the Terms ." at bounding box center [449, 577] width 891 height 1154
click at [265, 50] on div "Registration" at bounding box center [450, 37] width 559 height 47
click at [230, 77] on input "First name" at bounding box center [450, 89] width 559 height 56
paste input "FrankIin"
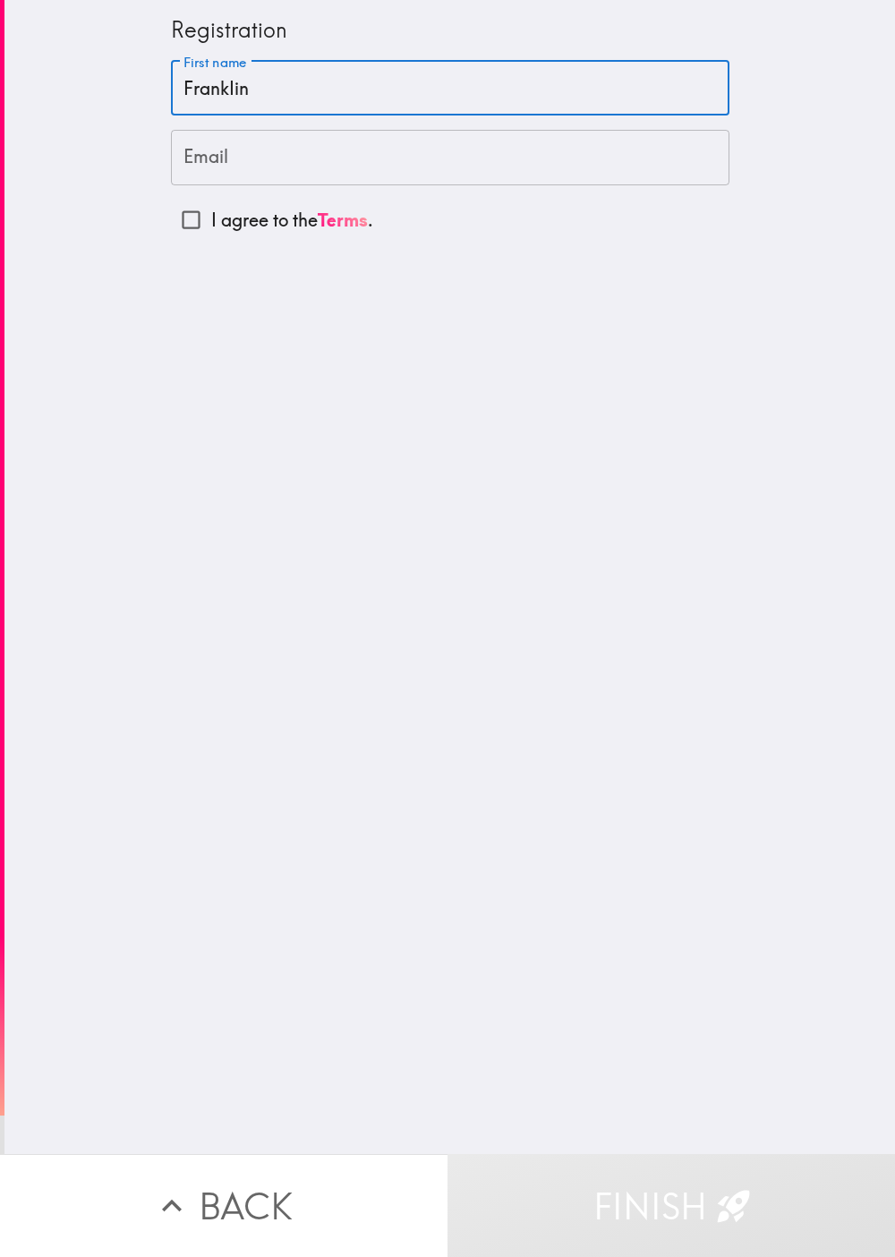
type input "FrankIin"
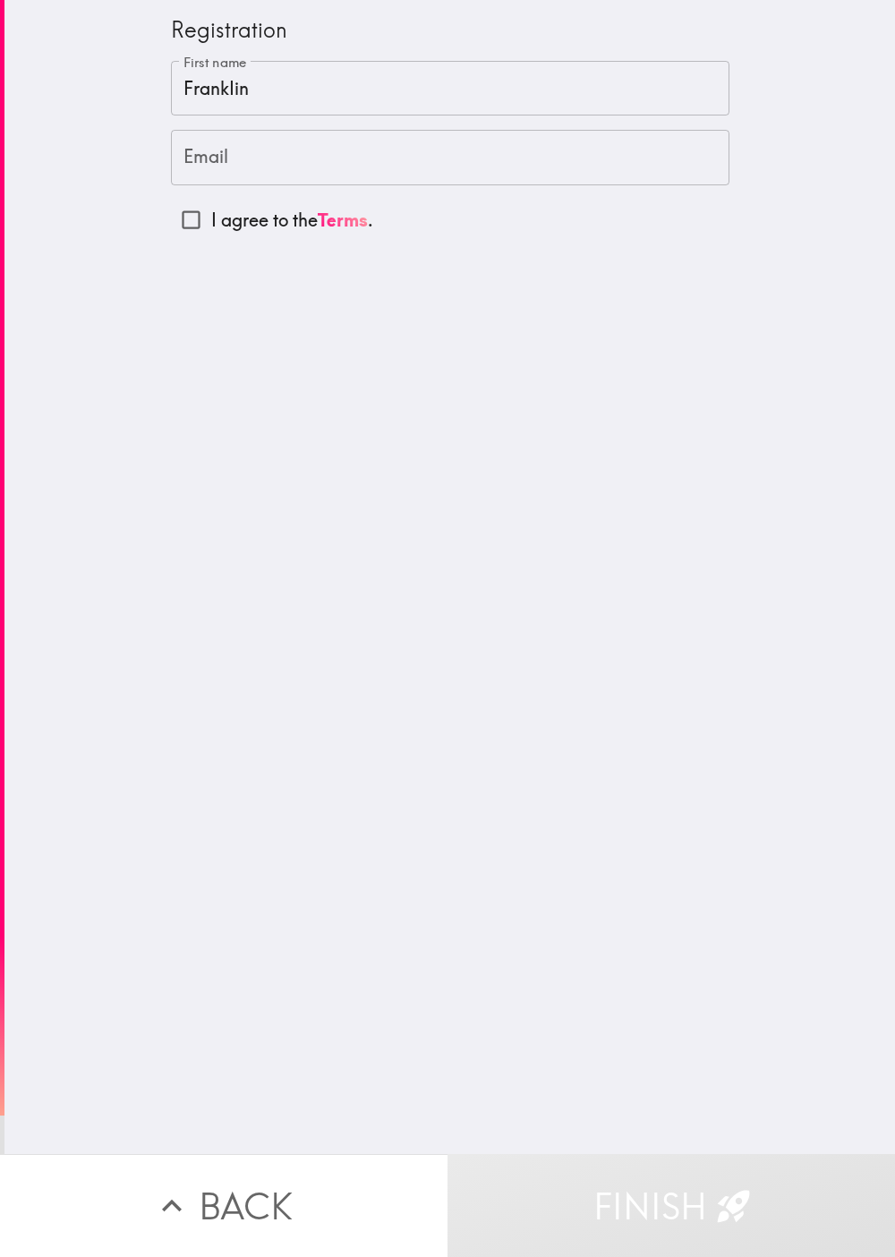
click at [204, 181] on input "Email" at bounding box center [450, 158] width 559 height 56
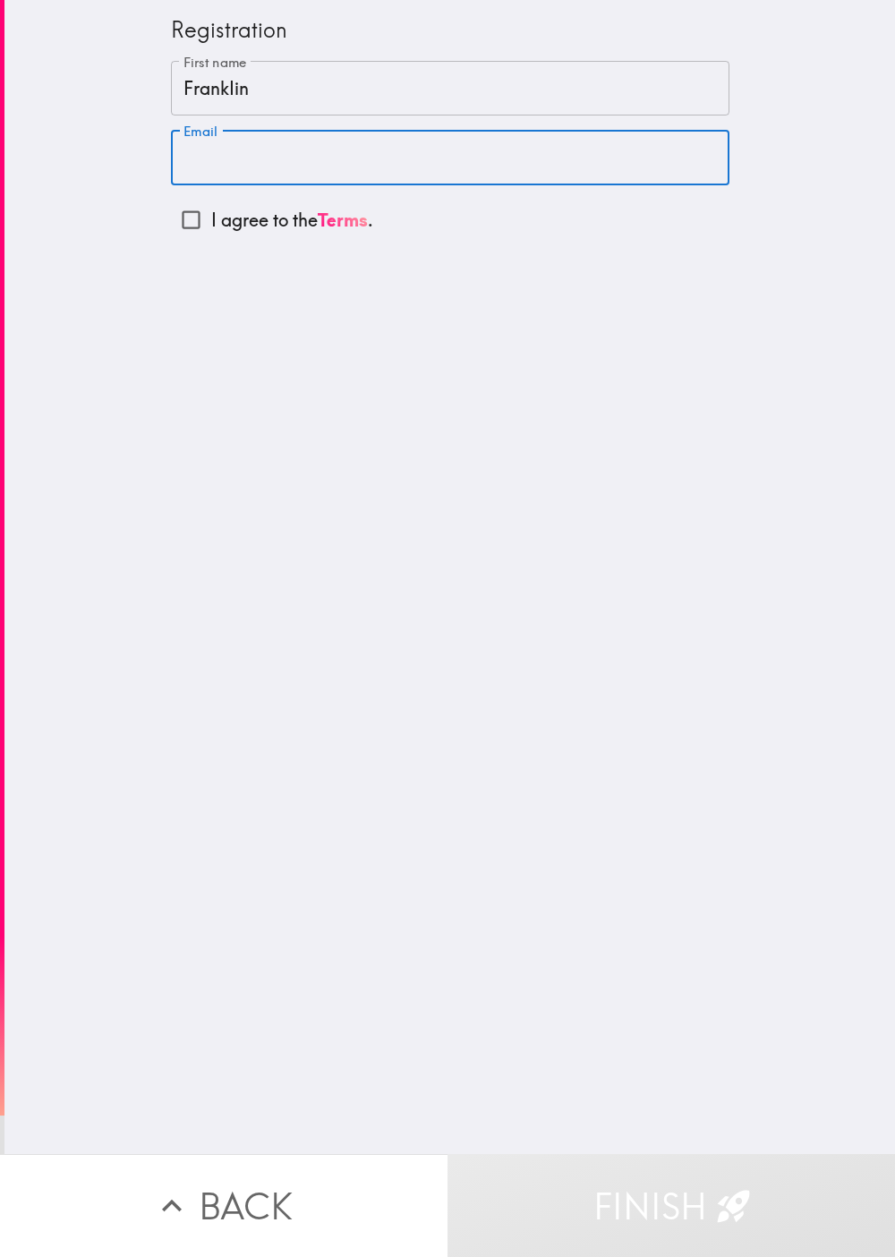
paste input "[EMAIL_ADDRESS][DOMAIN_NAME]"
type input "[EMAIL_ADDRESS][DOMAIN_NAME]"
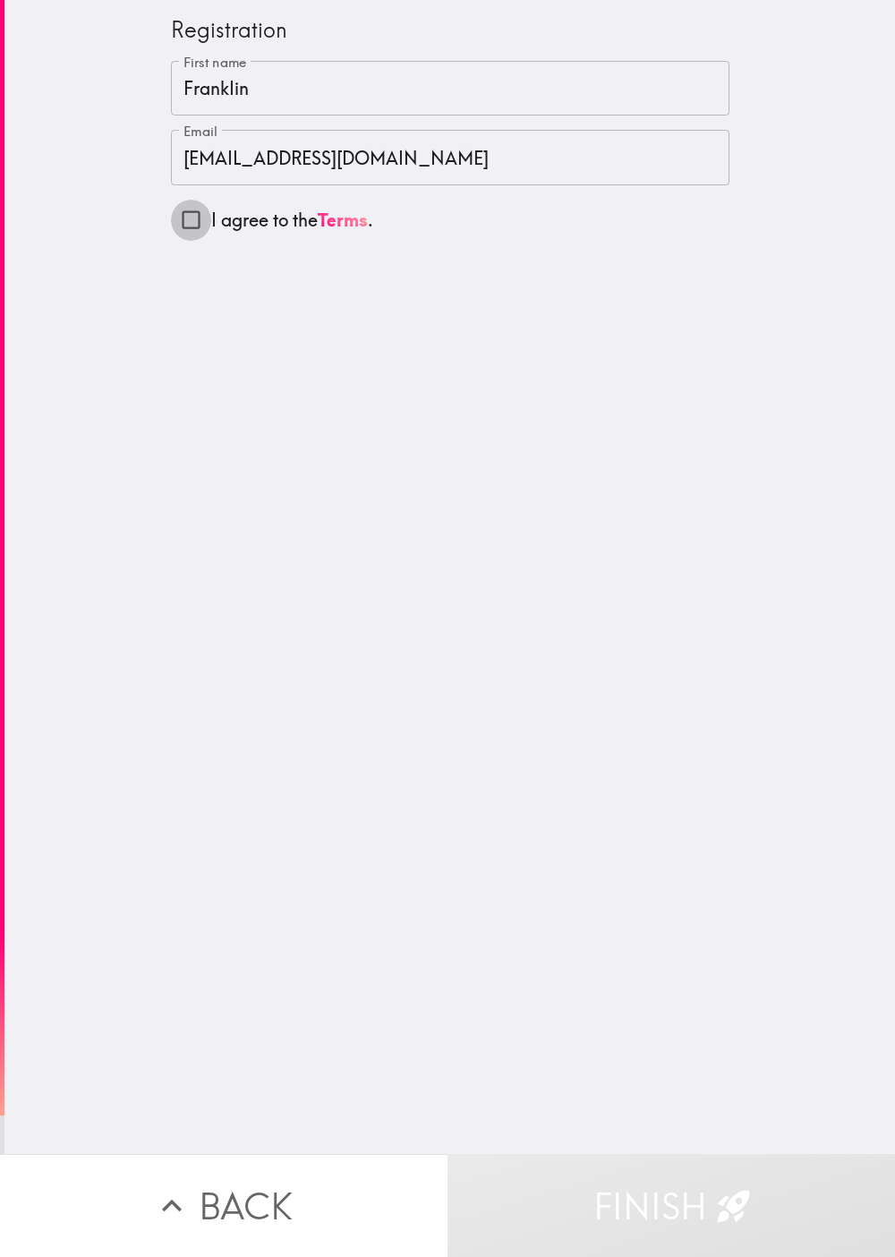
click at [171, 202] on input "I agree to the Terms ." at bounding box center [191, 220] width 40 height 40
checkbox input "true"
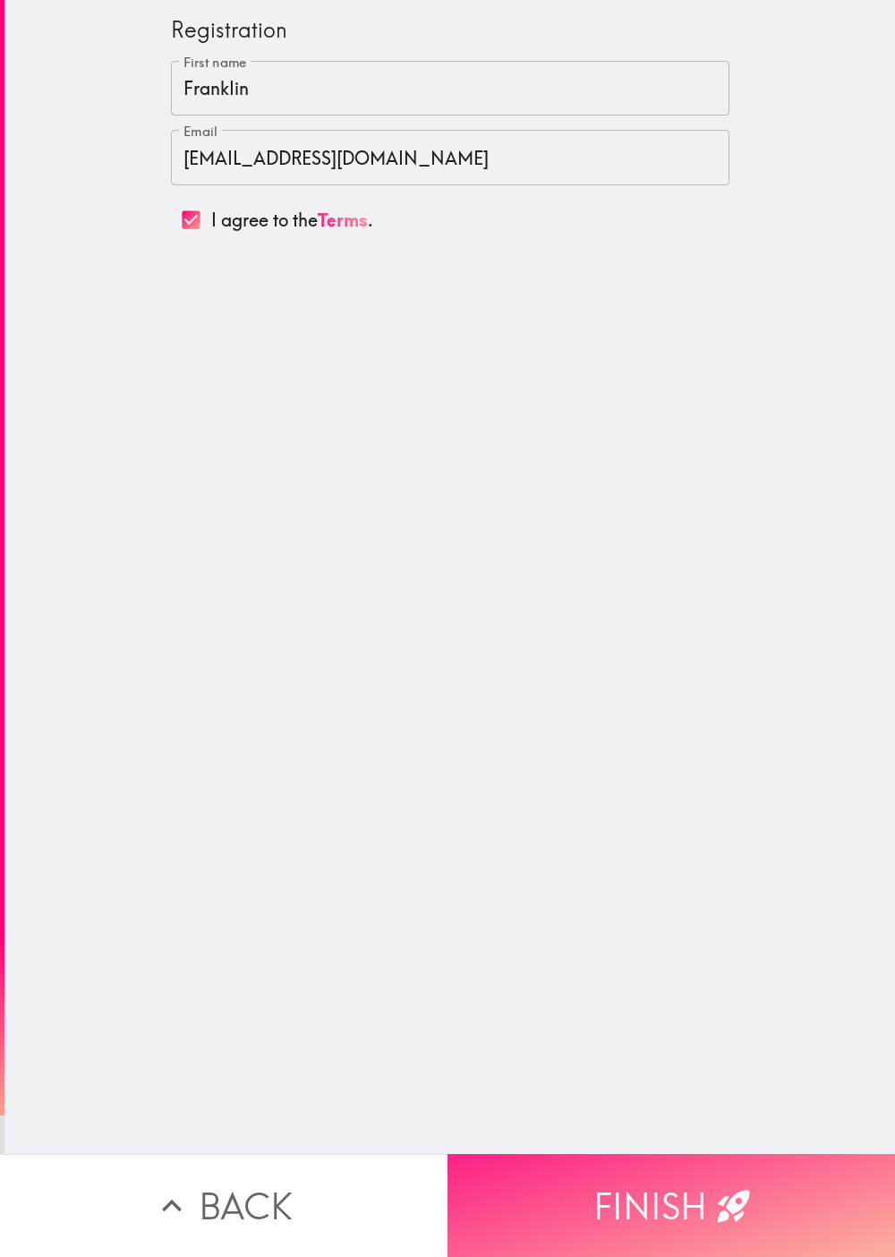
click at [447, 628] on button "Finish" at bounding box center [672, 1205] width 448 height 103
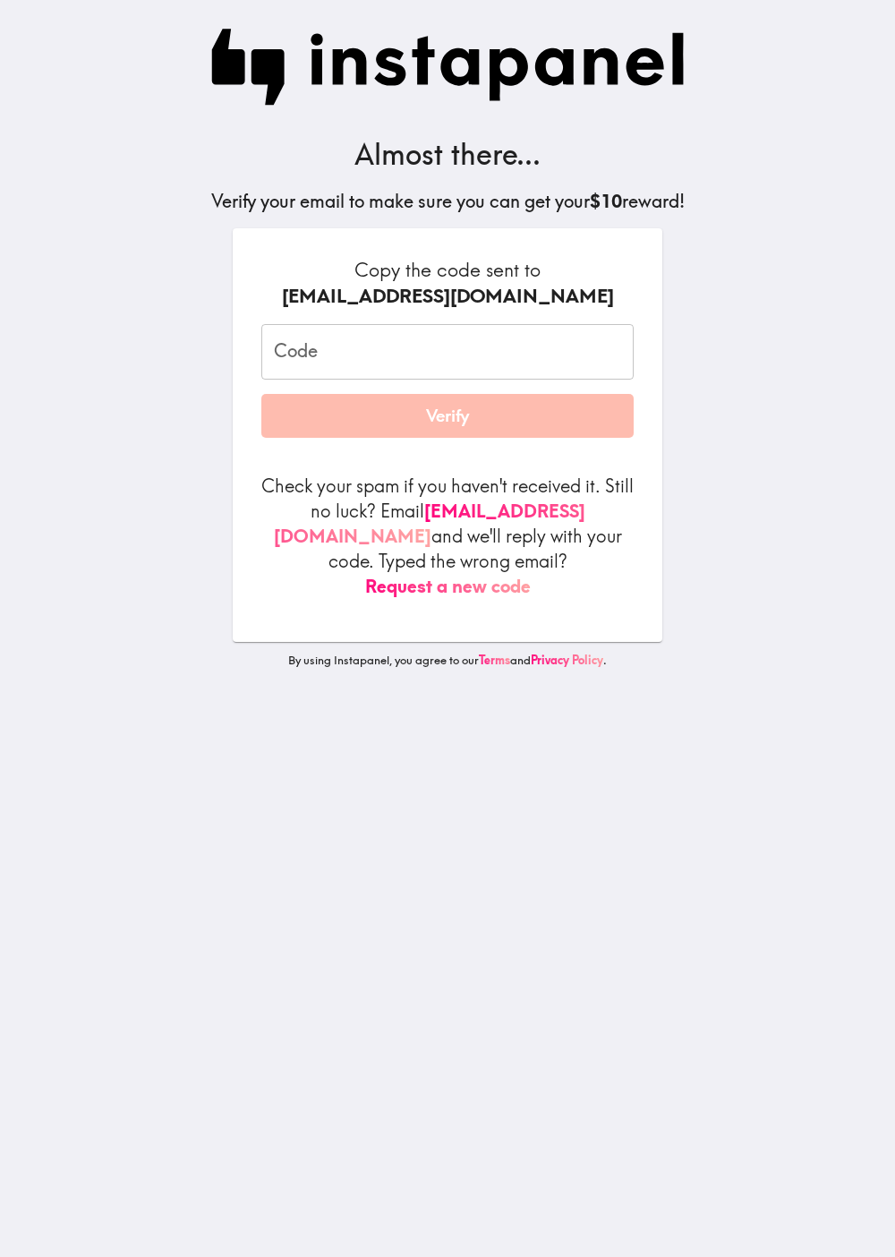
drag, startPoint x: 107, startPoint y: 432, endPoint x: 201, endPoint y: 298, distance: 163.9
click at [108, 432] on main "Almost there... Verify your email to make sure you can get your $10 reward! Cop…" at bounding box center [447, 628] width 895 height 1257
click at [358, 354] on input "Code" at bounding box center [447, 352] width 372 height 56
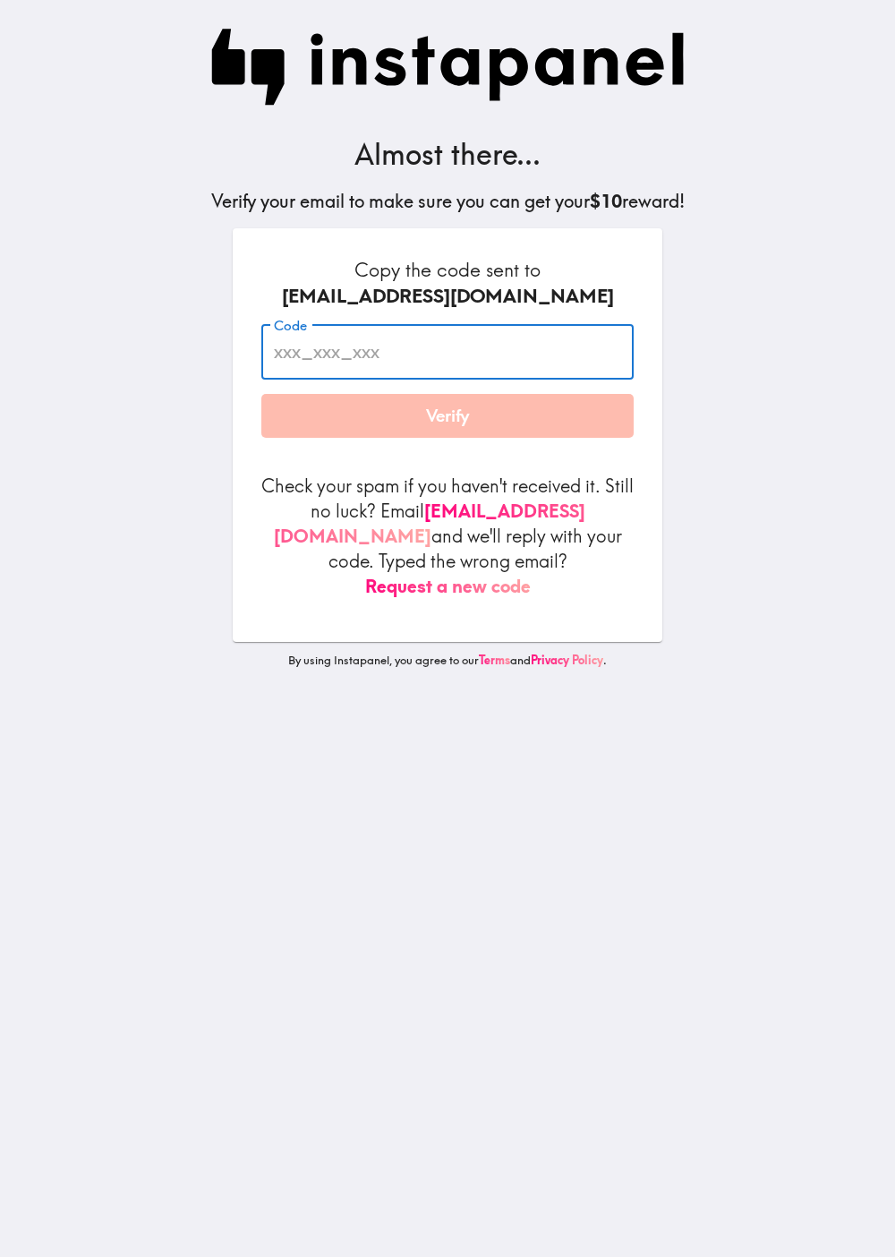
paste input "R95_ka6_nFH"
type input "R95_ka6_nFH"
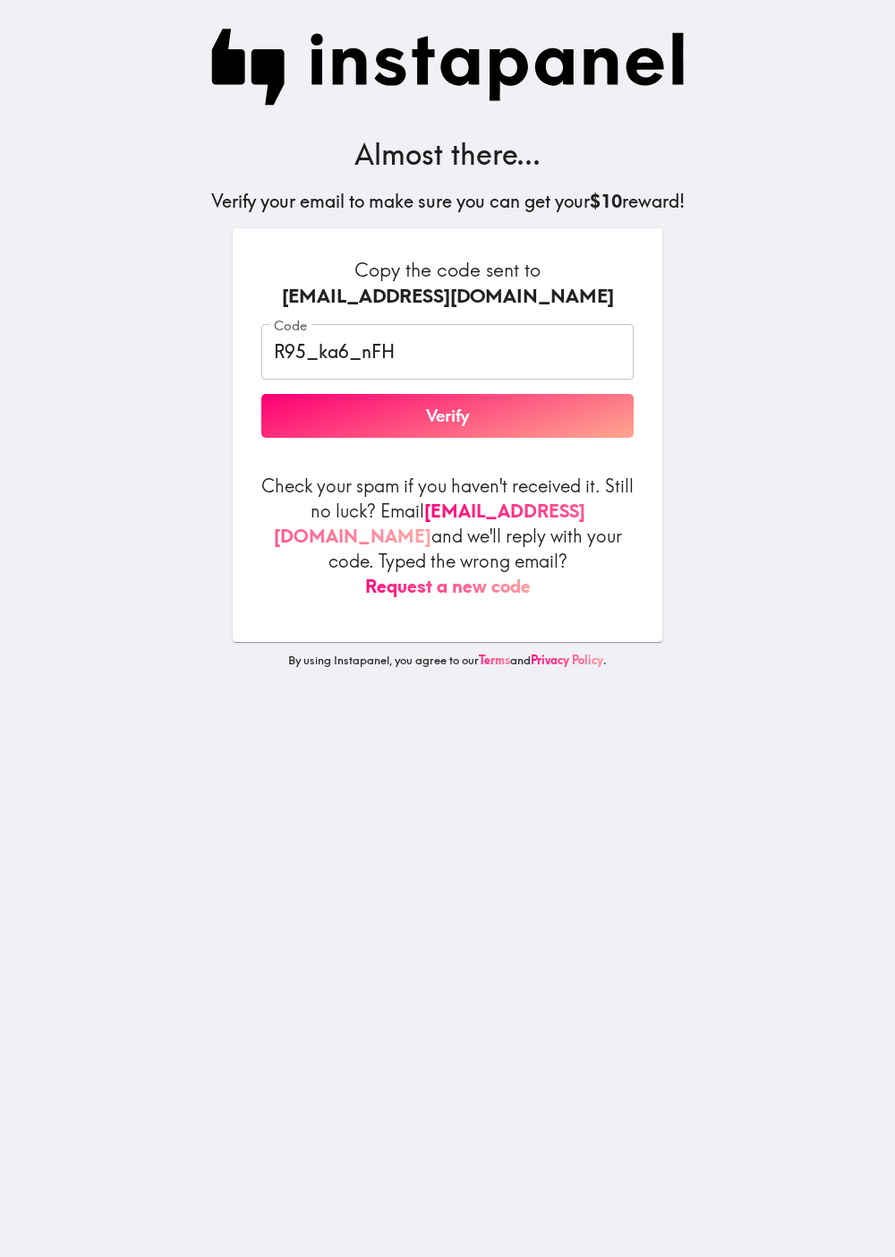
click at [447, 353] on div "Almost there... Verify your email to make sure you can get your $10 reward! Cop…" at bounding box center [447, 628] width 573 height 1257
click at [447, 428] on button "Verify" at bounding box center [447, 416] width 372 height 45
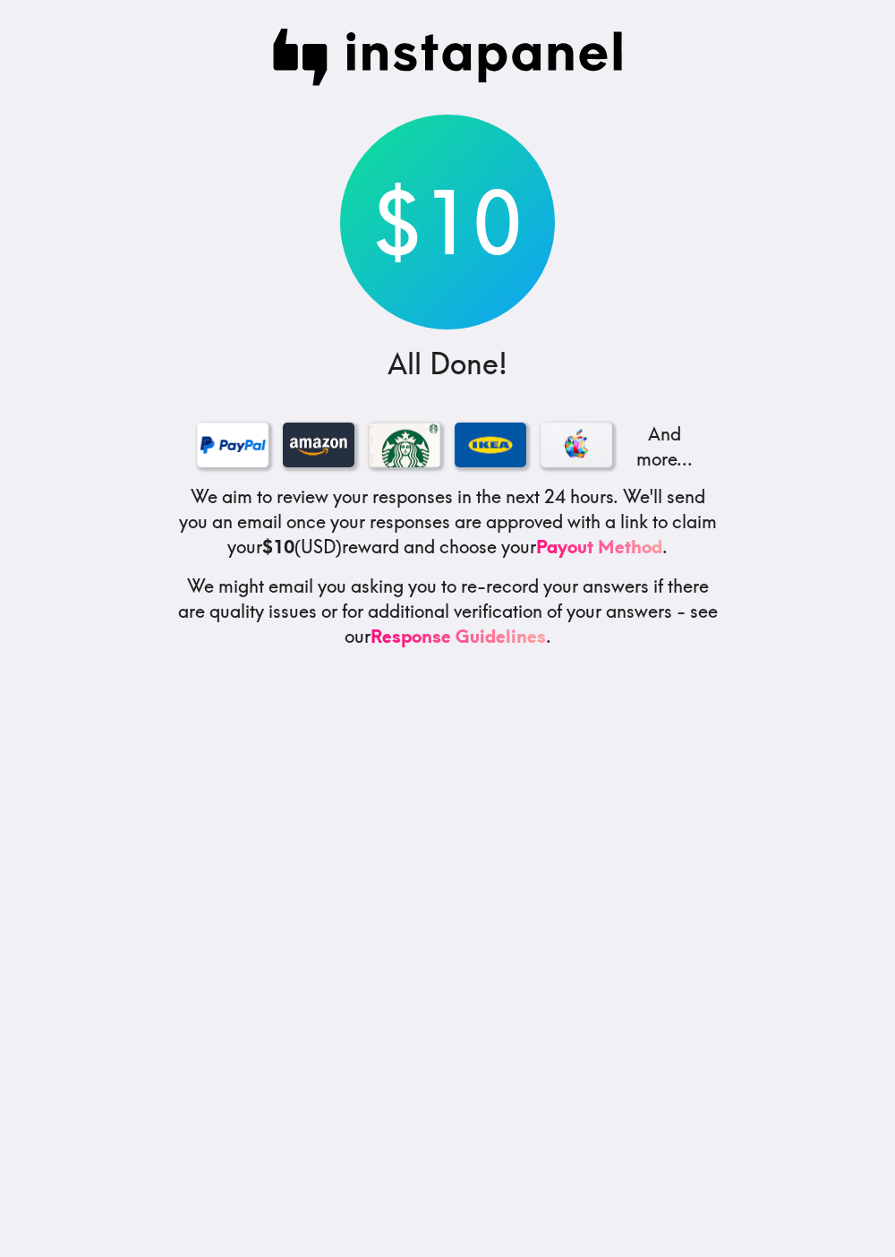
click at [81, 275] on main "$10 All Done! And more... We aim to review your responses in the next 24 hours.…" at bounding box center [447, 628] width 895 height 1257
